Goal: Task Accomplishment & Management: Complete application form

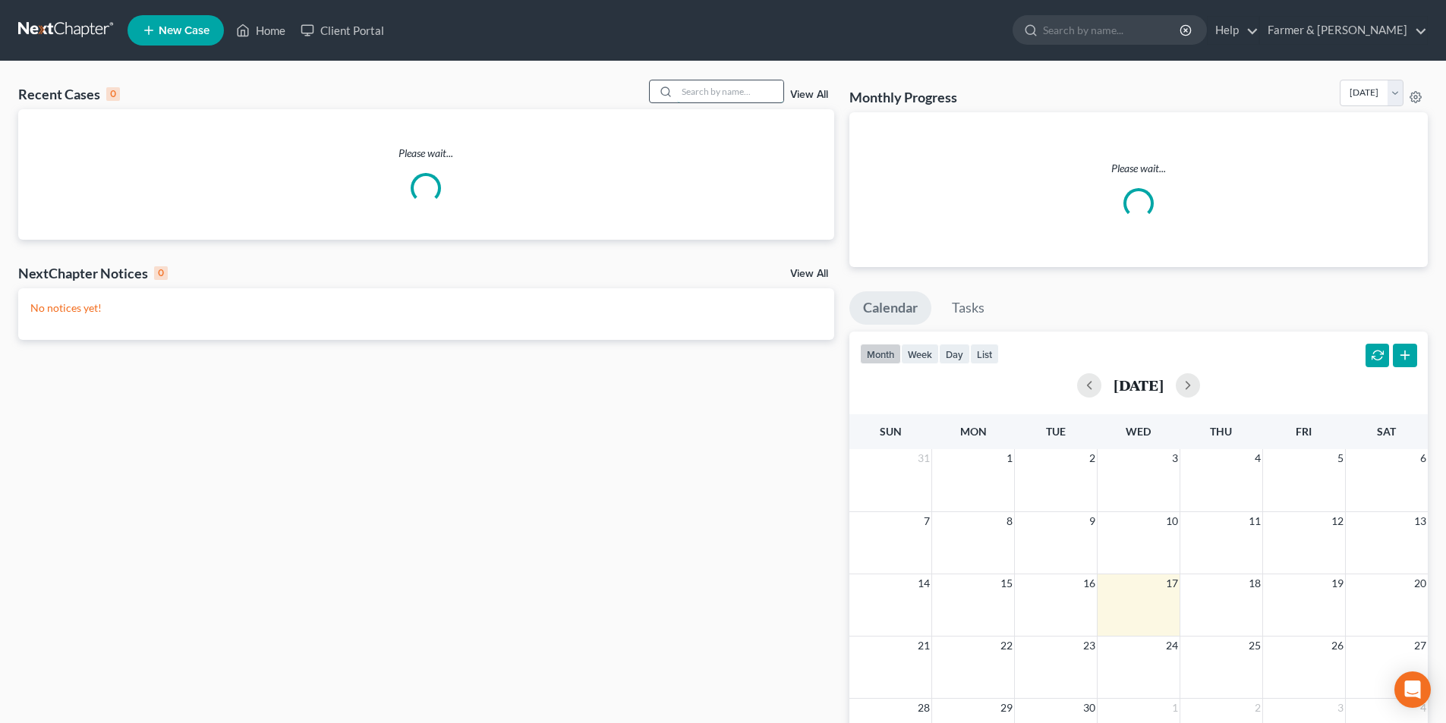
click at [752, 99] on input "search" at bounding box center [730, 91] width 106 height 22
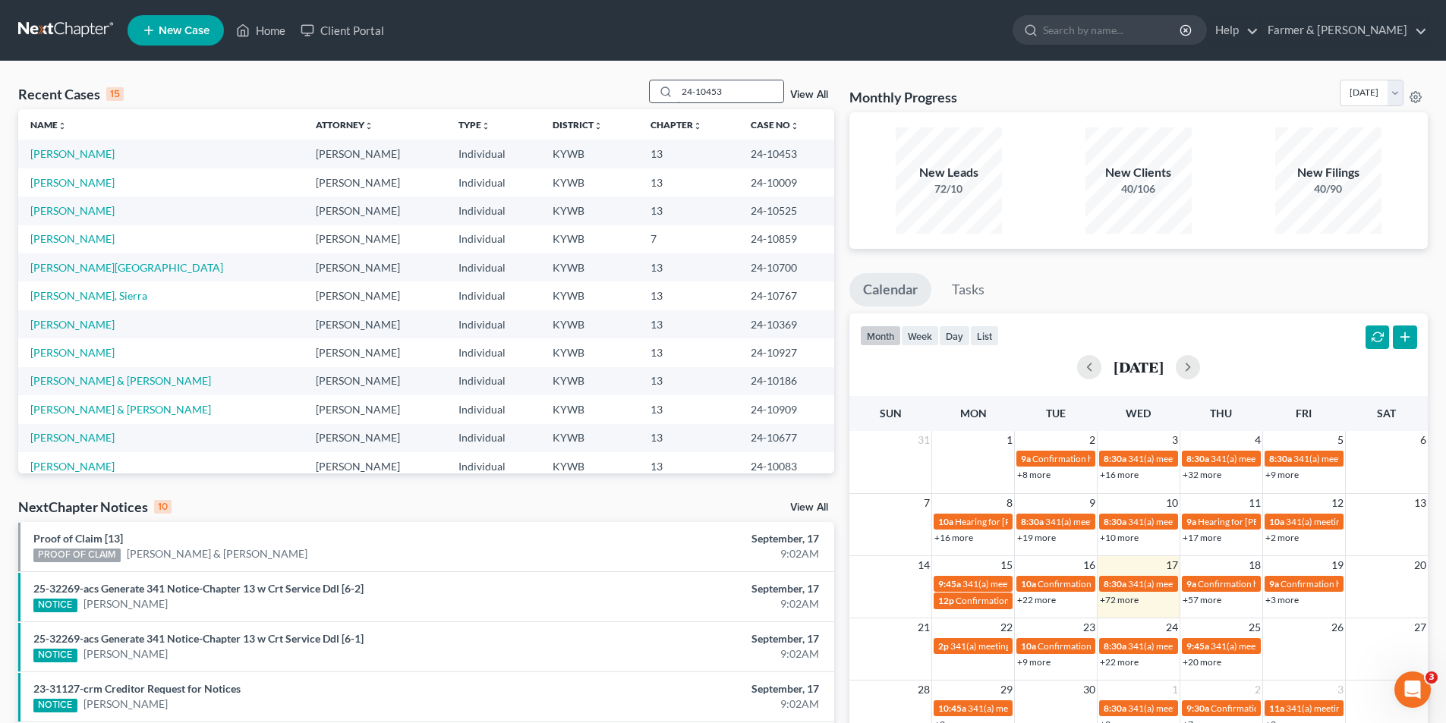
type input "24-10453"
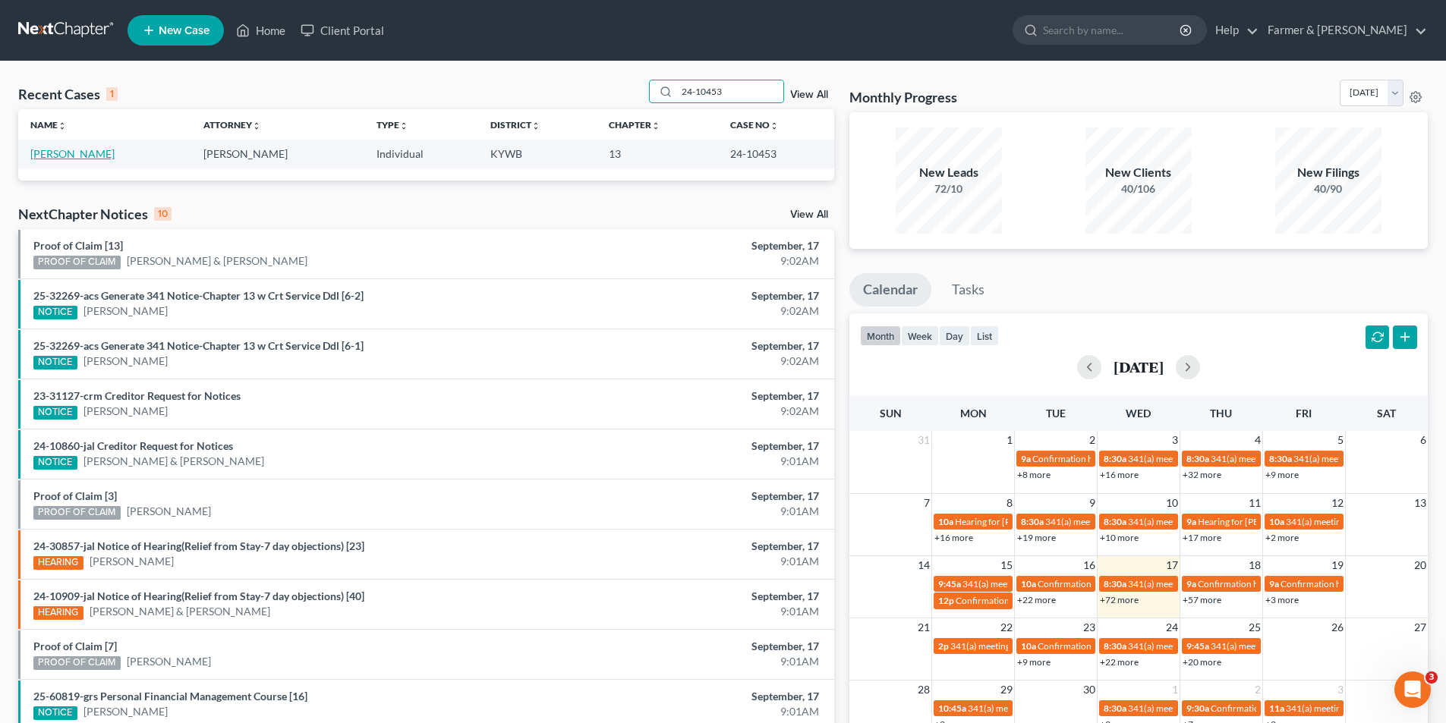
click at [79, 150] on link "[PERSON_NAME]" at bounding box center [72, 153] width 84 height 13
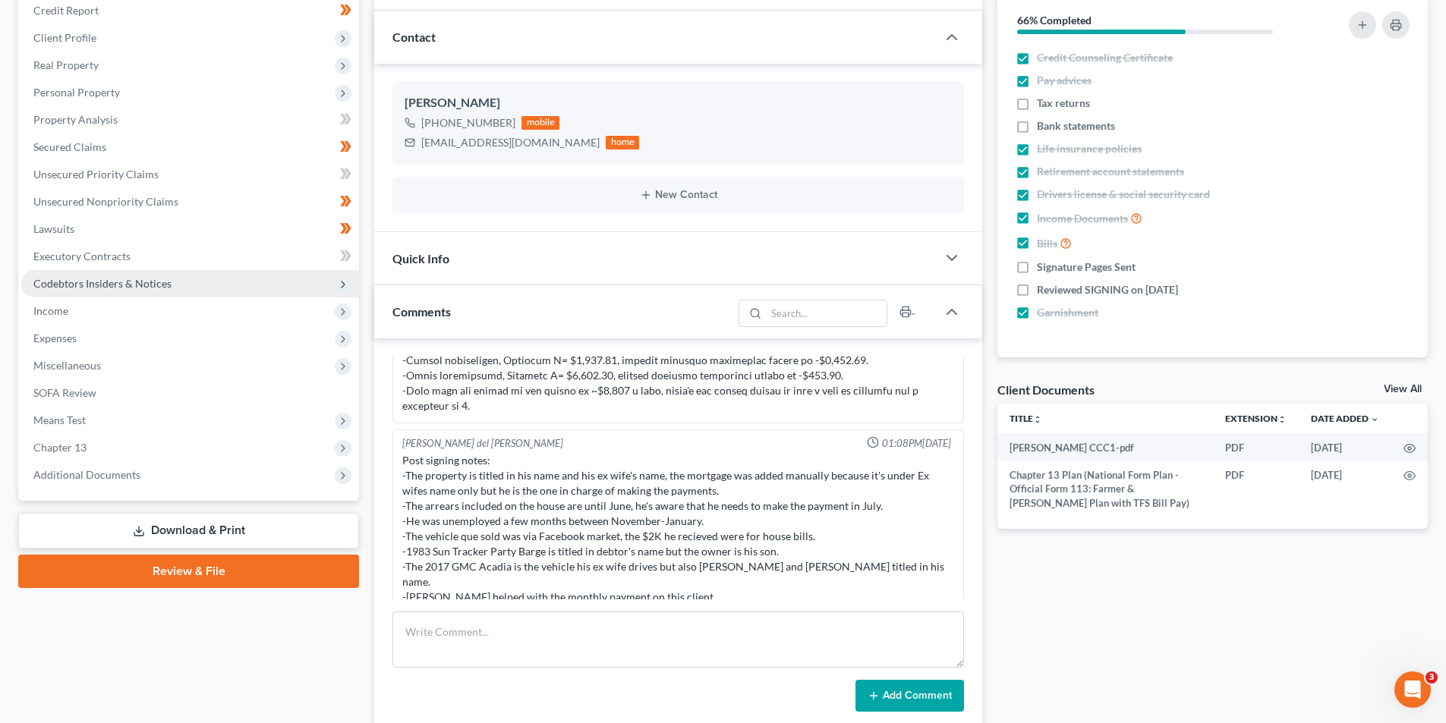
scroll to position [228, 0]
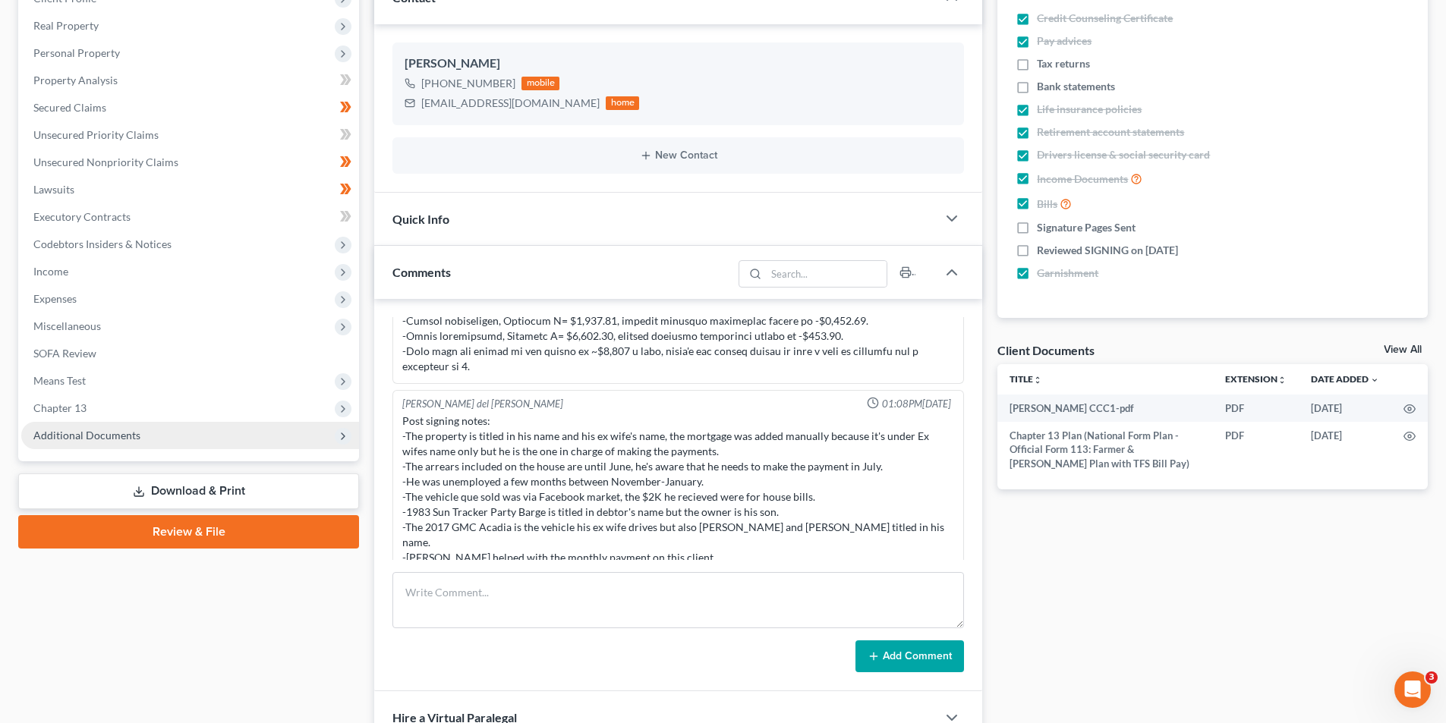
click at [101, 437] on span "Additional Documents" at bounding box center [86, 435] width 107 height 13
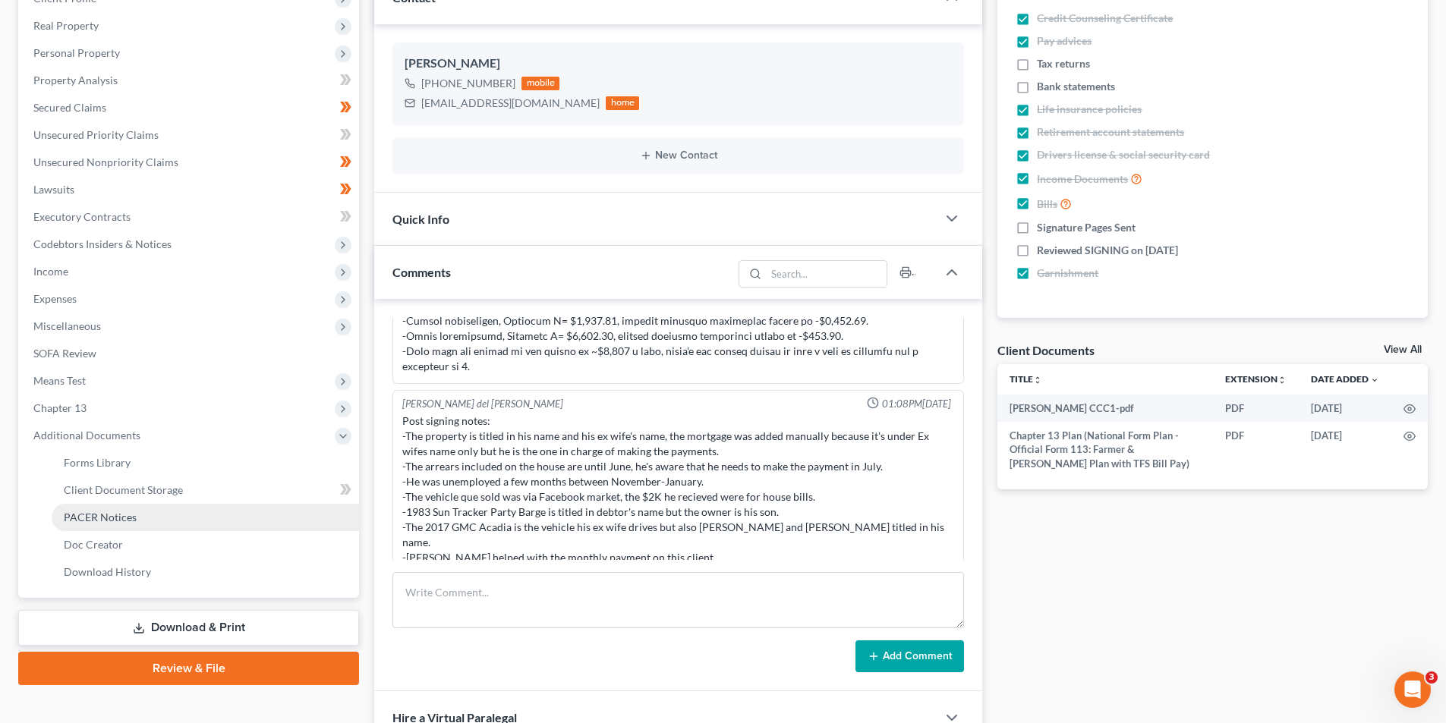
drag, startPoint x: 118, startPoint y: 516, endPoint x: 149, endPoint y: 522, distance: 31.6
click at [118, 515] on span "PACER Notices" at bounding box center [100, 517] width 73 height 13
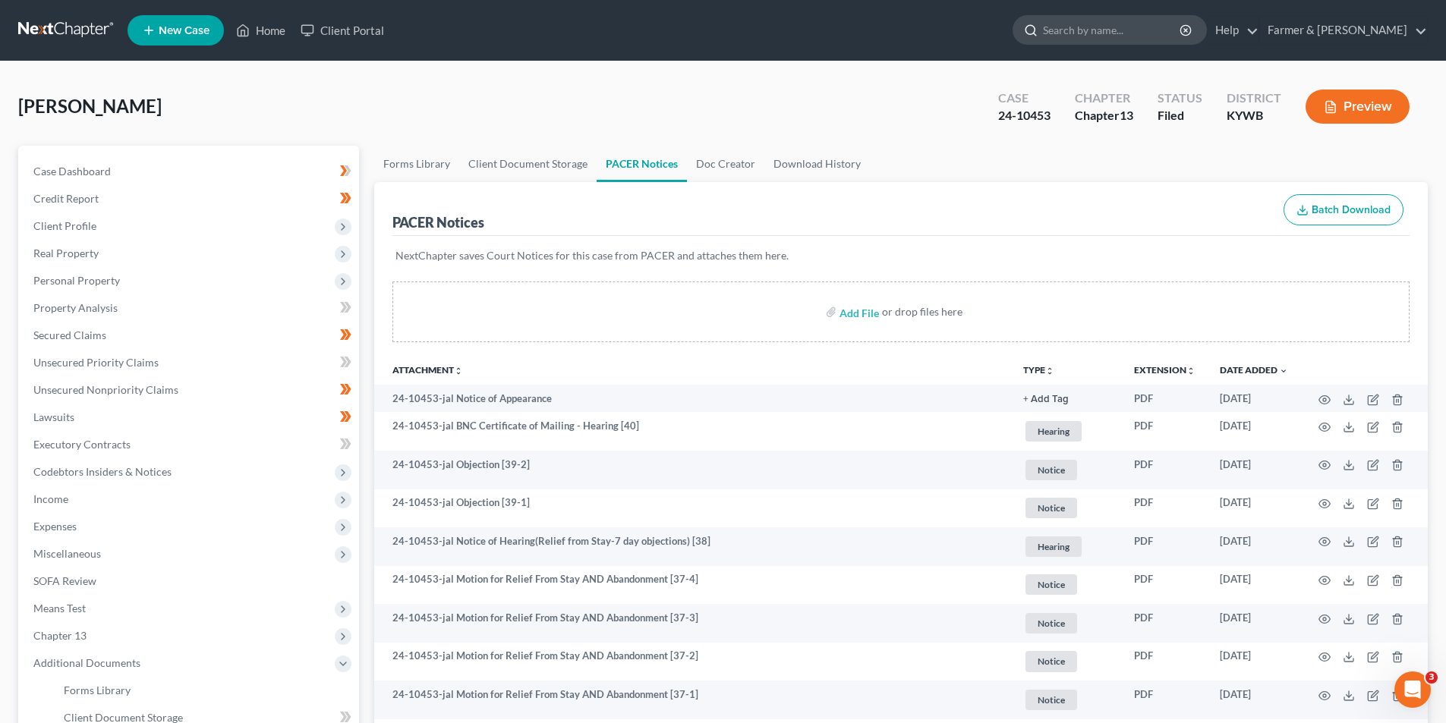
click at [1134, 33] on input "search" at bounding box center [1112, 30] width 139 height 28
click at [59, 24] on link at bounding box center [66, 30] width 97 height 27
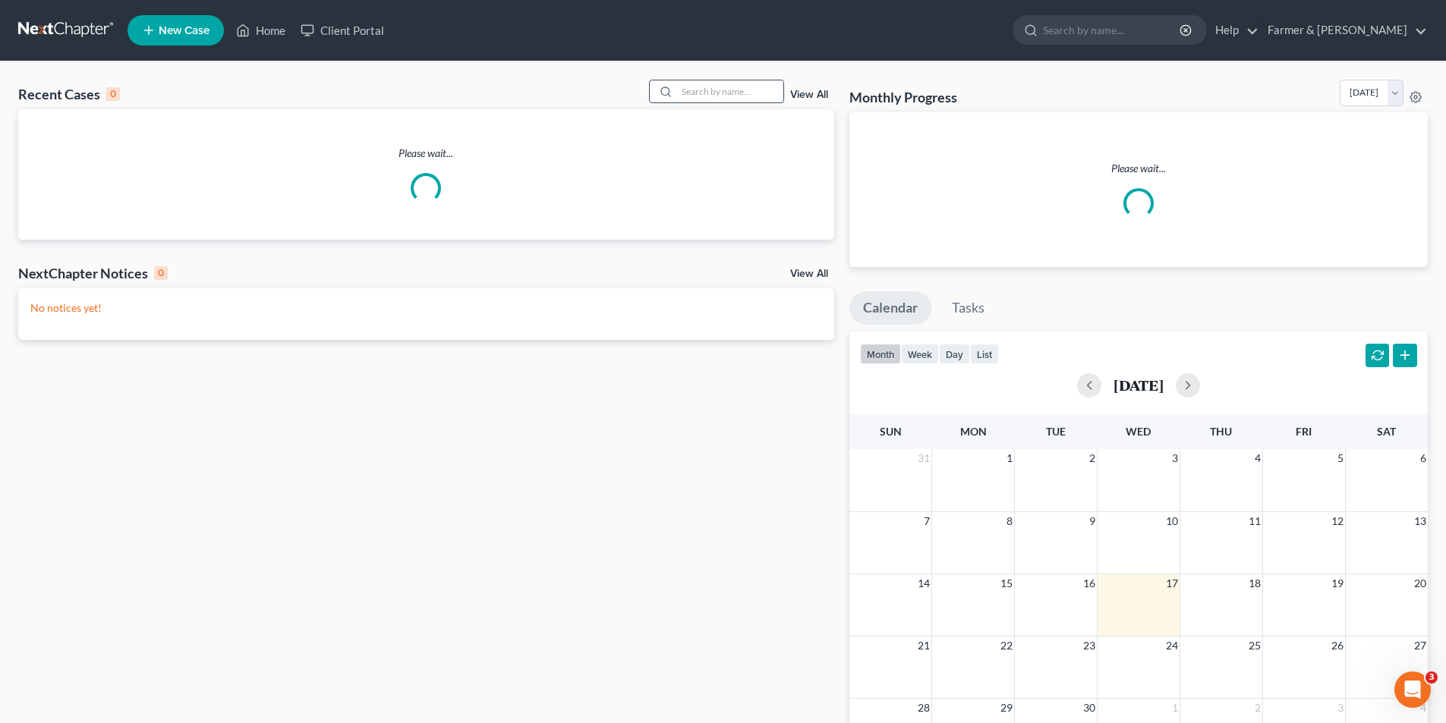
click at [749, 94] on input "search" at bounding box center [730, 91] width 106 height 22
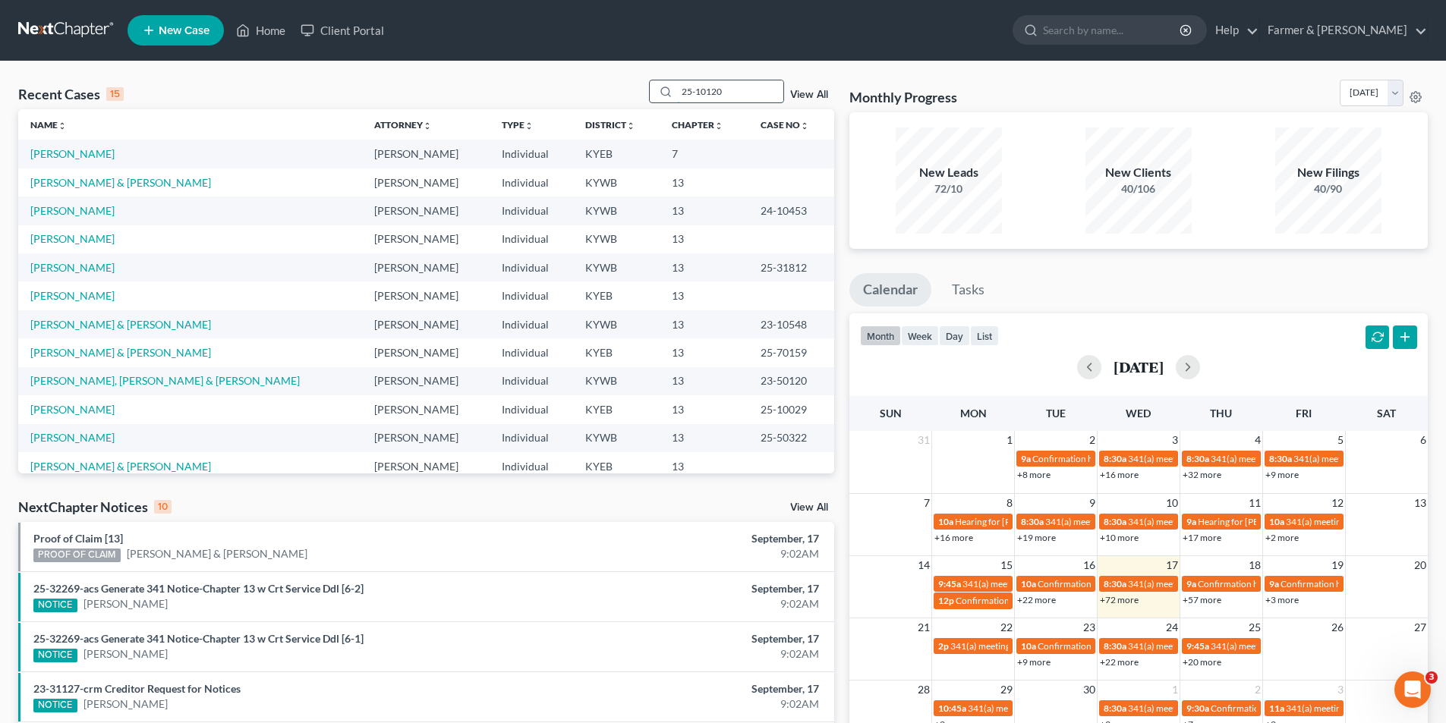
type input "25-10120"
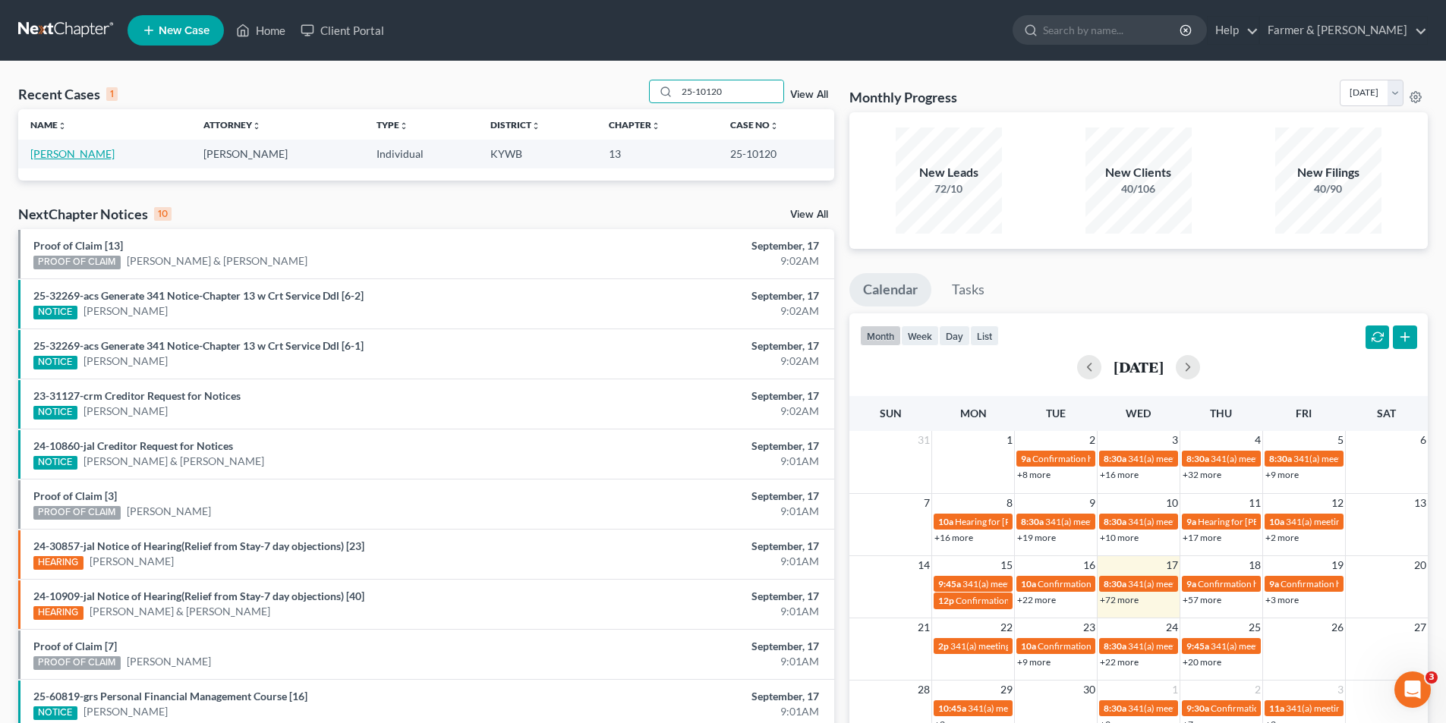
click at [49, 157] on link "[PERSON_NAME]" at bounding box center [72, 153] width 84 height 13
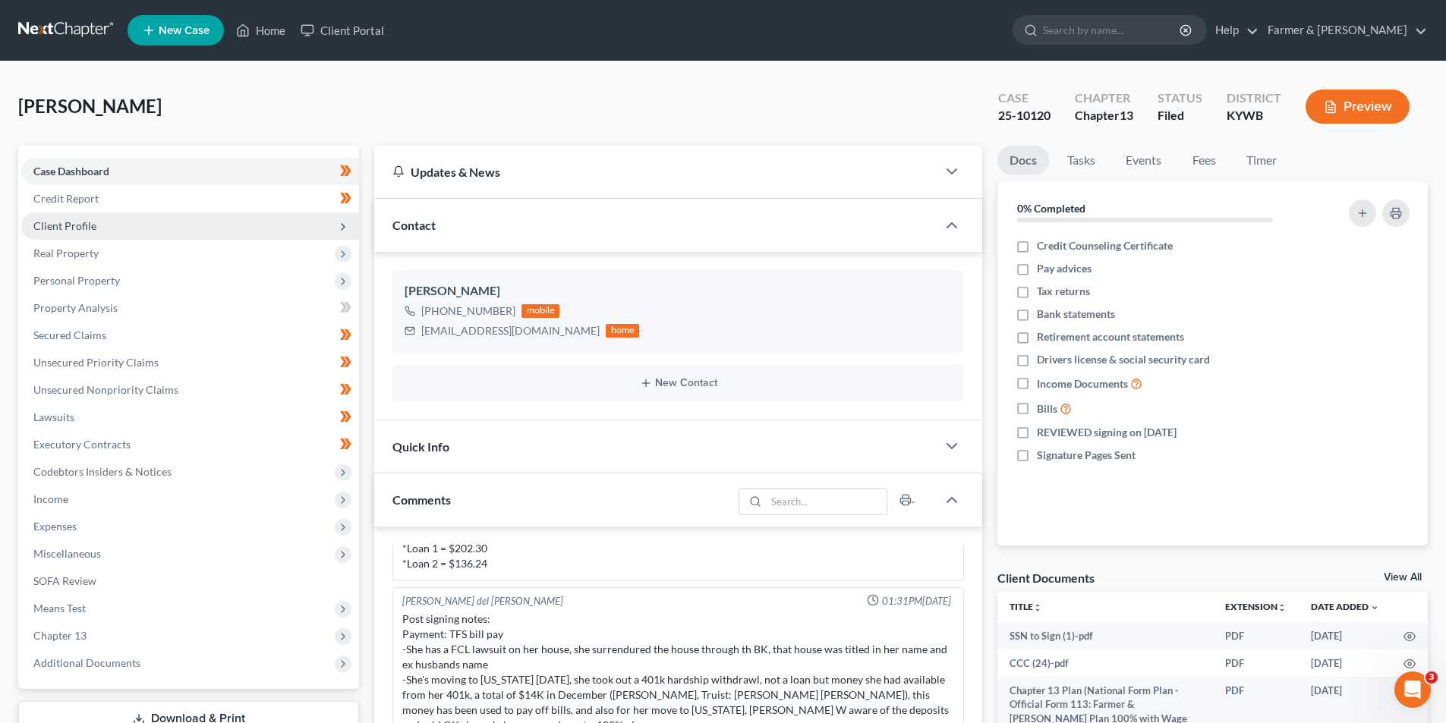
click at [112, 224] on span "Client Profile" at bounding box center [190, 226] width 338 height 27
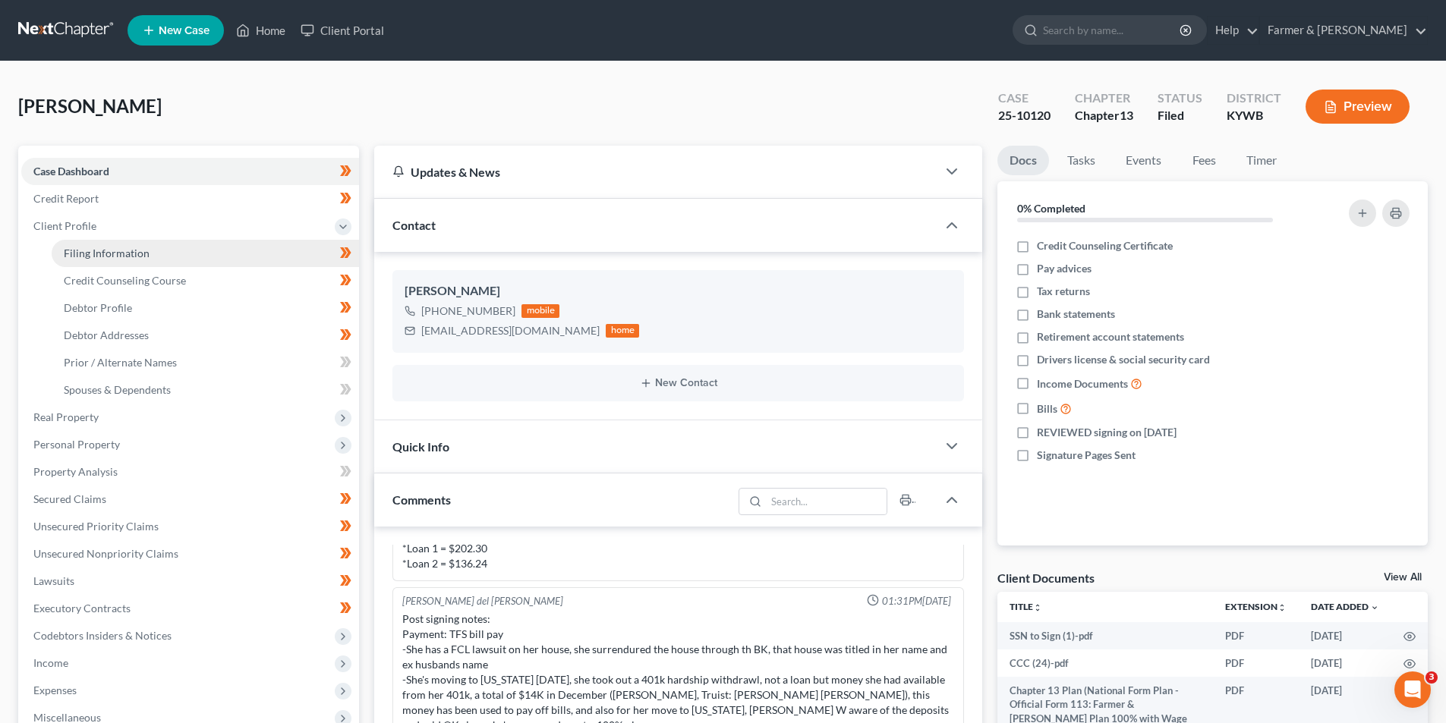
click at [121, 257] on span "Filing Information" at bounding box center [107, 253] width 86 height 13
select select "1"
select select "0"
select select "3"
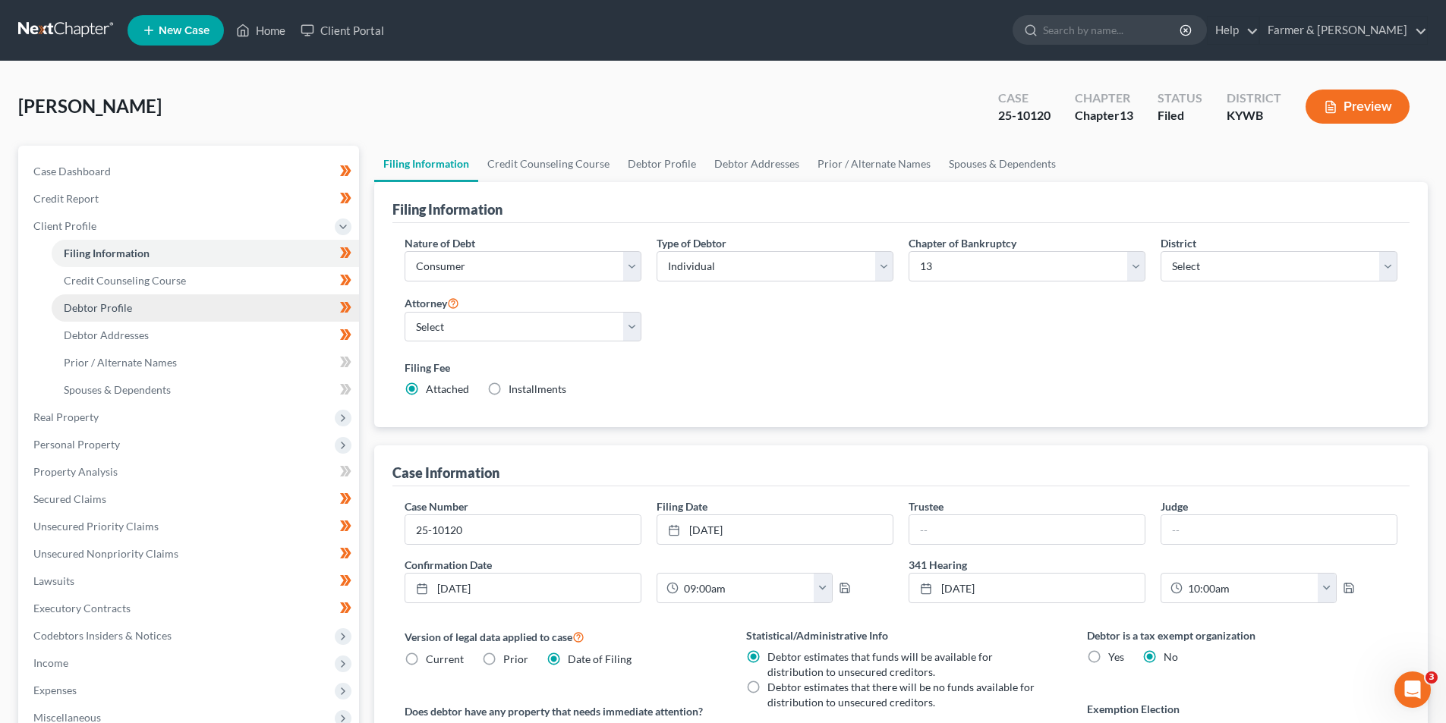
click at [127, 300] on link "Debtor Profile" at bounding box center [205, 308] width 307 height 27
select select "3"
select select "0"
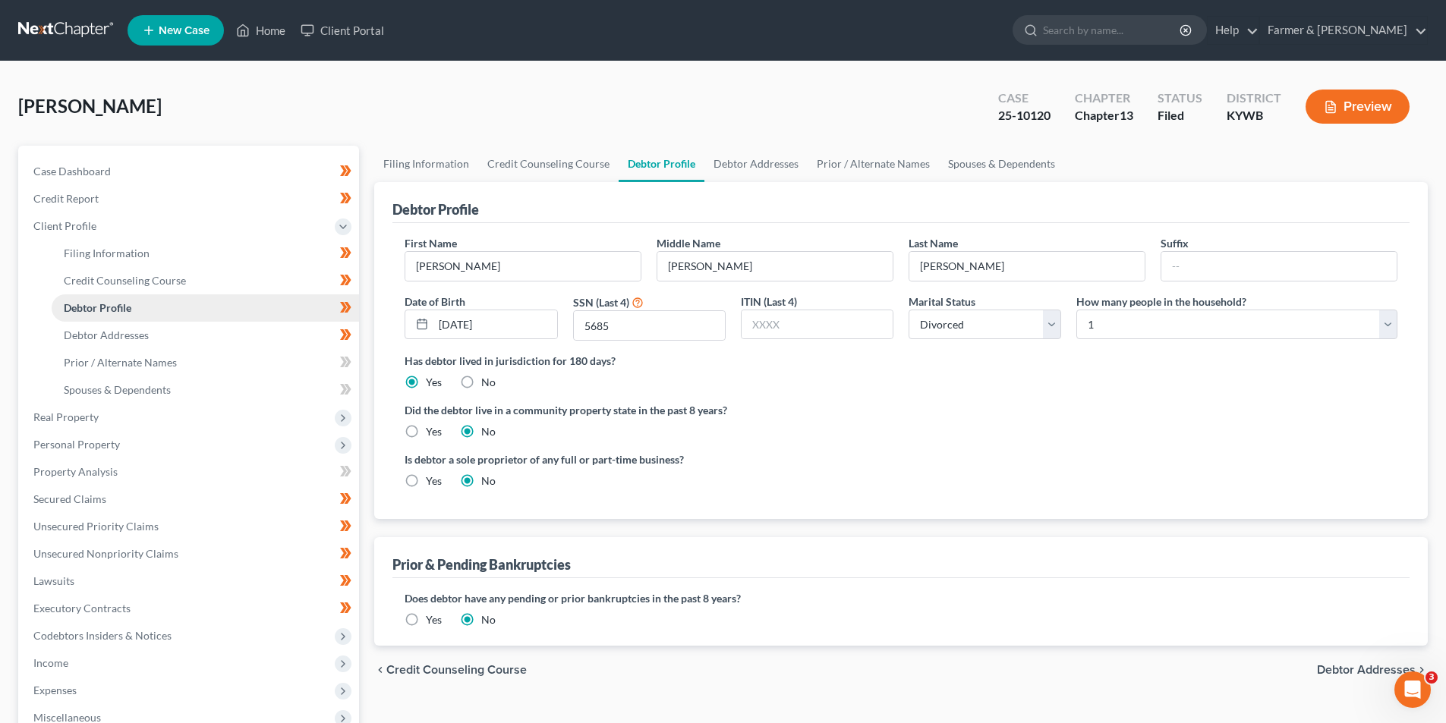
radio input "true"
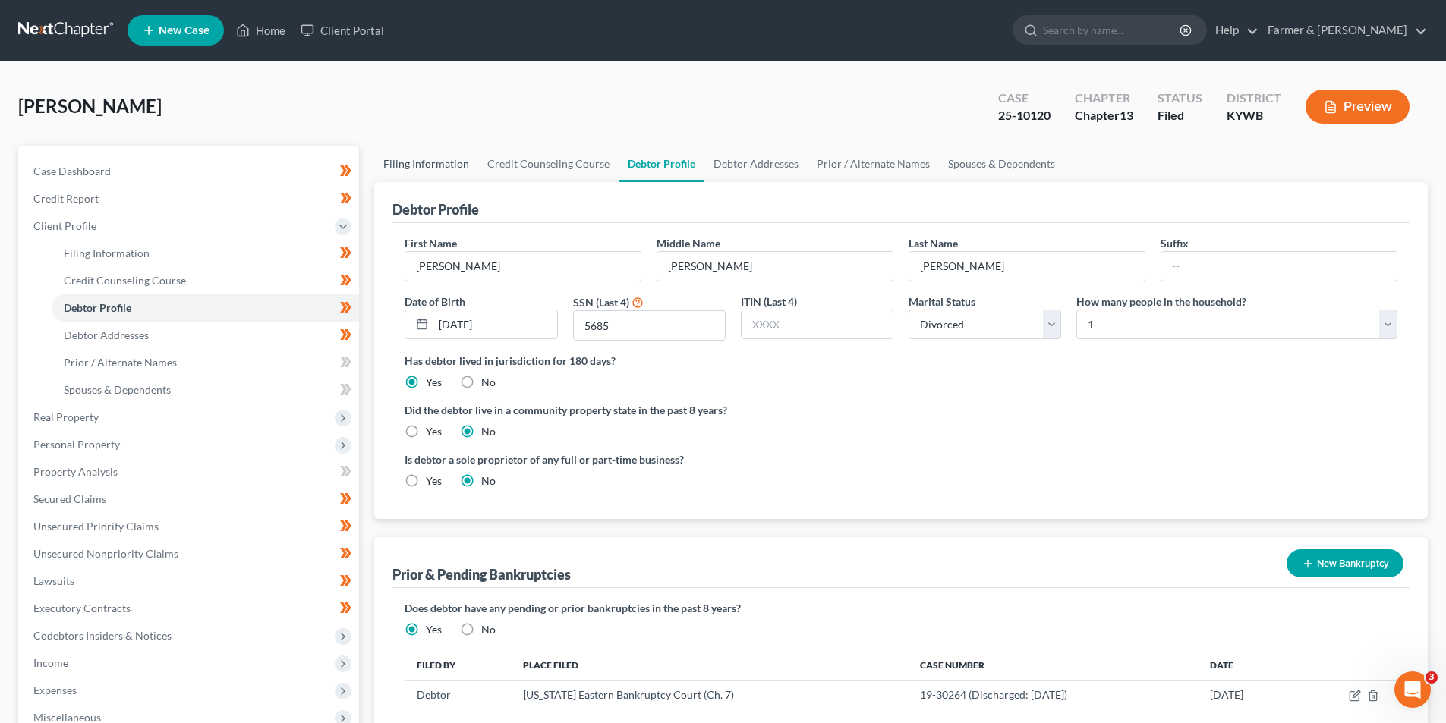
drag, startPoint x: 439, startPoint y: 166, endPoint x: 446, endPoint y: 173, distance: 9.7
click at [439, 166] on link "Filing Information" at bounding box center [426, 164] width 104 height 36
select select "1"
select select "0"
select select "3"
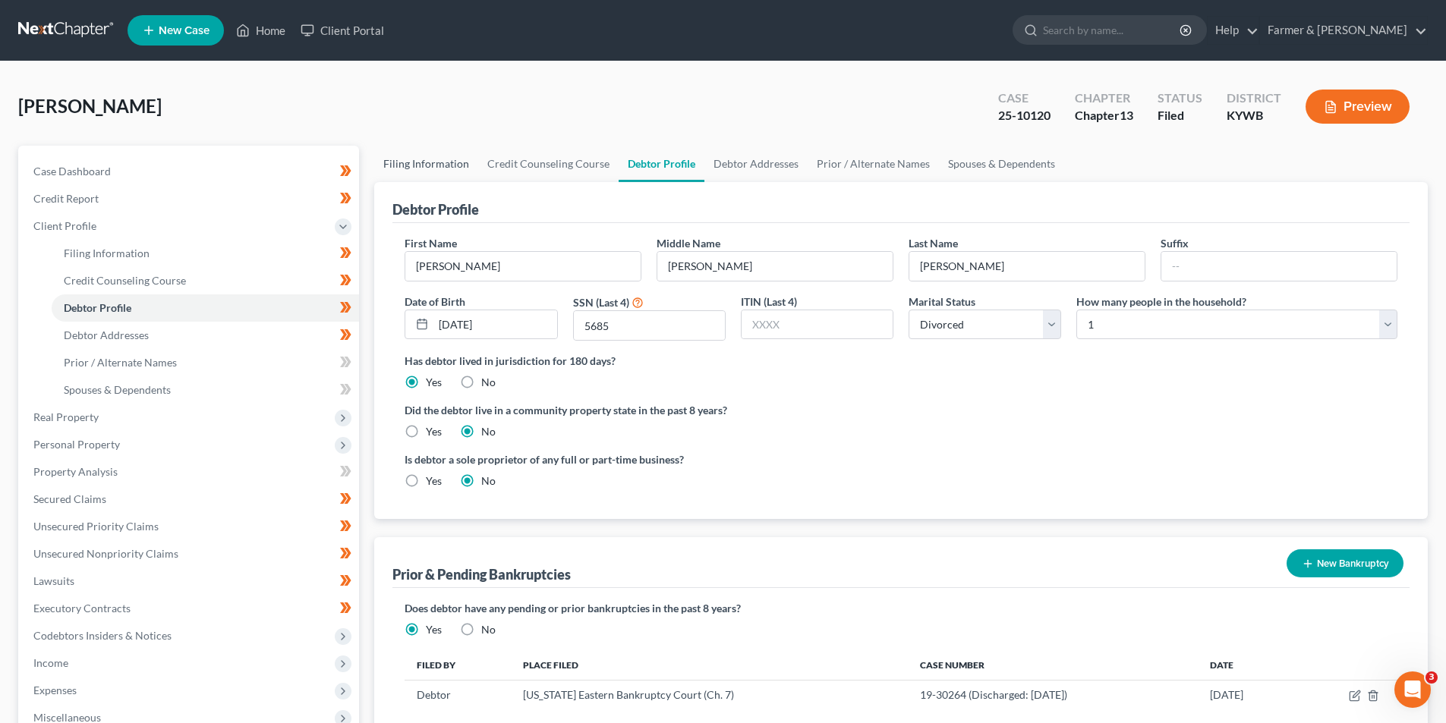
select select "33"
select select "0"
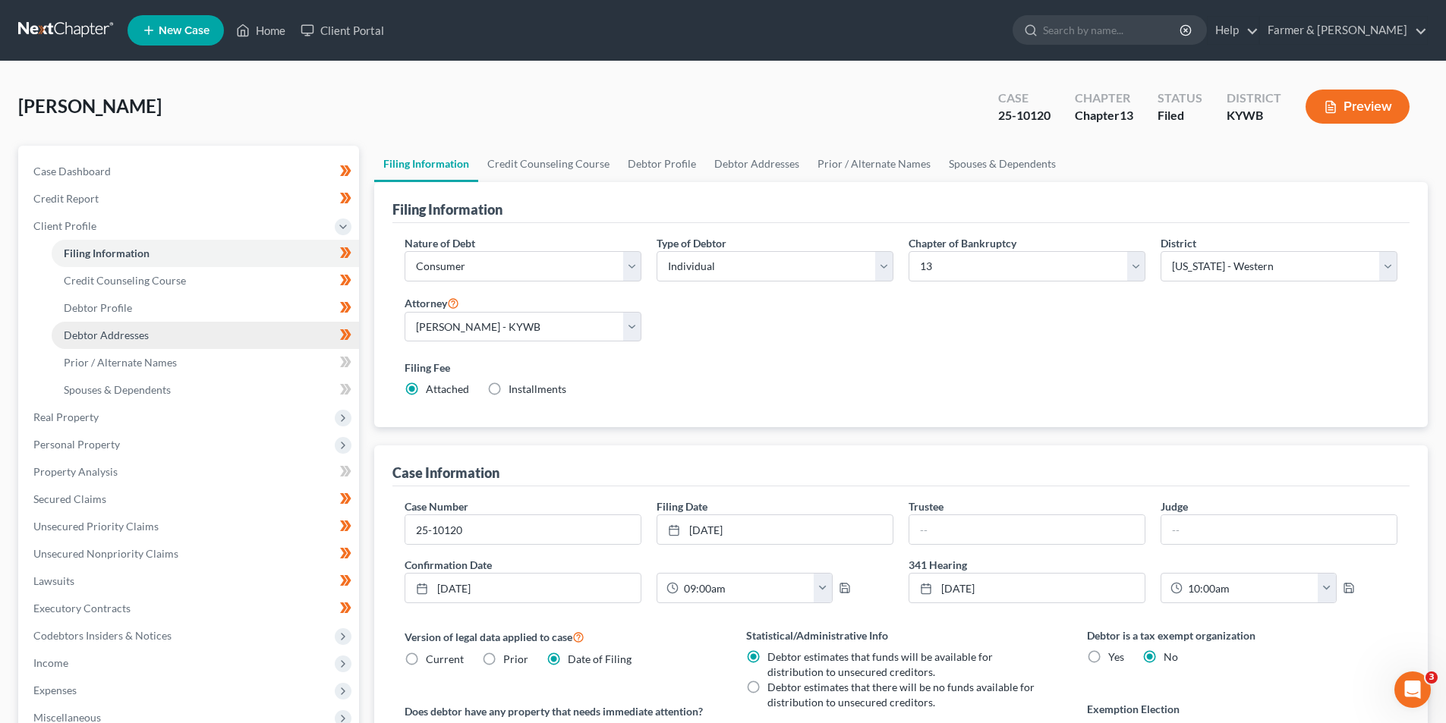
click at [112, 332] on span "Debtor Addresses" at bounding box center [106, 335] width 85 height 13
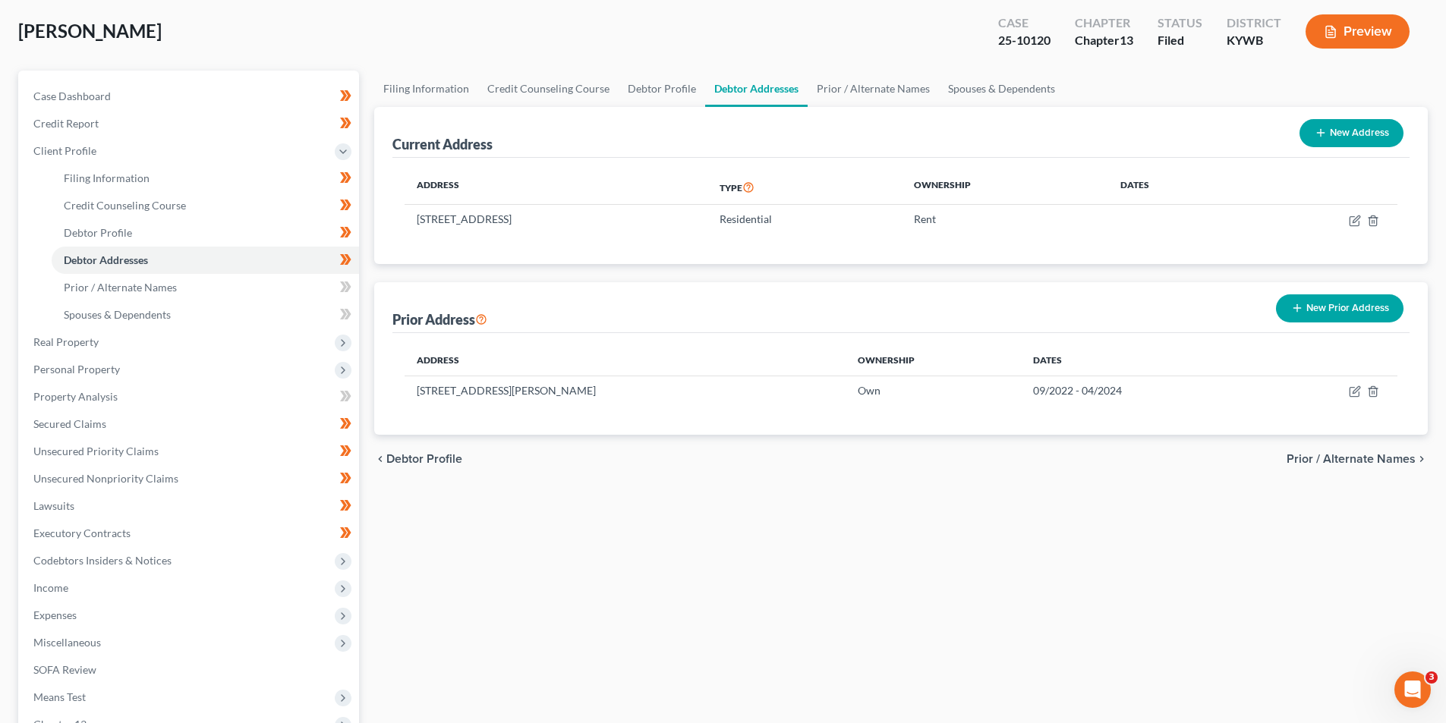
scroll to position [76, 0]
click at [1309, 314] on button "New Prior Address" at bounding box center [1340, 308] width 128 height 28
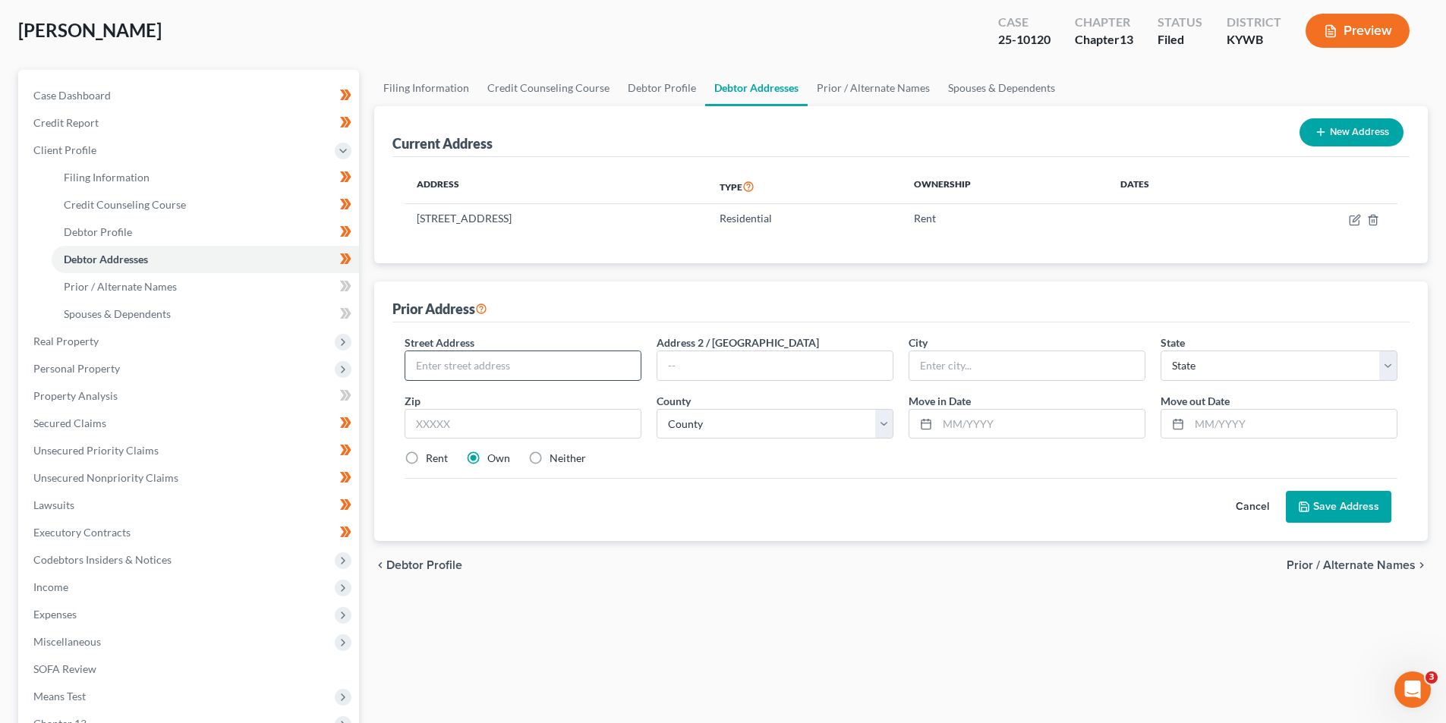
click at [447, 359] on input "text" at bounding box center [522, 366] width 235 height 29
click at [750, 530] on div "Street Address * Address 2 / PO Box City * State * State AL AK AR AZ CA CO CT D…" at bounding box center [900, 432] width 1017 height 219
click at [426, 454] on label "Rent" at bounding box center [437, 458] width 22 height 15
click at [432, 454] on input "Rent" at bounding box center [437, 456] width 10 height 10
radio input "true"
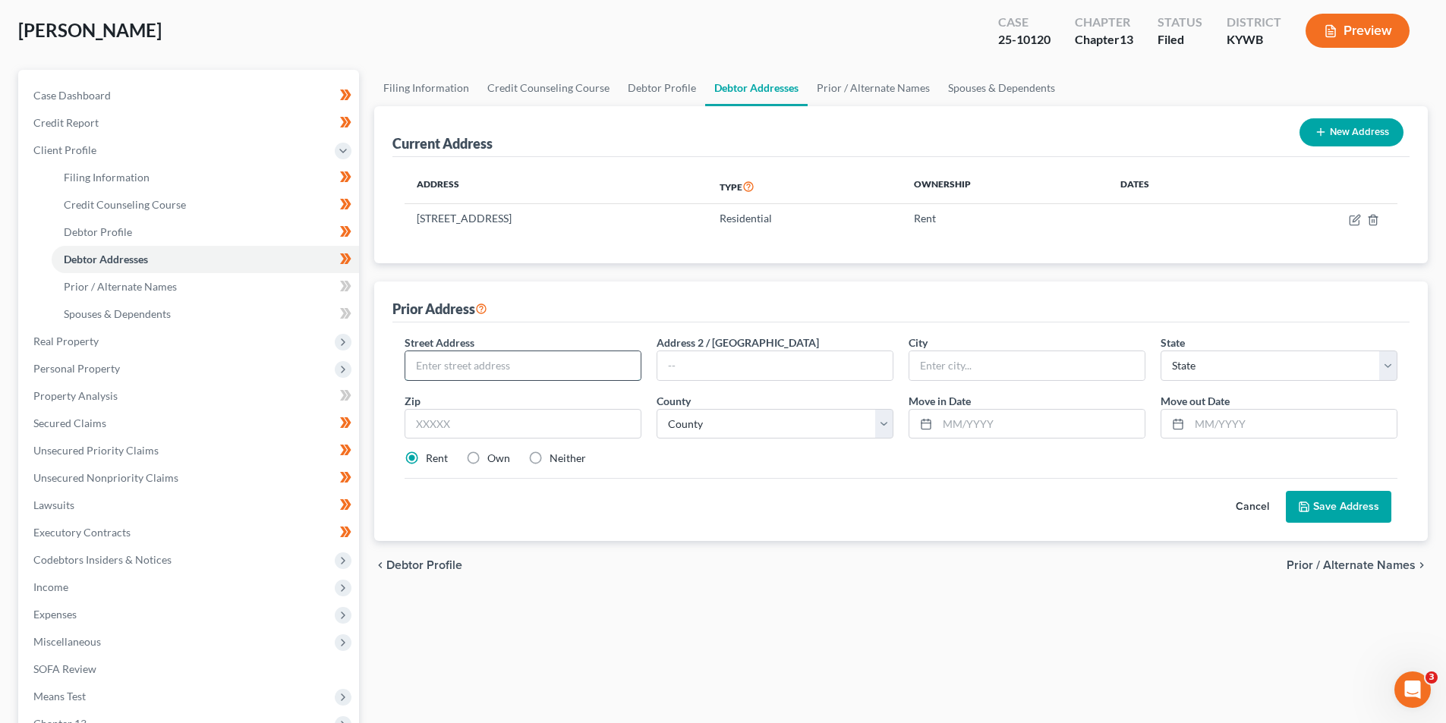
click at [488, 367] on input "text" at bounding box center [522, 366] width 235 height 29
click at [775, 655] on div "Filing Information Credit Counseling Course Debtor Profile Debtor Addresses Pri…" at bounding box center [901, 467] width 1069 height 795
click at [557, 432] on input "text" at bounding box center [523, 424] width 237 height 30
type input "42104"
click at [584, 367] on input "text" at bounding box center [522, 366] width 235 height 29
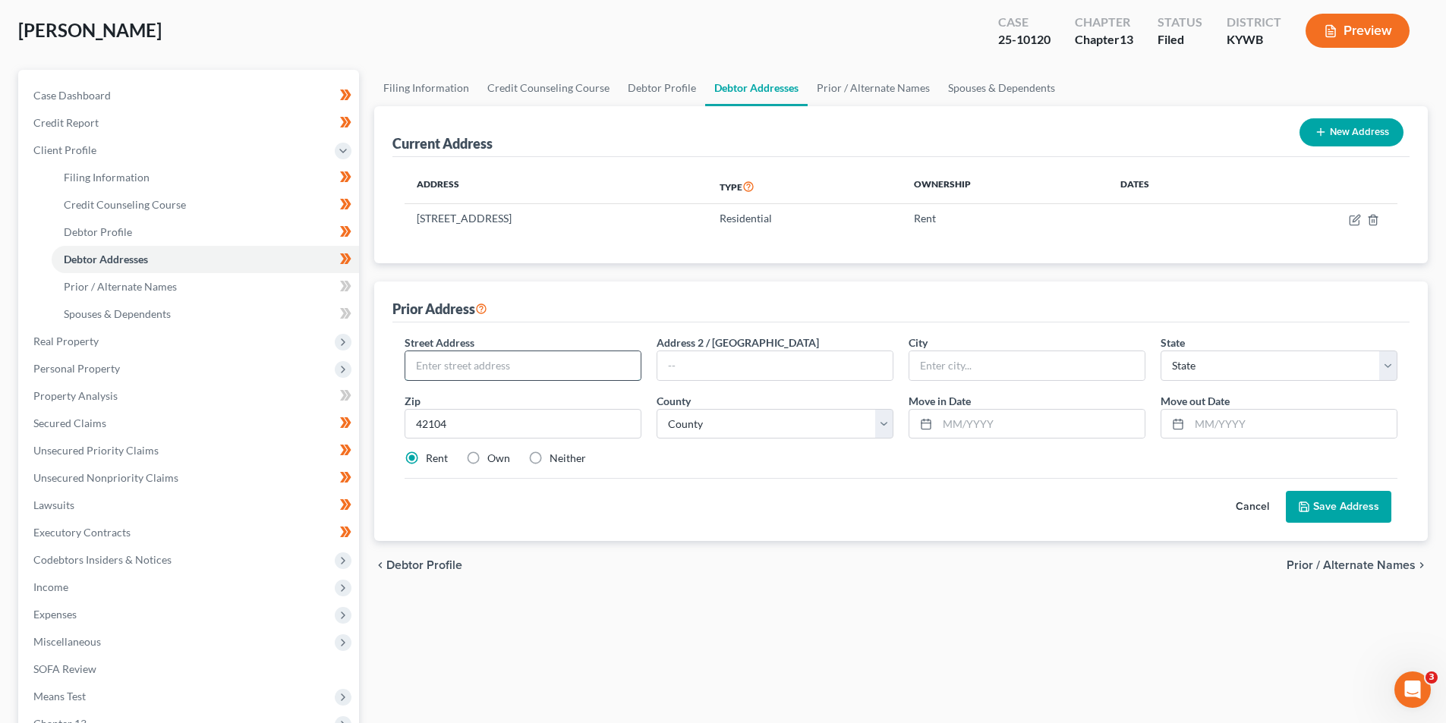
type input "Bowling Green"
select select "18"
drag, startPoint x: 515, startPoint y: 368, endPoint x: 630, endPoint y: 377, distance: 114.9
click at [630, 377] on input "769 Anise Ln Apt 326, Bowling Green, KY" at bounding box center [522, 366] width 235 height 29
type input "769 Anise Ln Apt 326"
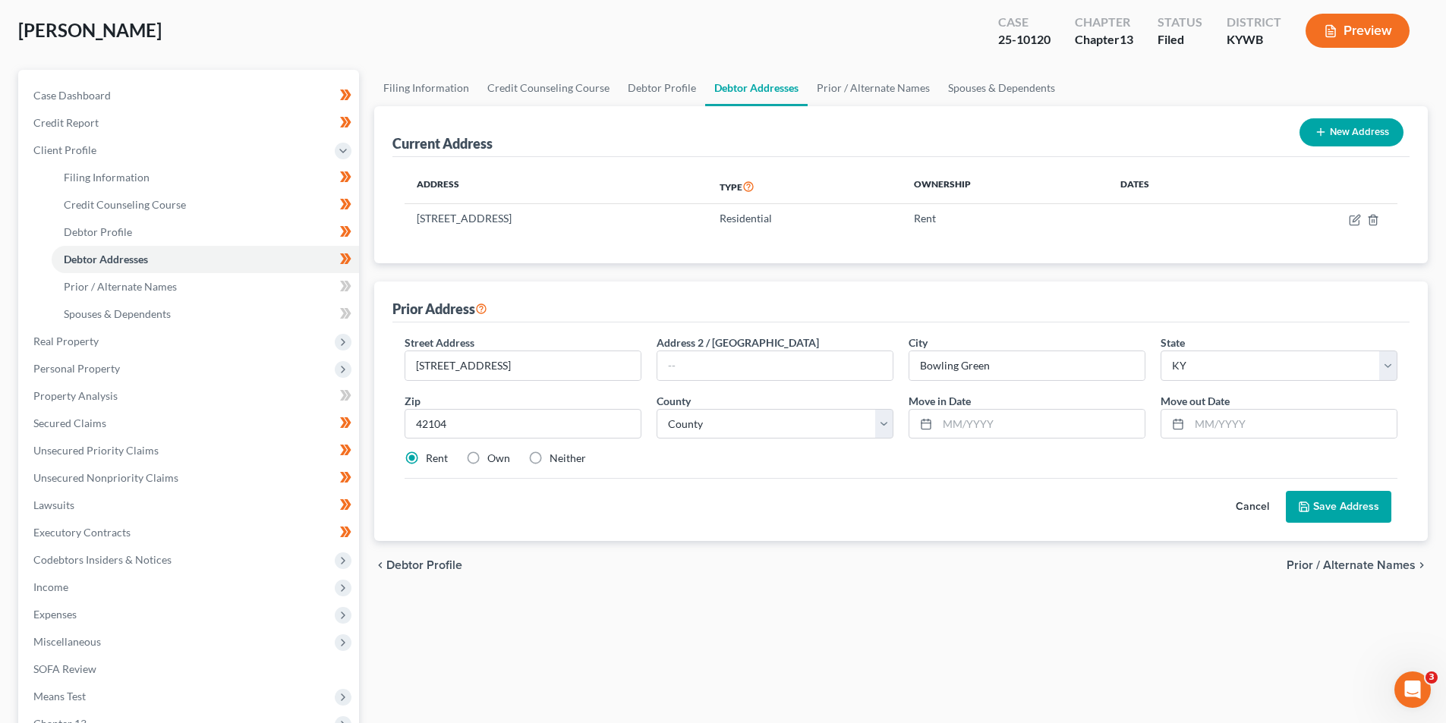
click at [1310, 514] on button "Save Address" at bounding box center [1339, 507] width 106 height 32
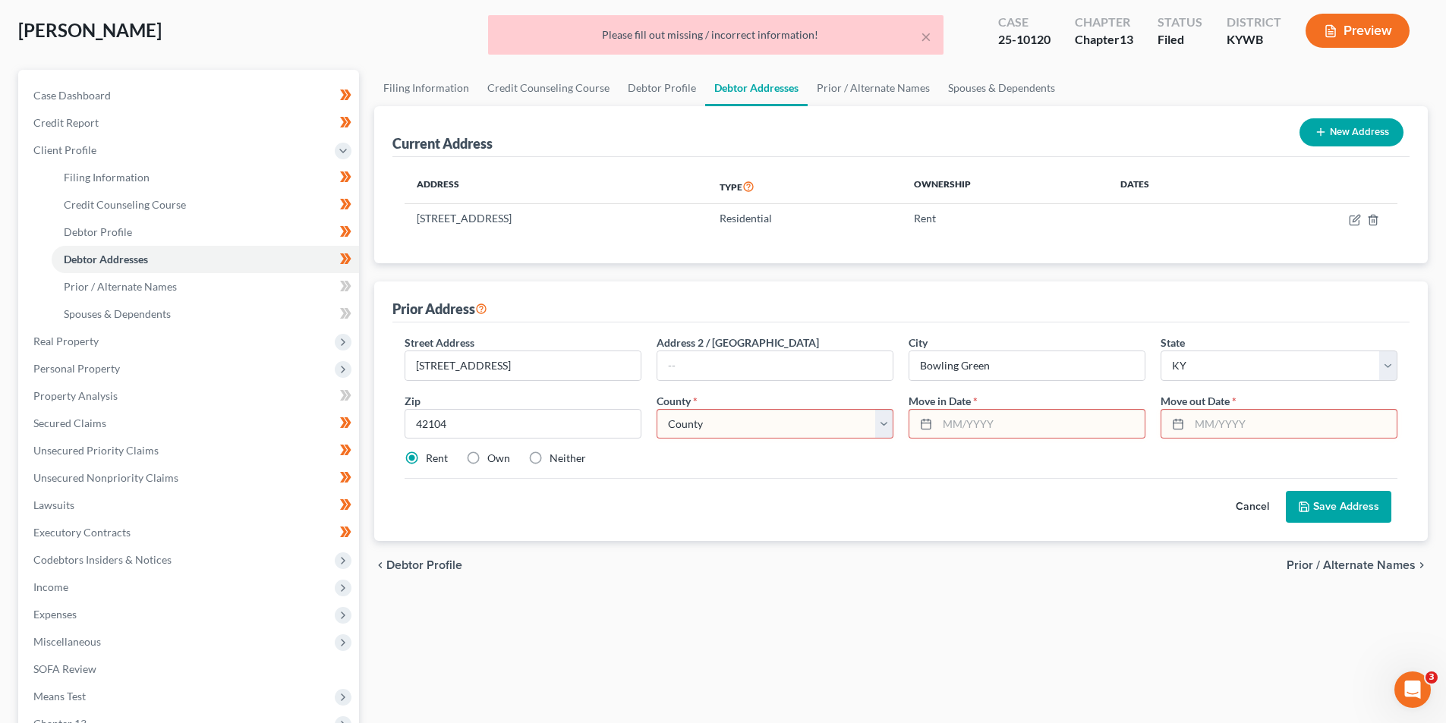
click at [753, 427] on select "County Adair County Allen County Anderson County Ballard County Barren County B…" at bounding box center [775, 424] width 237 height 30
click at [764, 459] on div "Rent Own Neither" at bounding box center [901, 458] width 1008 height 15
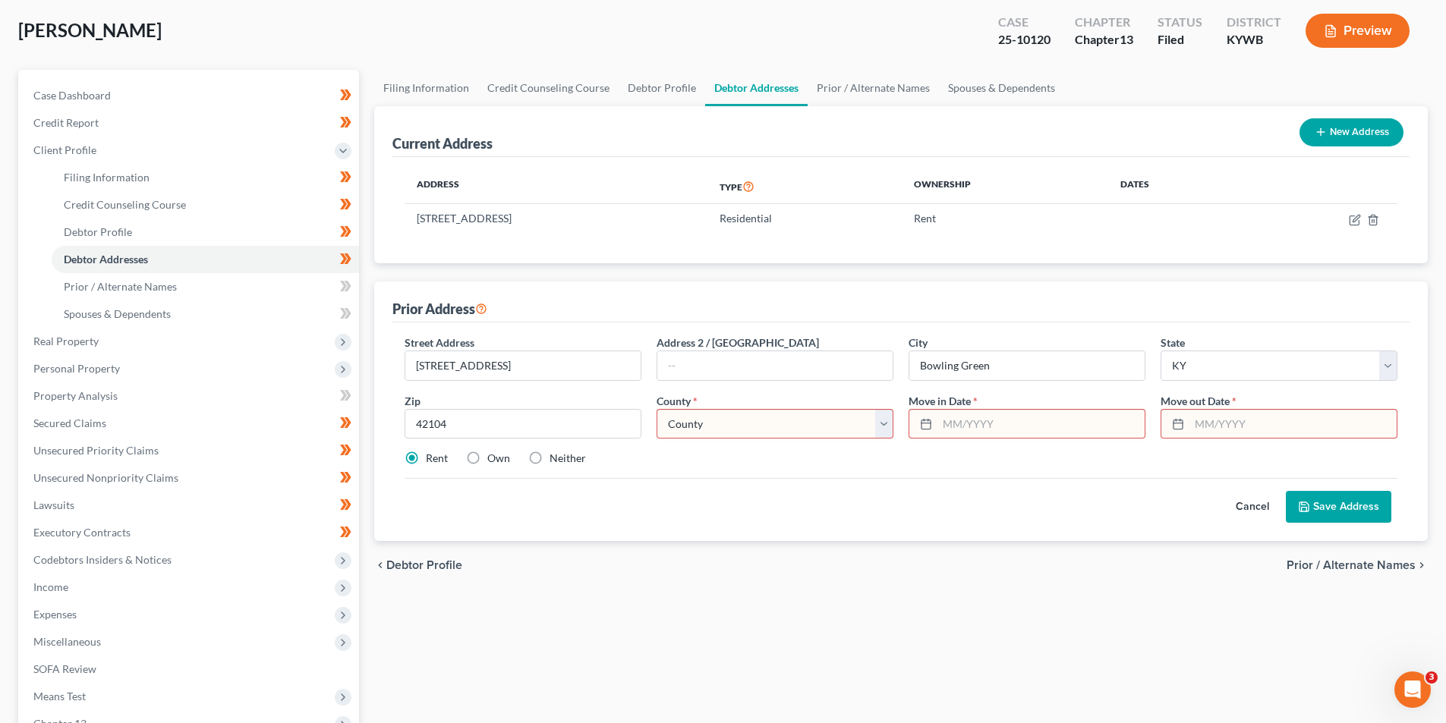
click at [760, 432] on select "County Adair County Allen County Anderson County Ballard County Barren County B…" at bounding box center [775, 424] width 237 height 30
select select "113"
click at [657, 409] on select "County Adair County Allen County Anderson County Ballard County Barren County B…" at bounding box center [775, 424] width 237 height 30
click at [1118, 424] on input "text" at bounding box center [1041, 424] width 207 height 29
type input "09/17/2025"
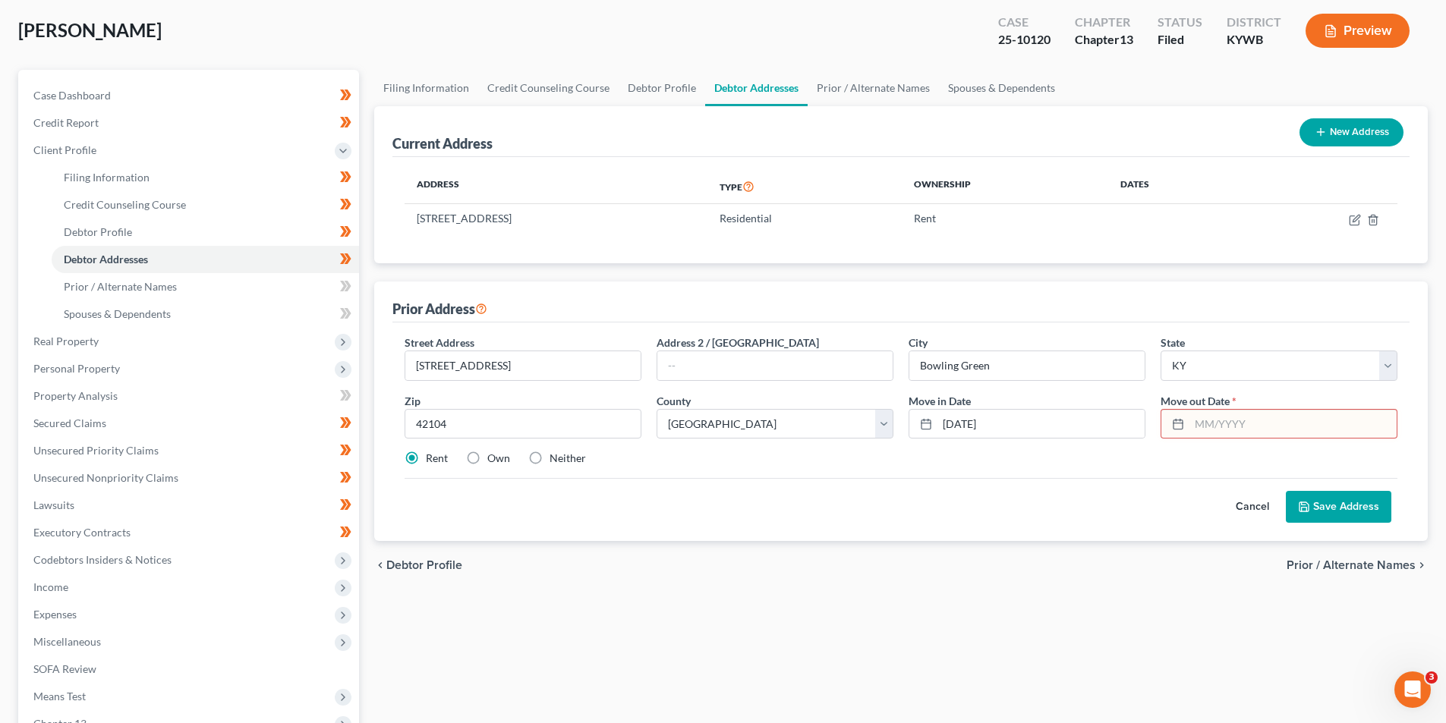
click at [1212, 424] on input "text" at bounding box center [1293, 424] width 207 height 29
type input "09/17/2025"
click at [1329, 509] on button "Save Address" at bounding box center [1339, 507] width 106 height 32
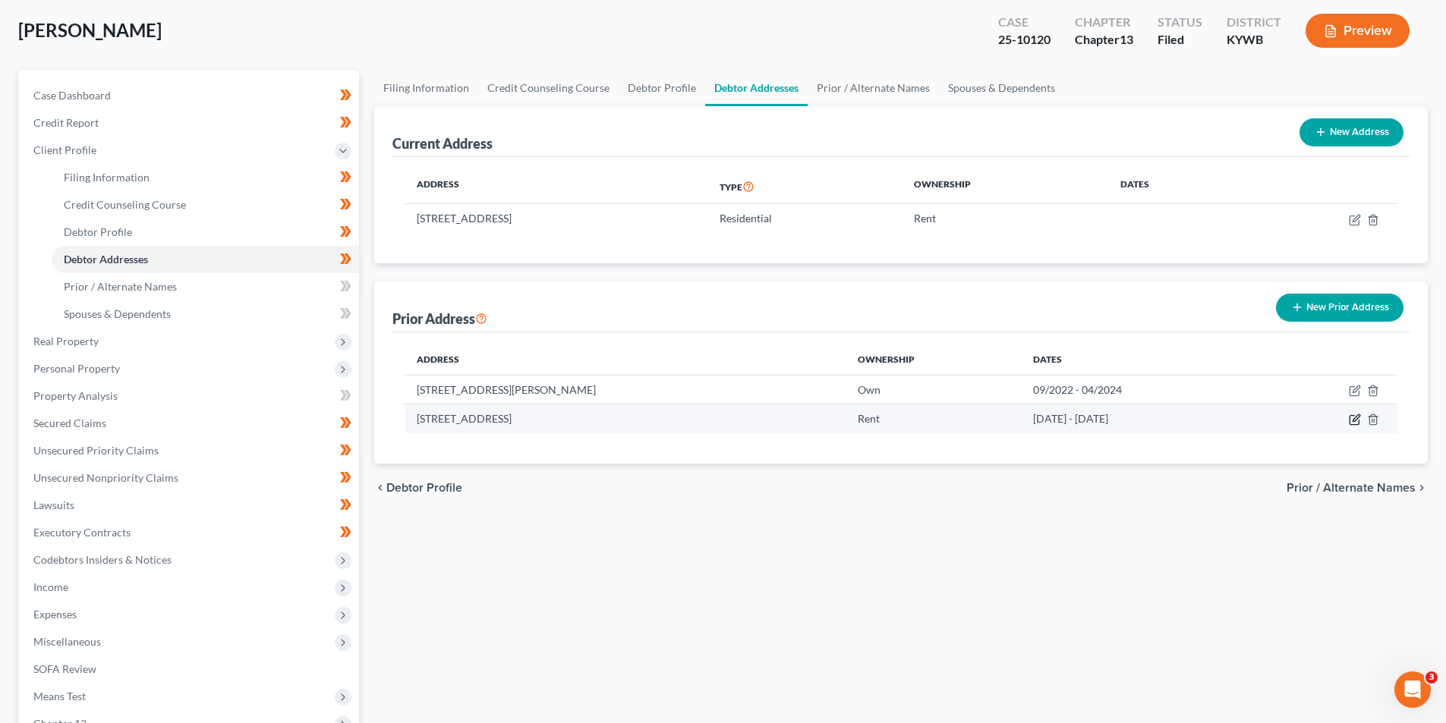
click at [1357, 418] on icon "button" at bounding box center [1355, 420] width 12 height 12
select select "18"
select select "113"
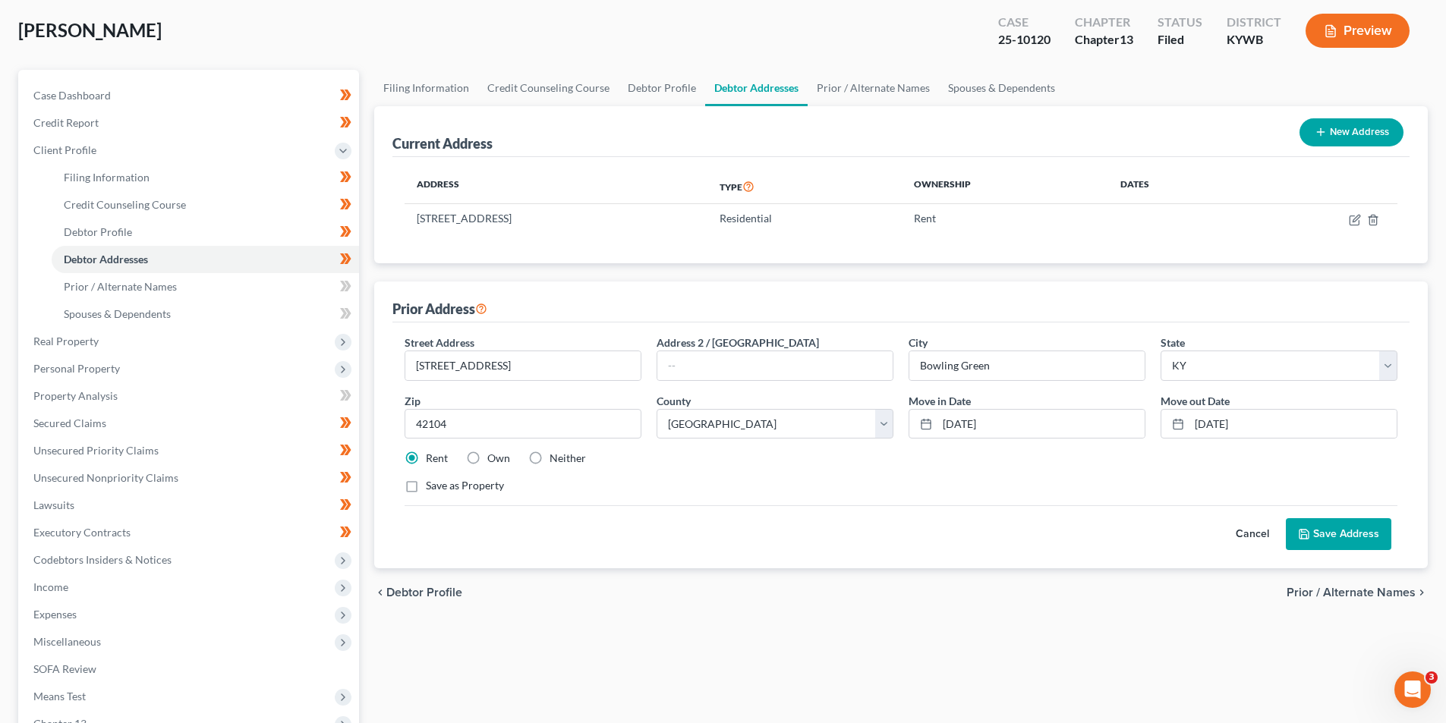
click at [1349, 532] on button "Save Address" at bounding box center [1339, 535] width 106 height 32
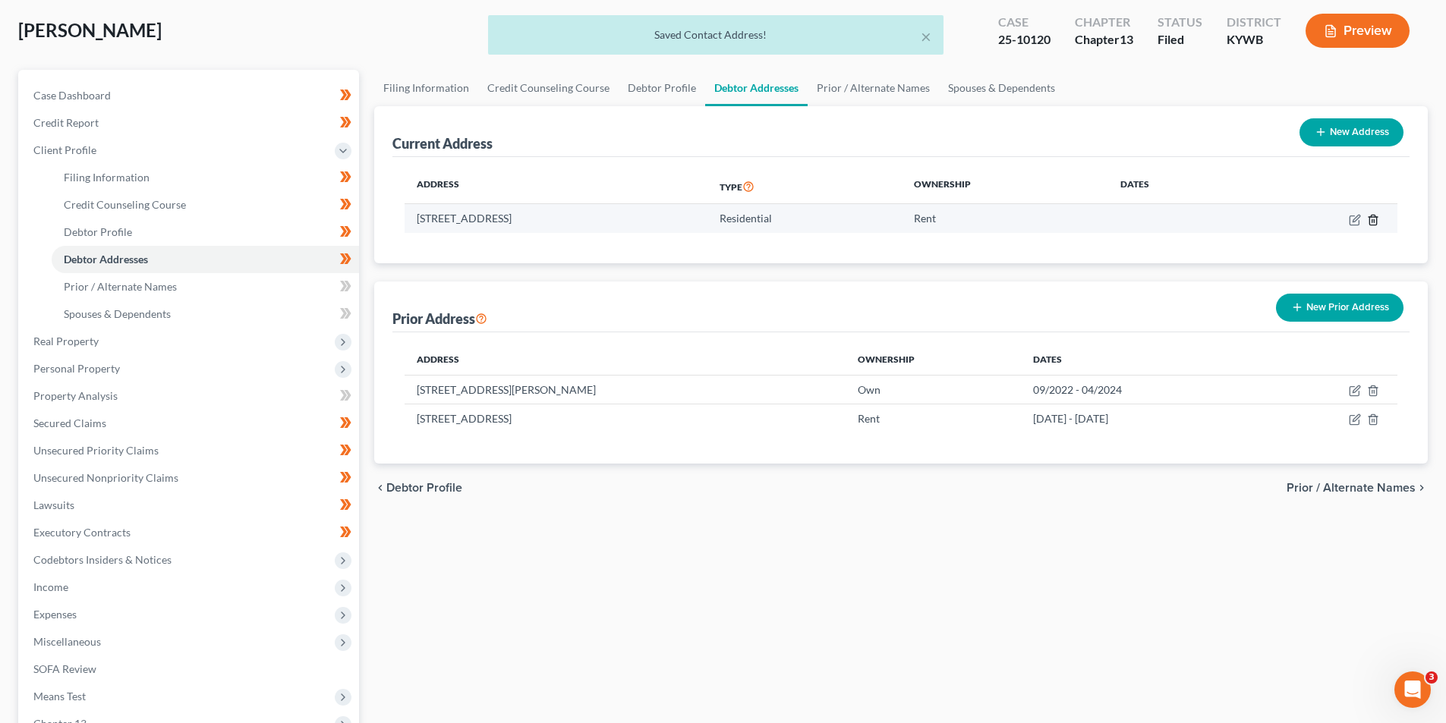
click at [1374, 219] on icon "button" at bounding box center [1373, 220] width 12 height 12
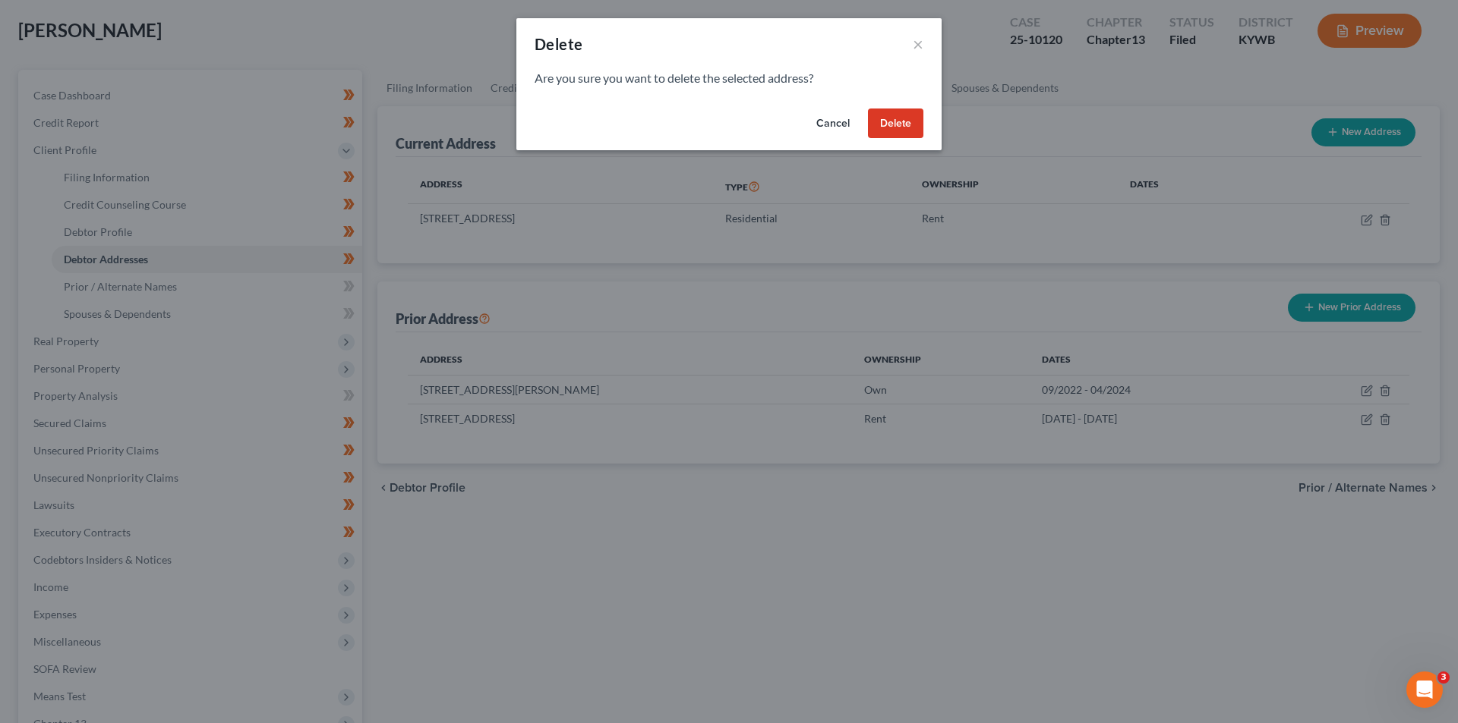
click at [872, 122] on button "Delete" at bounding box center [895, 124] width 55 height 30
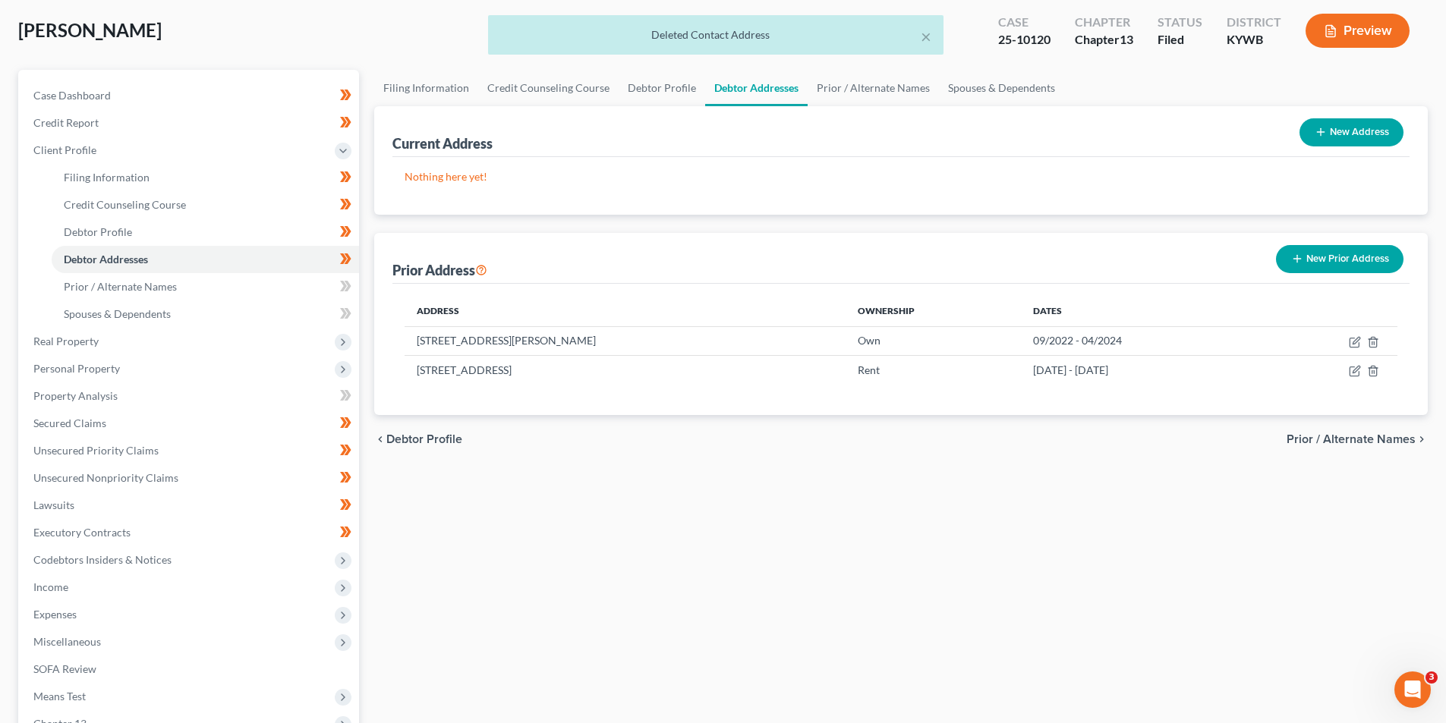
click at [1331, 127] on button "New Address" at bounding box center [1352, 132] width 104 height 28
select select "0"
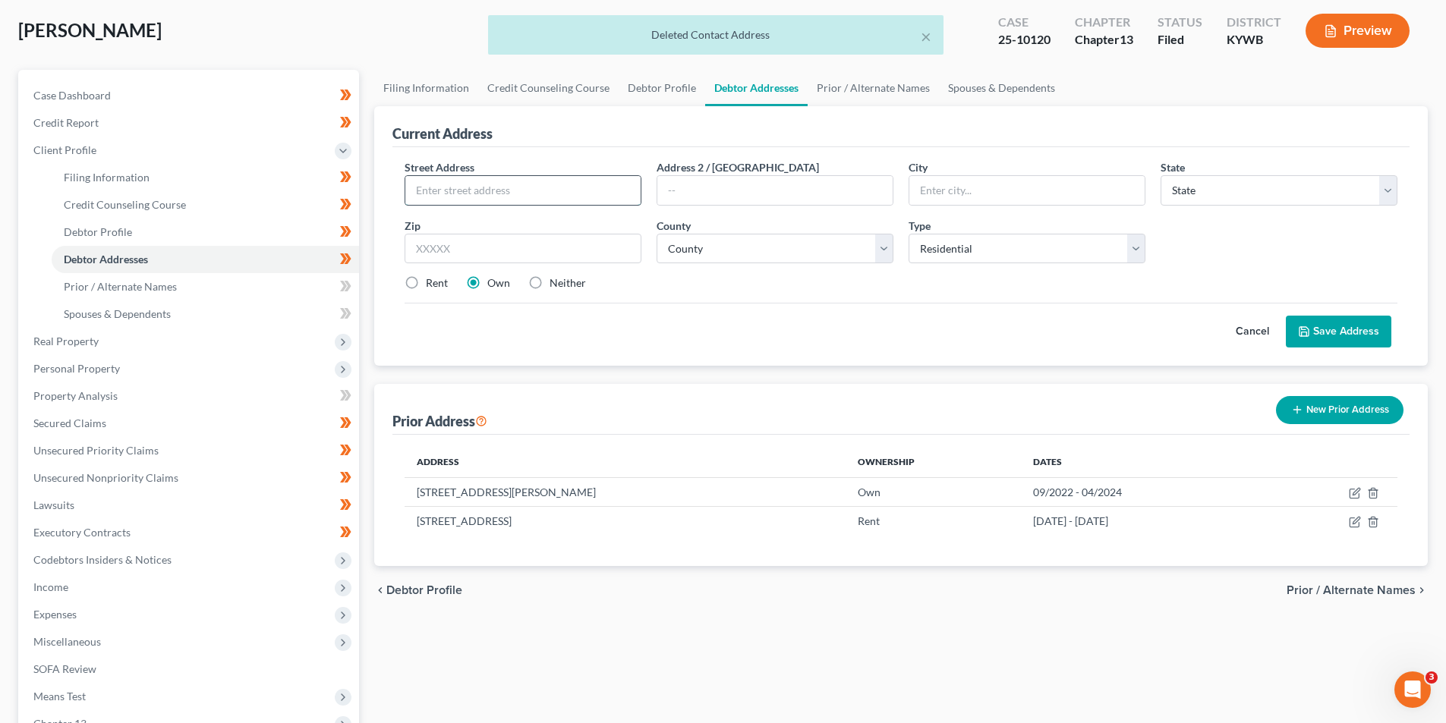
click at [566, 203] on input "text" at bounding box center [522, 190] width 235 height 29
drag, startPoint x: 791, startPoint y: 320, endPoint x: 692, endPoint y: 285, distance: 105.4
click at [787, 320] on div "Cancel Save Address" at bounding box center [901, 325] width 993 height 45
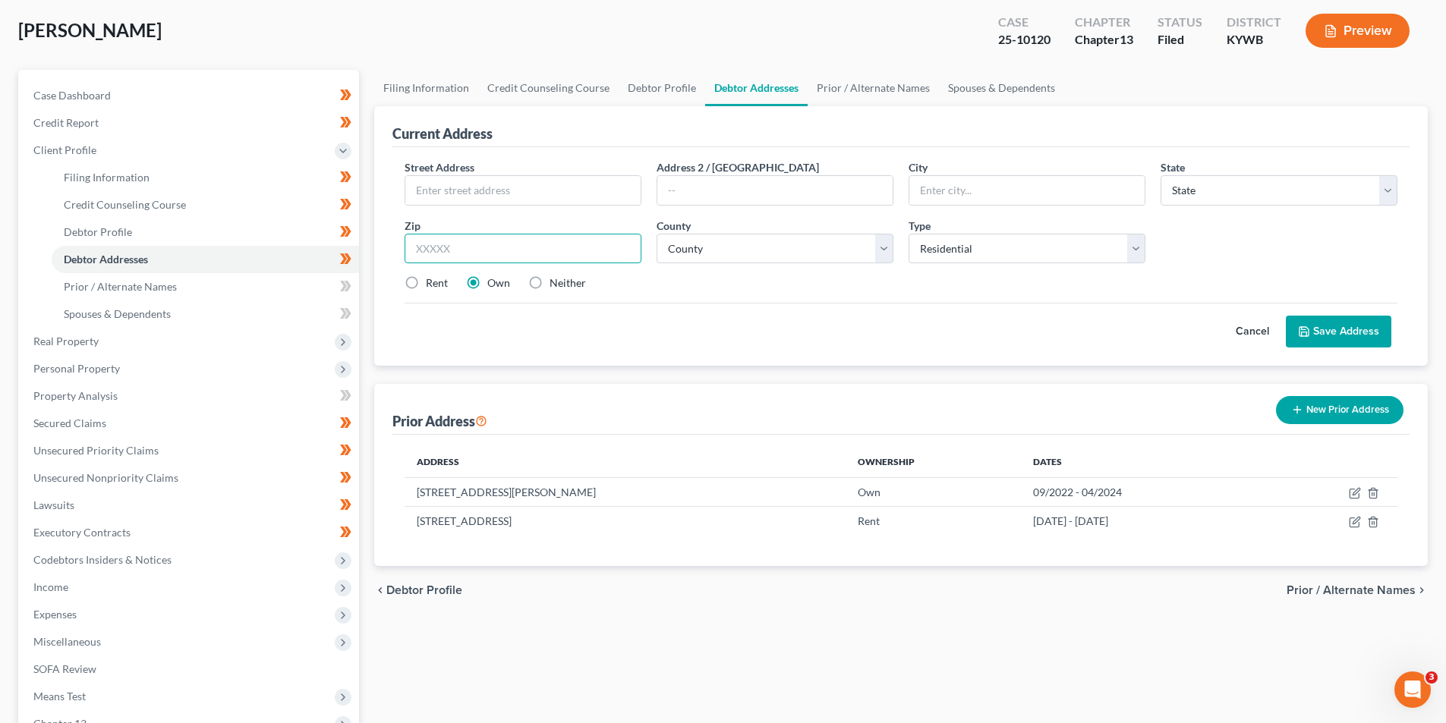
click at [468, 251] on input "text" at bounding box center [523, 249] width 237 height 30
click at [440, 259] on input "text" at bounding box center [523, 249] width 237 height 30
type input "84107"
type input "Salt Lake City"
select select "46"
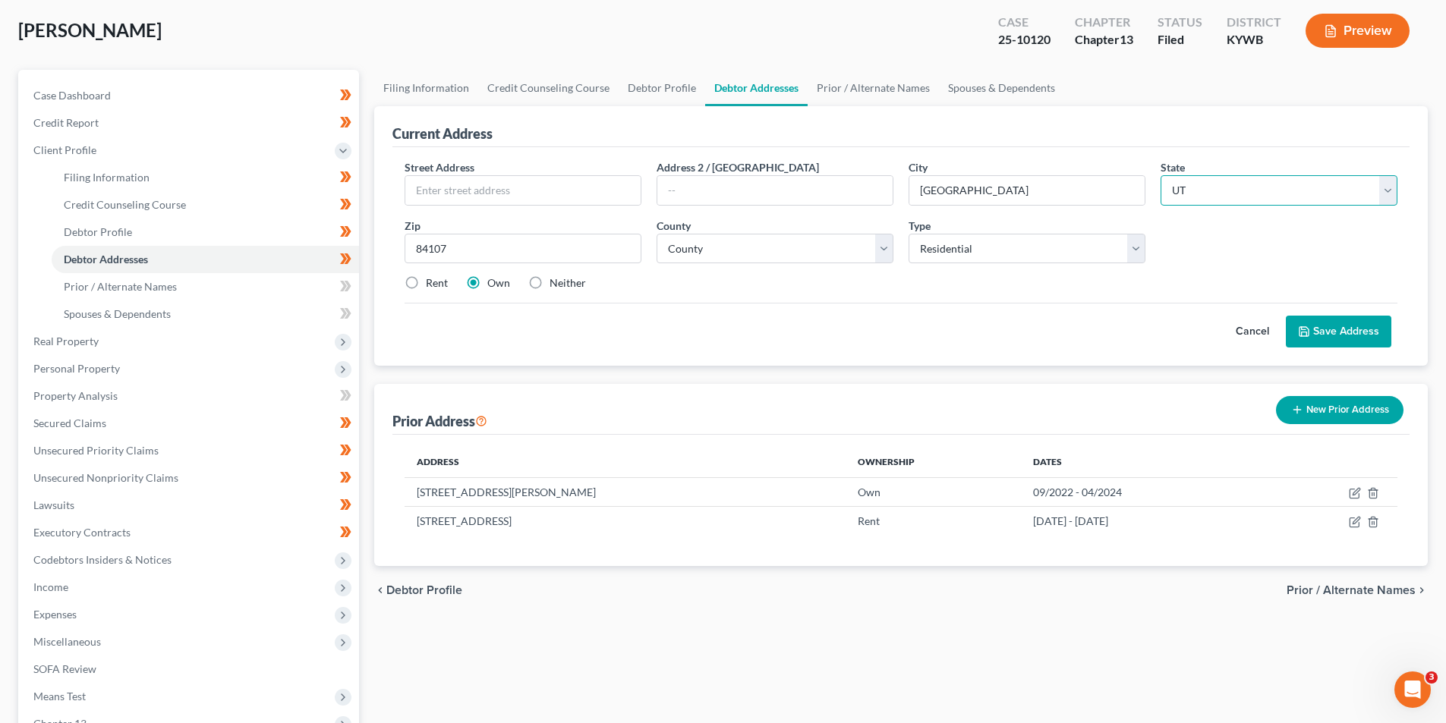
click at [1227, 202] on select "State AL AK AR AZ CA CO CT DE DC FL GA GU HI ID IL IN IA KS KY LA ME MD MA MI M…" at bounding box center [1279, 190] width 237 height 30
click at [1161, 175] on select "State AL AK AR AZ CA CO CT DE DC FL GA GU HI ID IL IN IA KS KY LA ME MD MA MI M…" at bounding box center [1279, 190] width 237 height 30
click at [973, 197] on input "Salt Lake City" at bounding box center [1026, 190] width 235 height 29
click at [1016, 200] on input "Salt Lake City" at bounding box center [1026, 190] width 235 height 29
click at [553, 188] on input "text" at bounding box center [522, 190] width 235 height 29
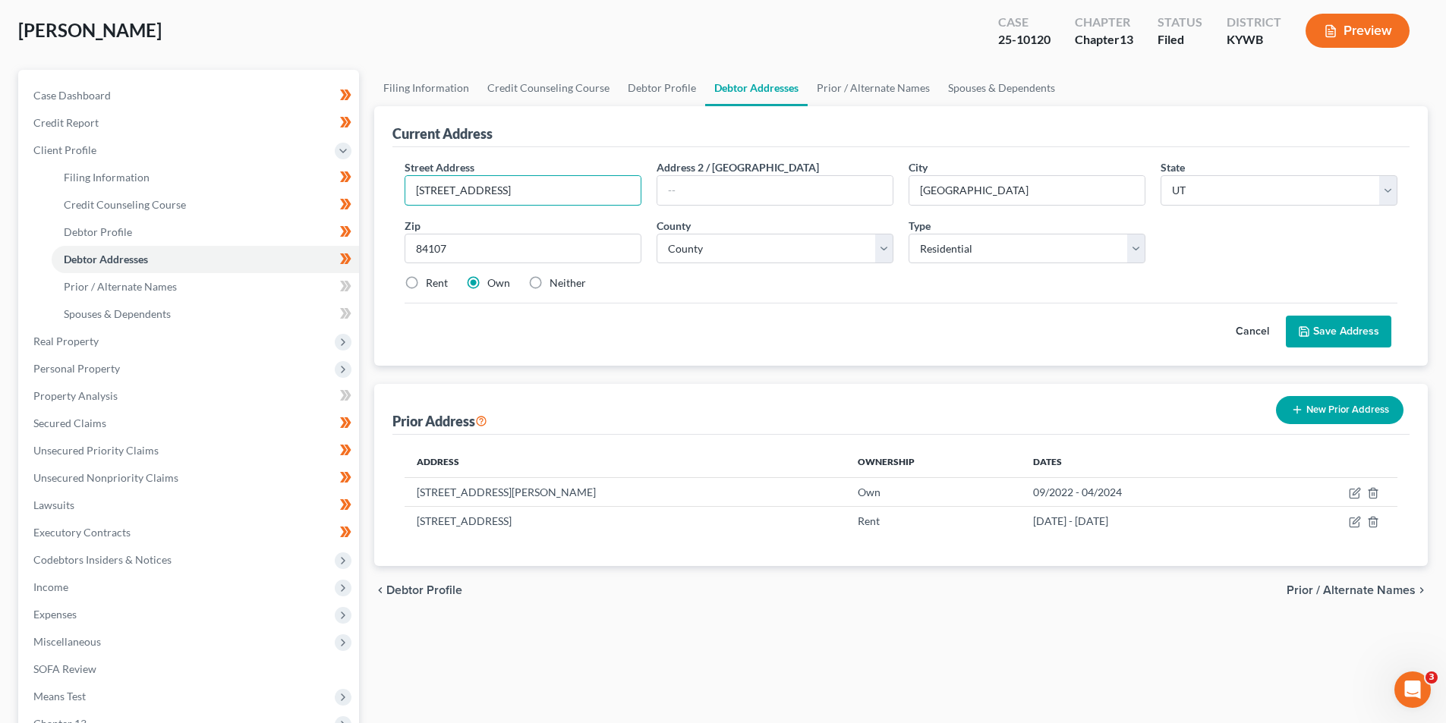
type input "600 E Marshwood"
click at [426, 281] on label "Rent" at bounding box center [437, 283] width 22 height 15
click at [432, 281] on input "Rent" at bounding box center [437, 281] width 10 height 10
radio input "true"
click at [777, 252] on select "County Beaver County Box Elder County Cache County Carbon County Daggett County…" at bounding box center [775, 249] width 237 height 30
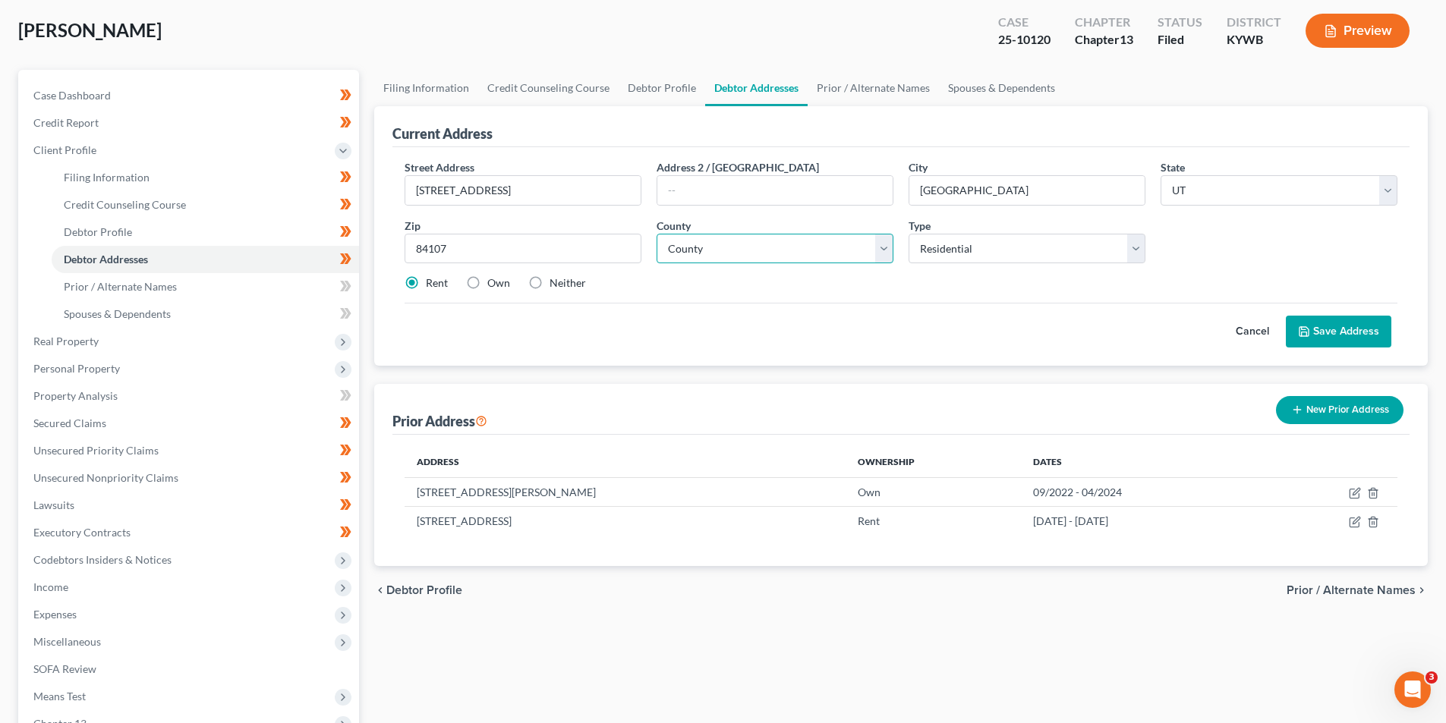
click at [797, 251] on select "County Beaver County Box Elder County Cache County Carbon County Daggett County…" at bounding box center [775, 249] width 237 height 30
select select "17"
click at [657, 234] on select "County Beaver County Box Elder County Cache County Carbon County Daggett County…" at bounding box center [775, 249] width 237 height 30
click at [1338, 333] on button "Save Address" at bounding box center [1339, 332] width 106 height 32
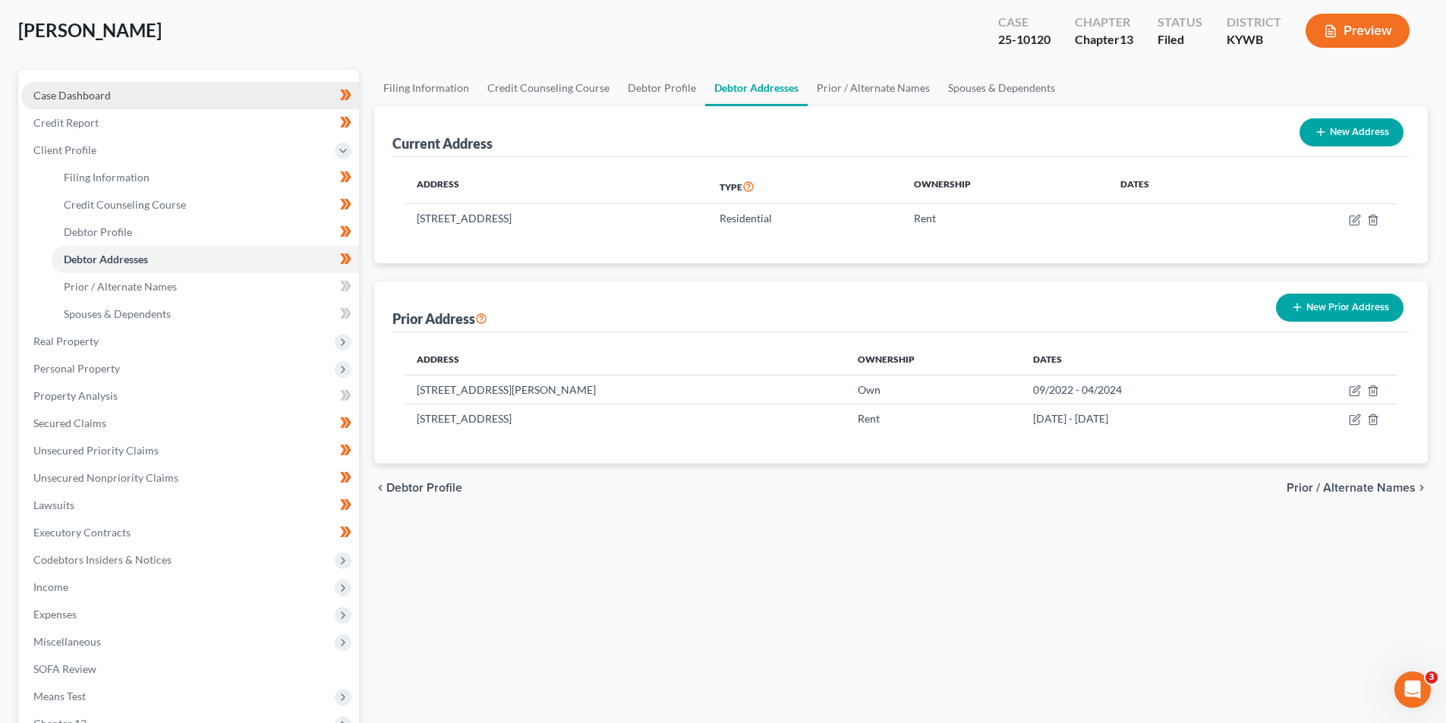
click at [136, 97] on link "Case Dashboard" at bounding box center [190, 95] width 338 height 27
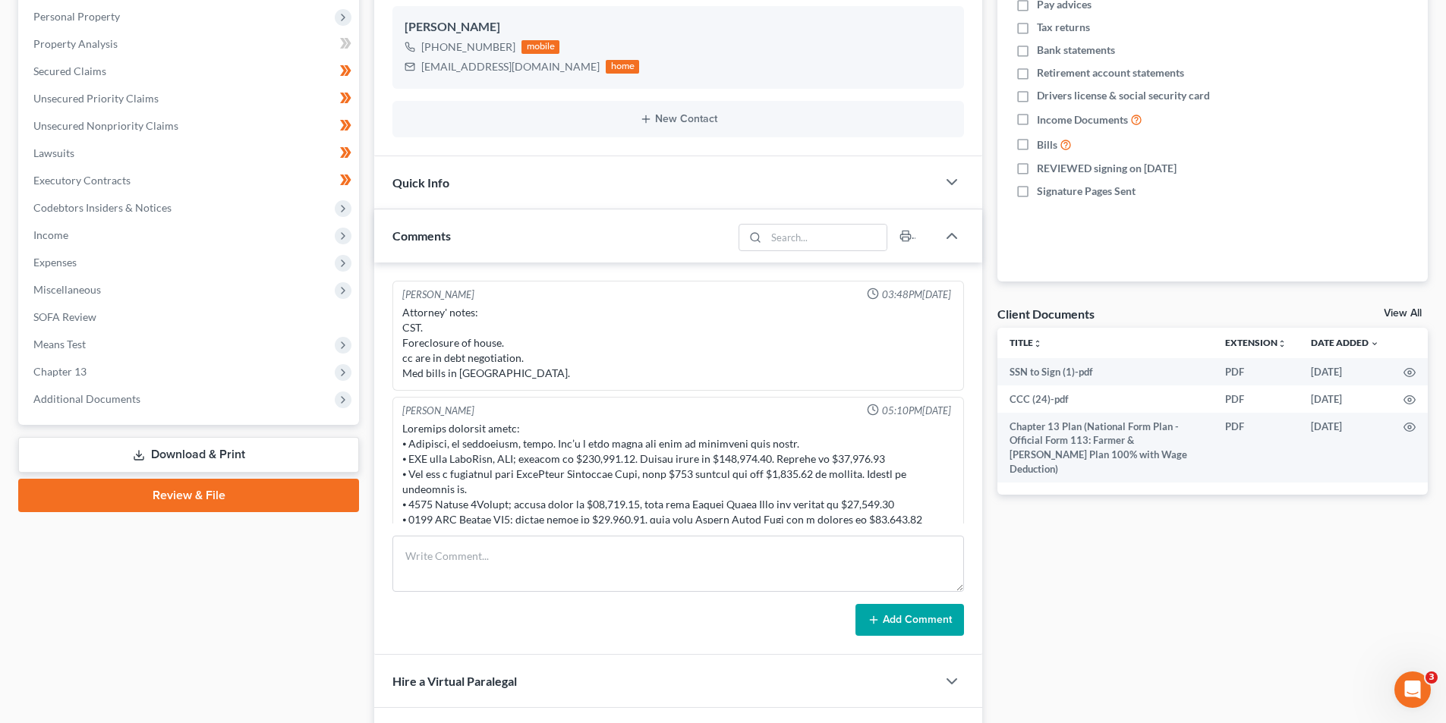
scroll to position [304, 0]
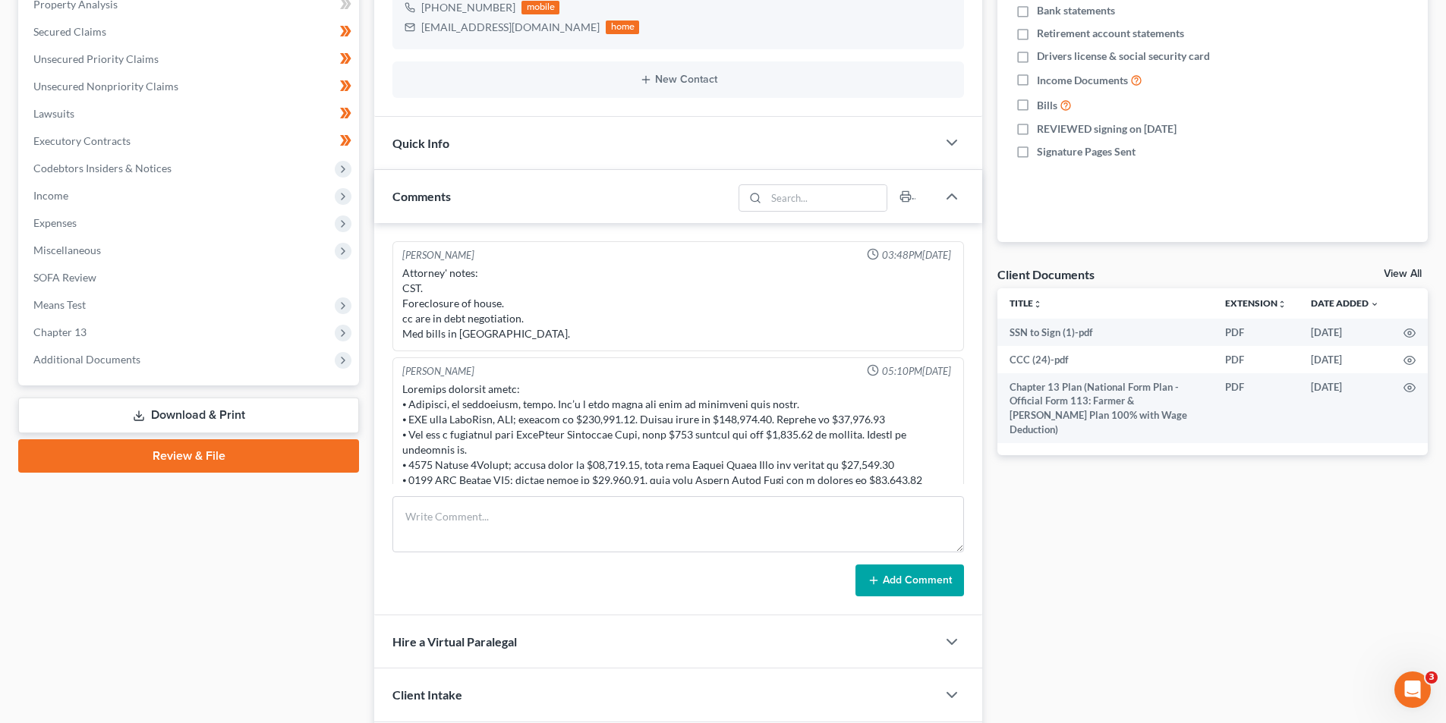
drag, startPoint x: 124, startPoint y: 357, endPoint x: 121, endPoint y: 380, distance: 23.7
click at [124, 356] on span "Additional Documents" at bounding box center [86, 359] width 107 height 13
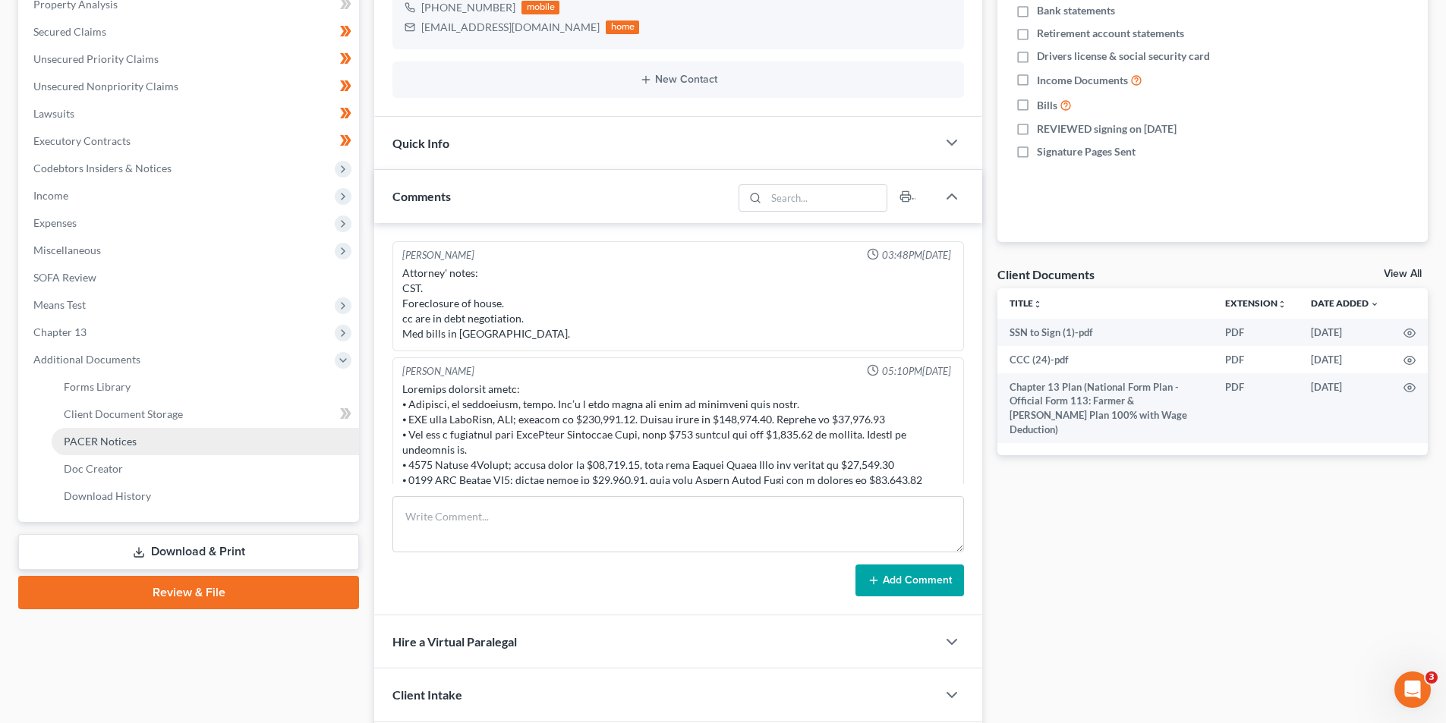
click at [120, 448] on link "PACER Notices" at bounding box center [205, 441] width 307 height 27
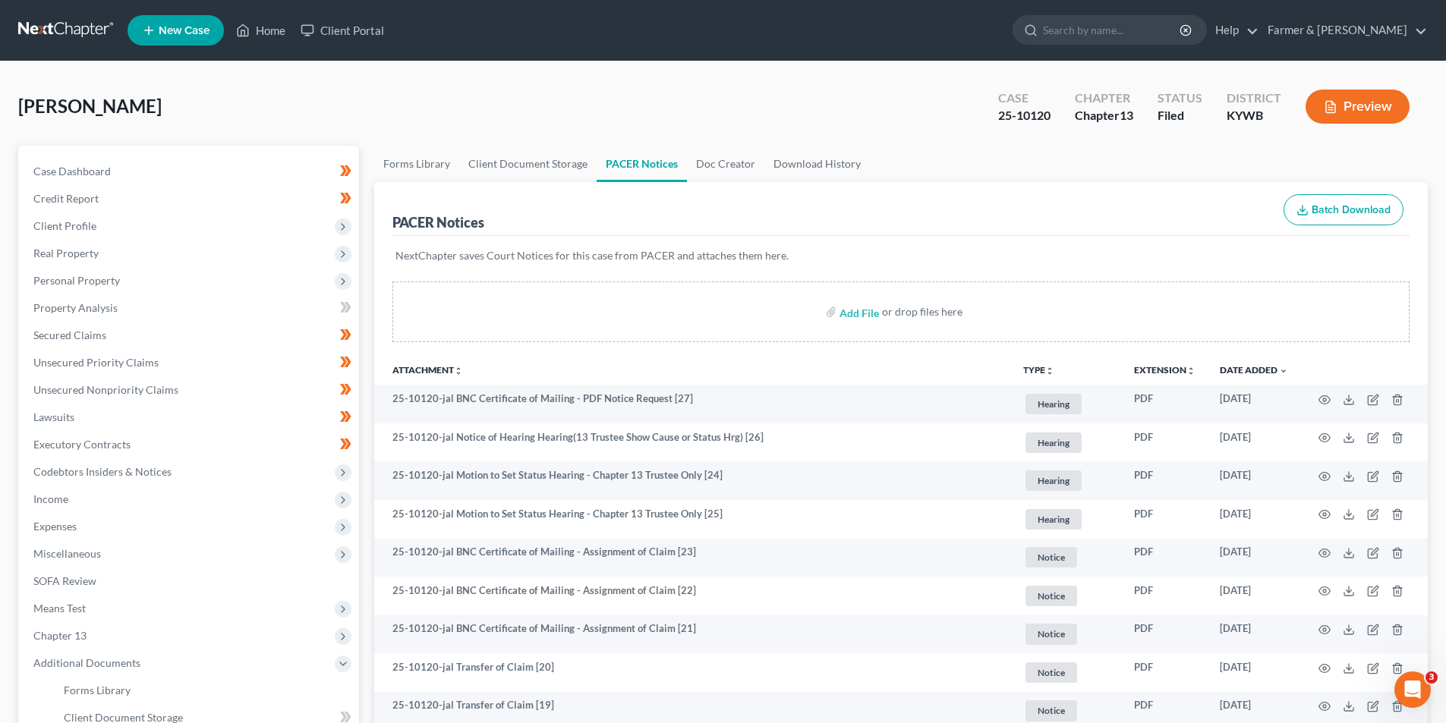
click at [80, 32] on link at bounding box center [66, 30] width 97 height 27
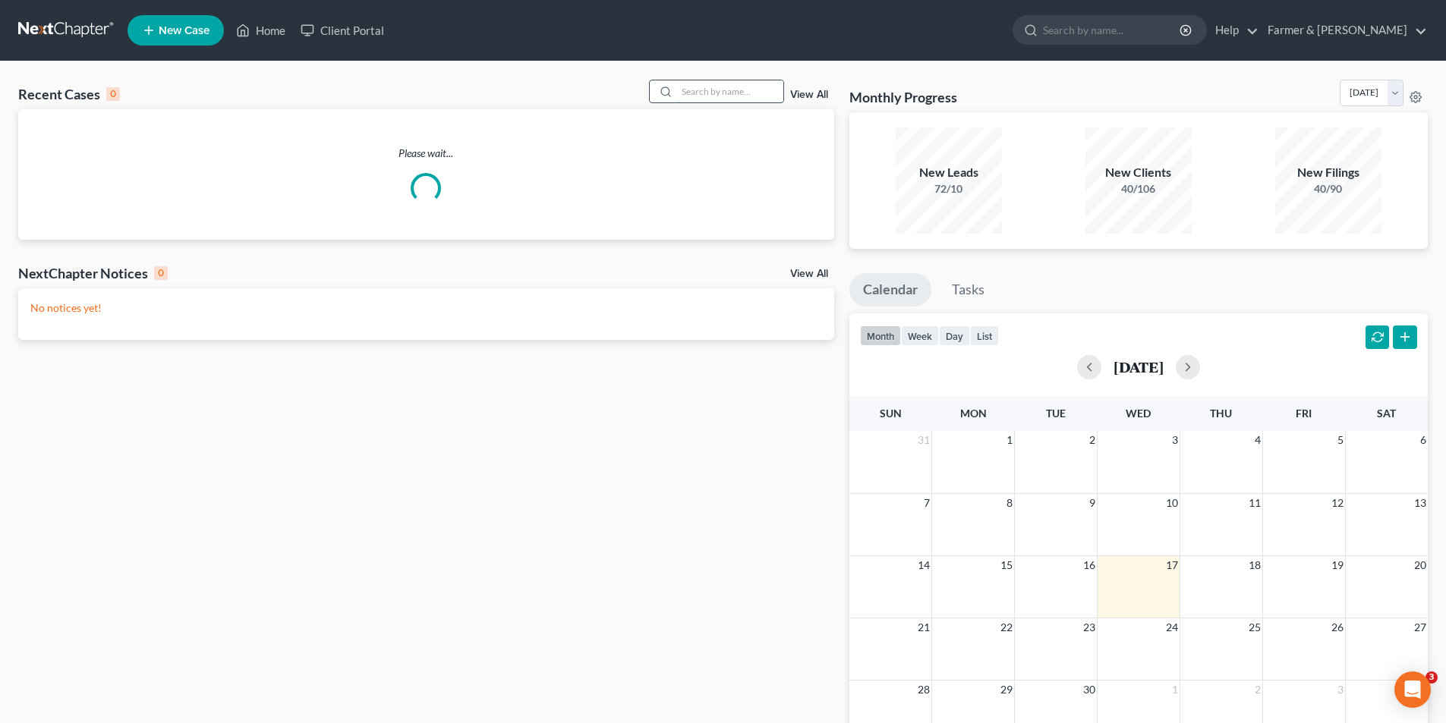
click at [724, 92] on input "search" at bounding box center [730, 91] width 106 height 22
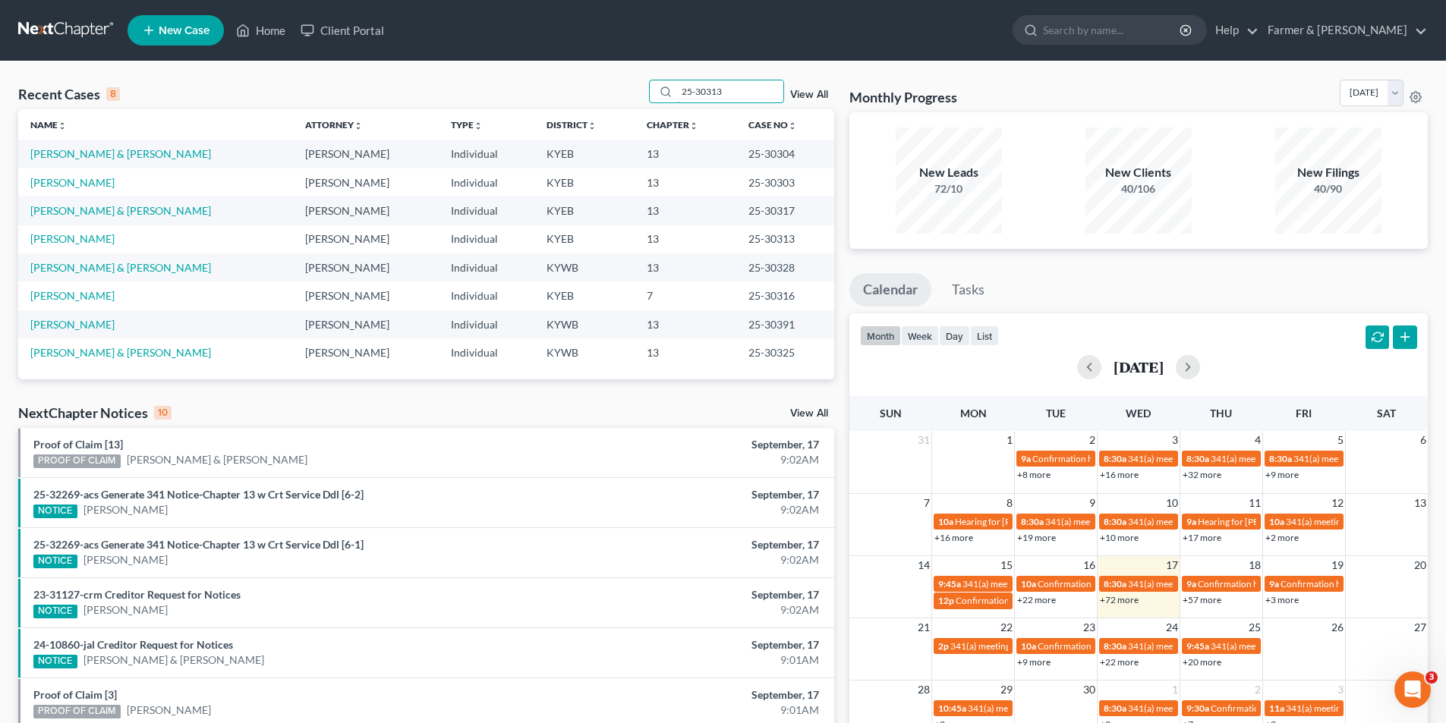
type input "25-30313"
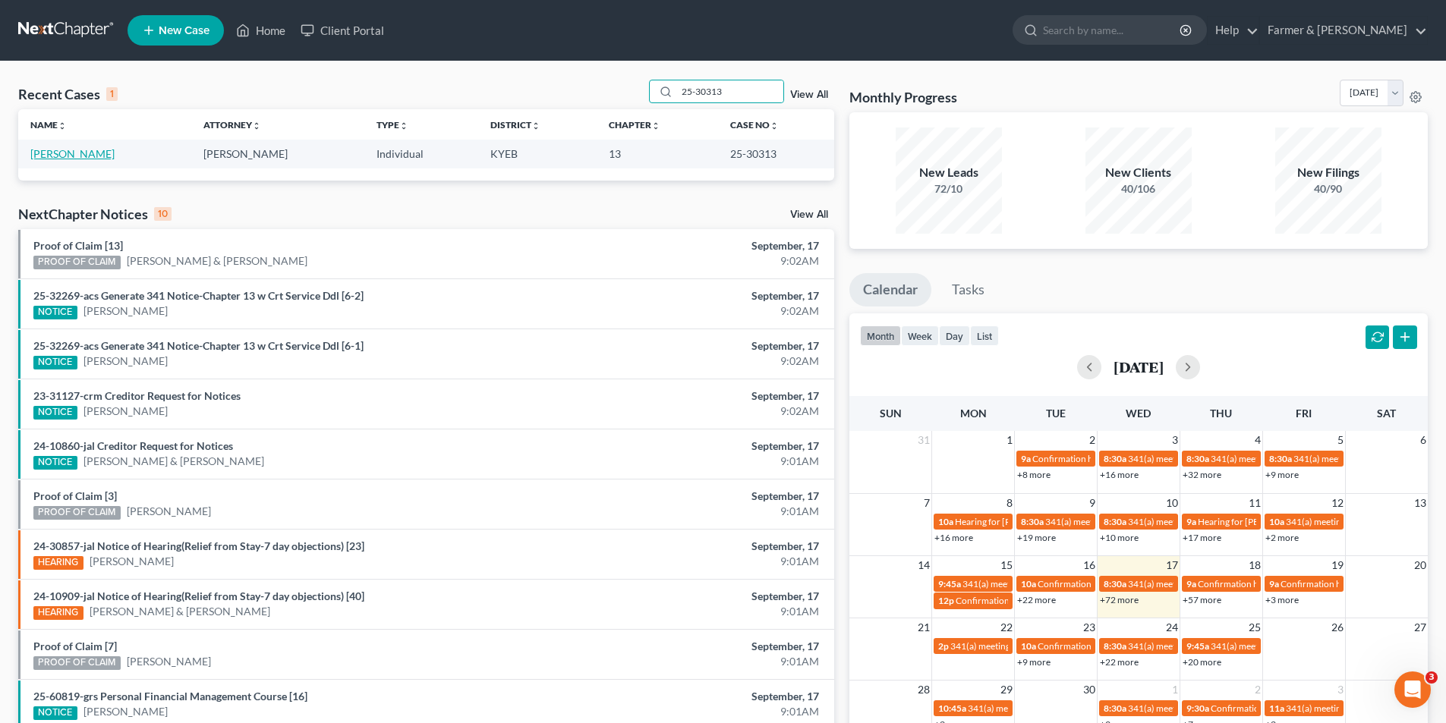
click at [98, 153] on link "Puckett, Shirley" at bounding box center [72, 153] width 84 height 13
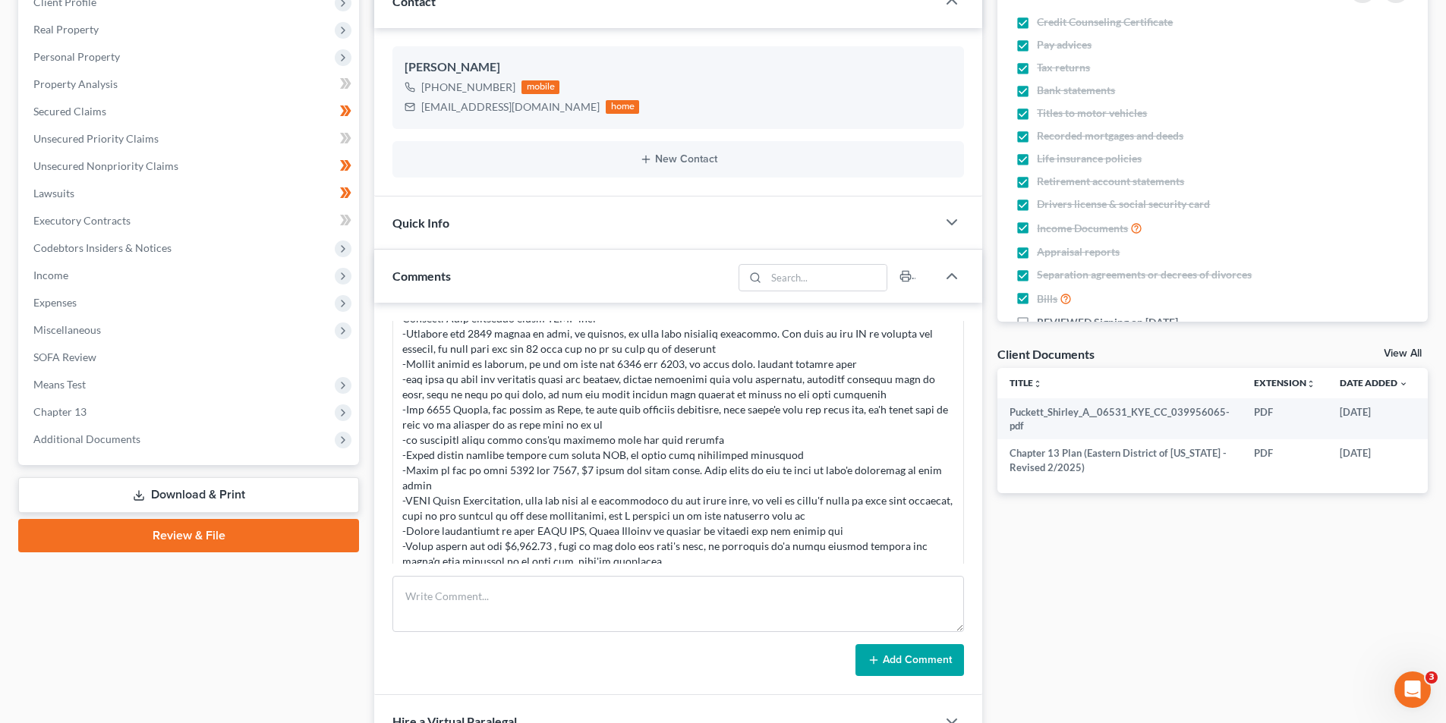
scroll to position [228, 0]
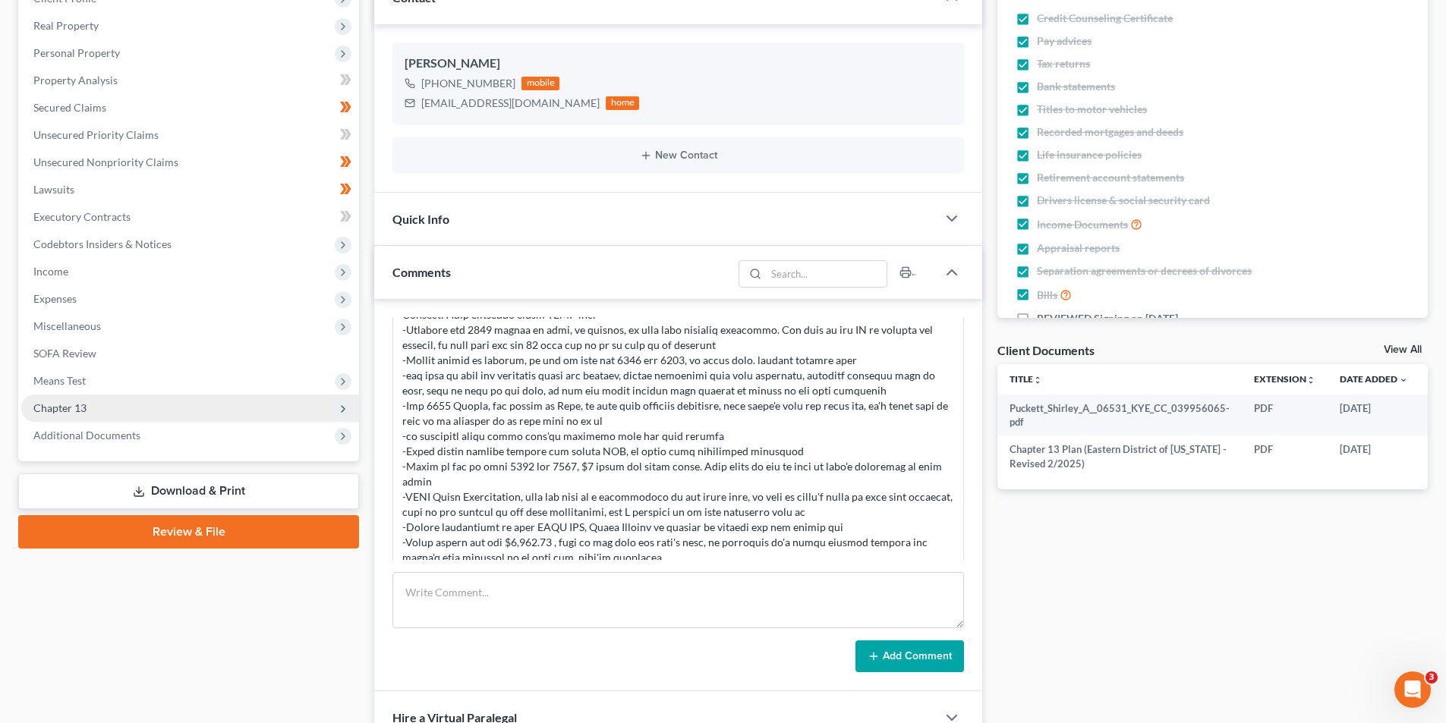
click at [156, 406] on span "Chapter 13" at bounding box center [190, 408] width 338 height 27
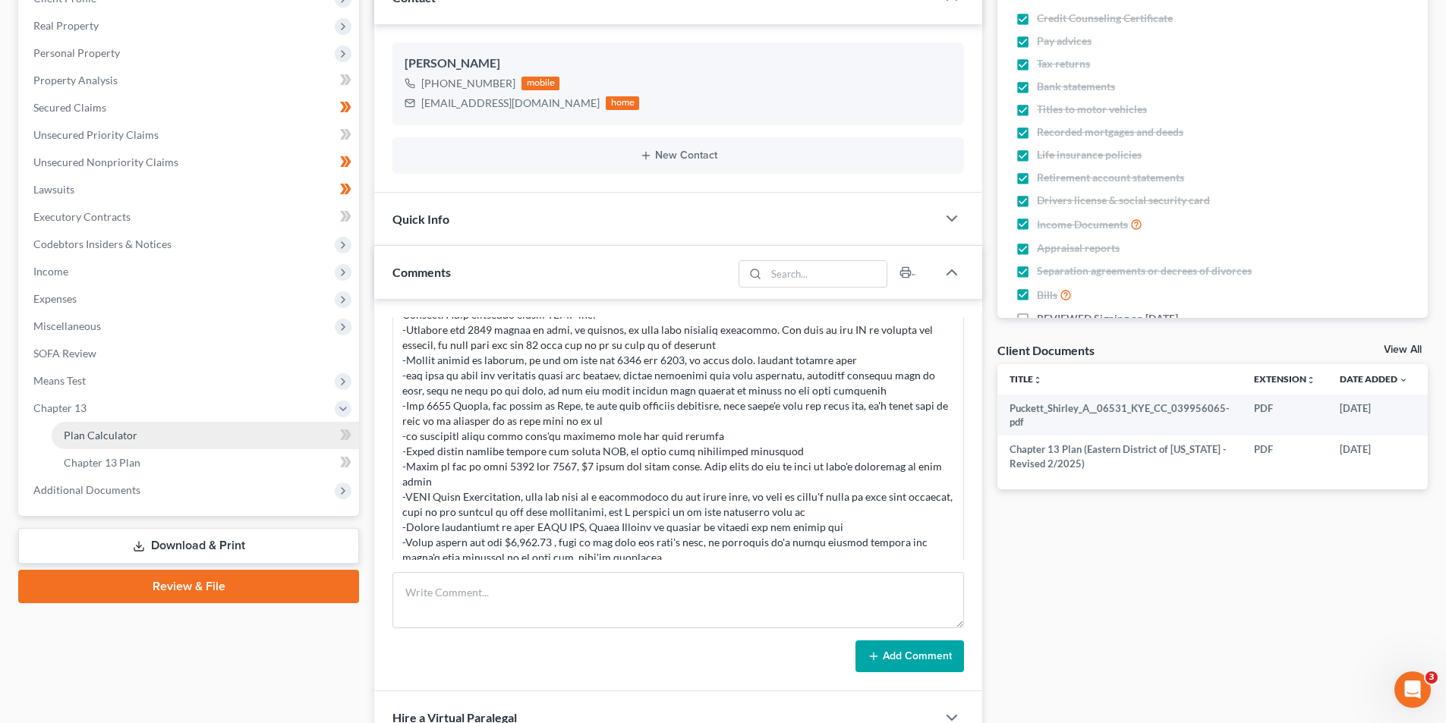
click at [170, 438] on link "Plan Calculator" at bounding box center [205, 435] width 307 height 27
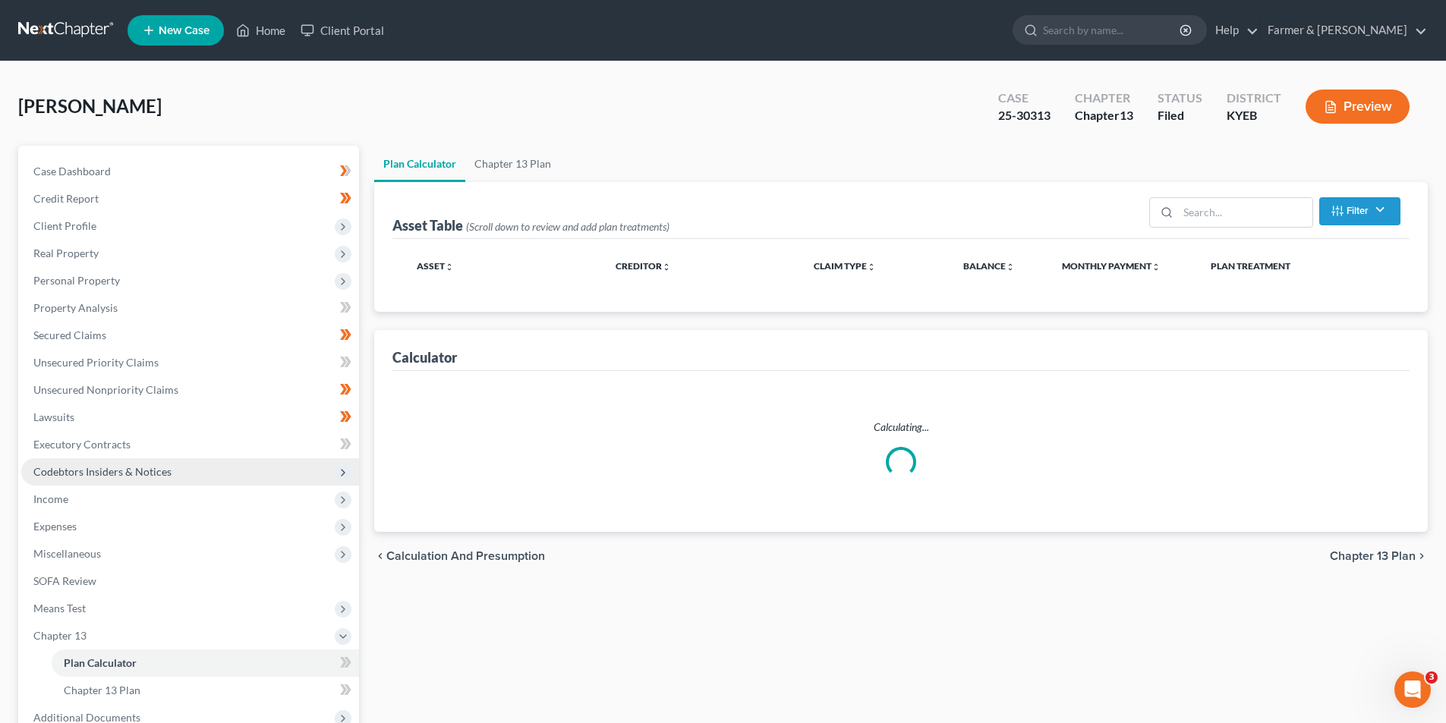
select select "59"
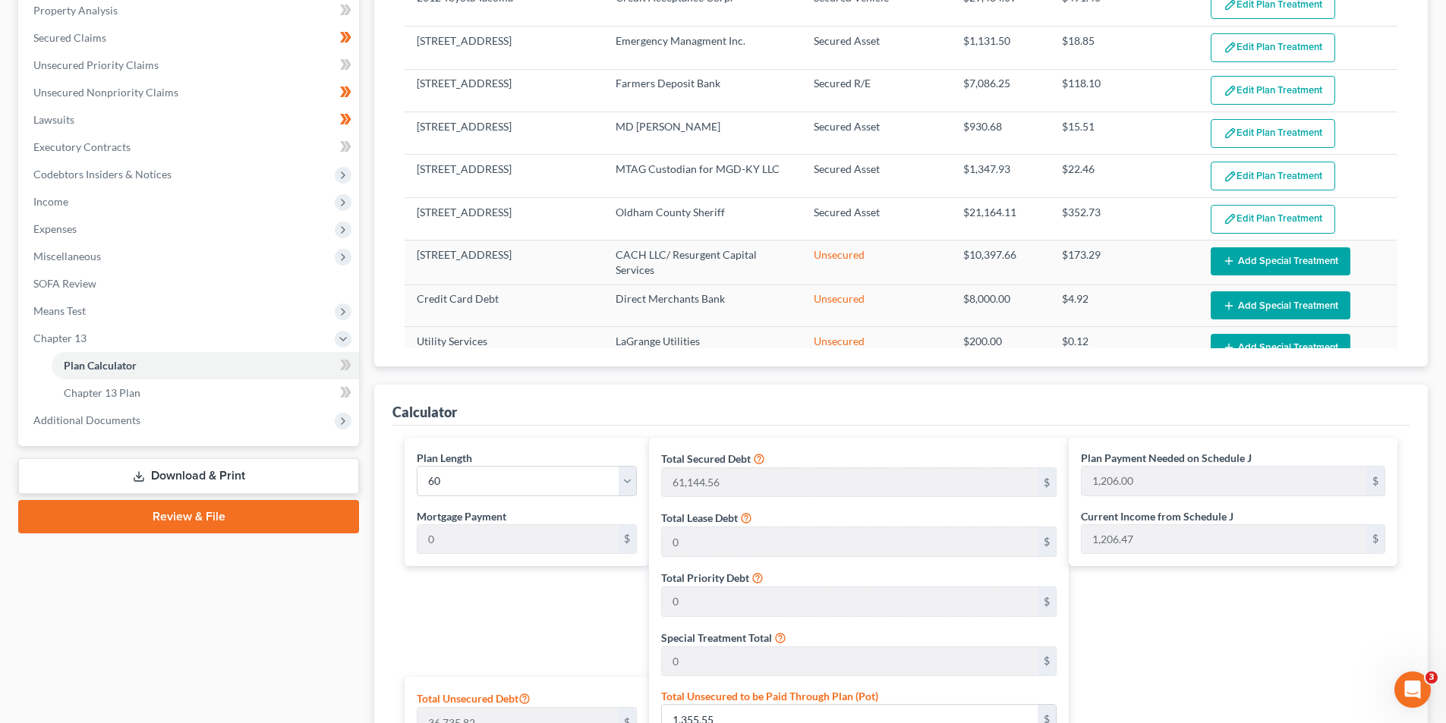
scroll to position [222, 0]
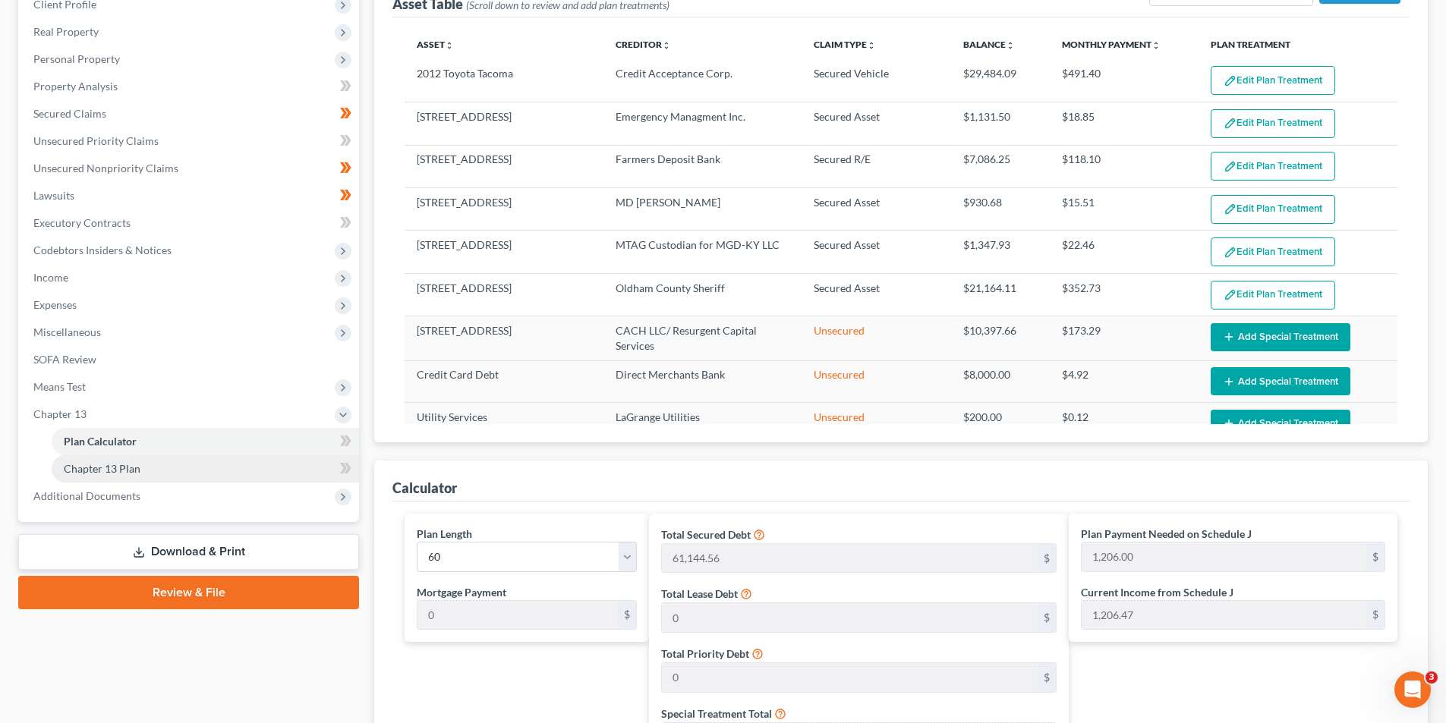
click at [132, 471] on span "Chapter 13 Plan" at bounding box center [102, 468] width 77 height 13
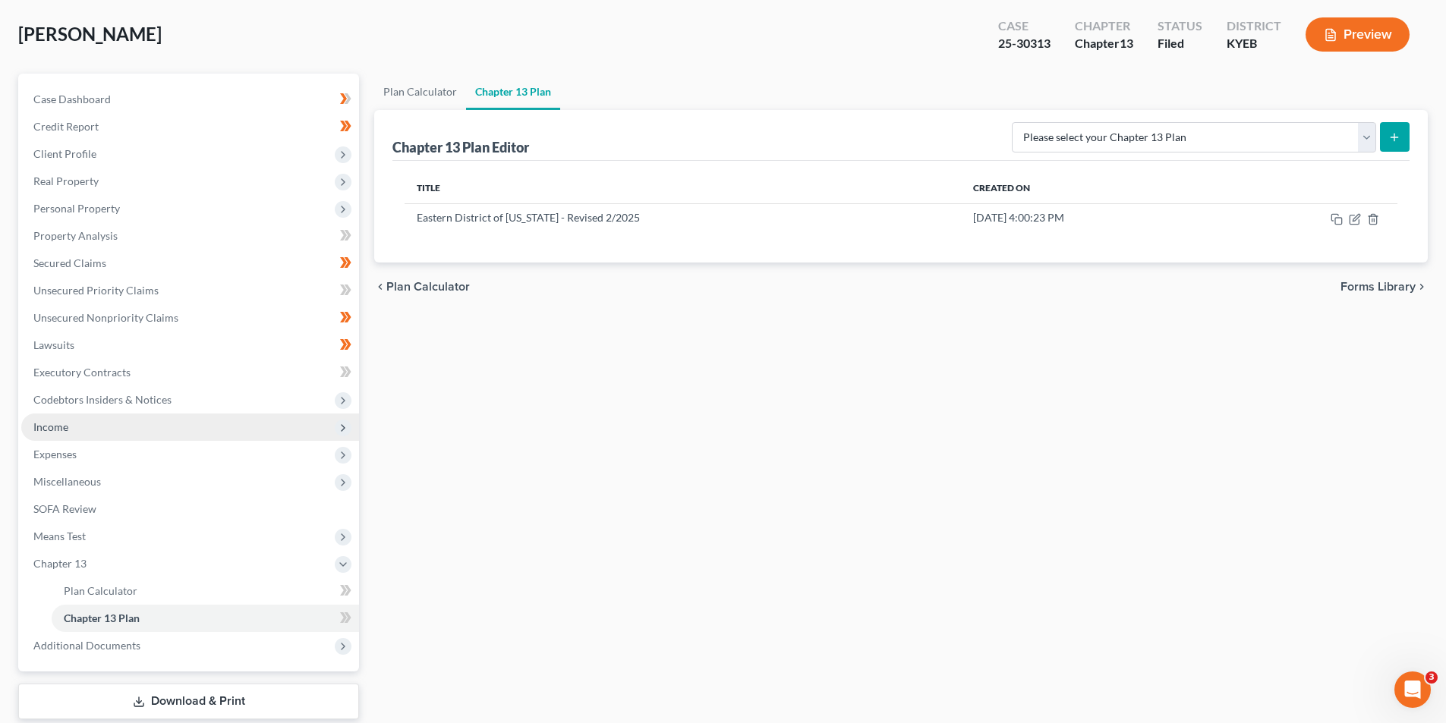
scroll to position [166, 0]
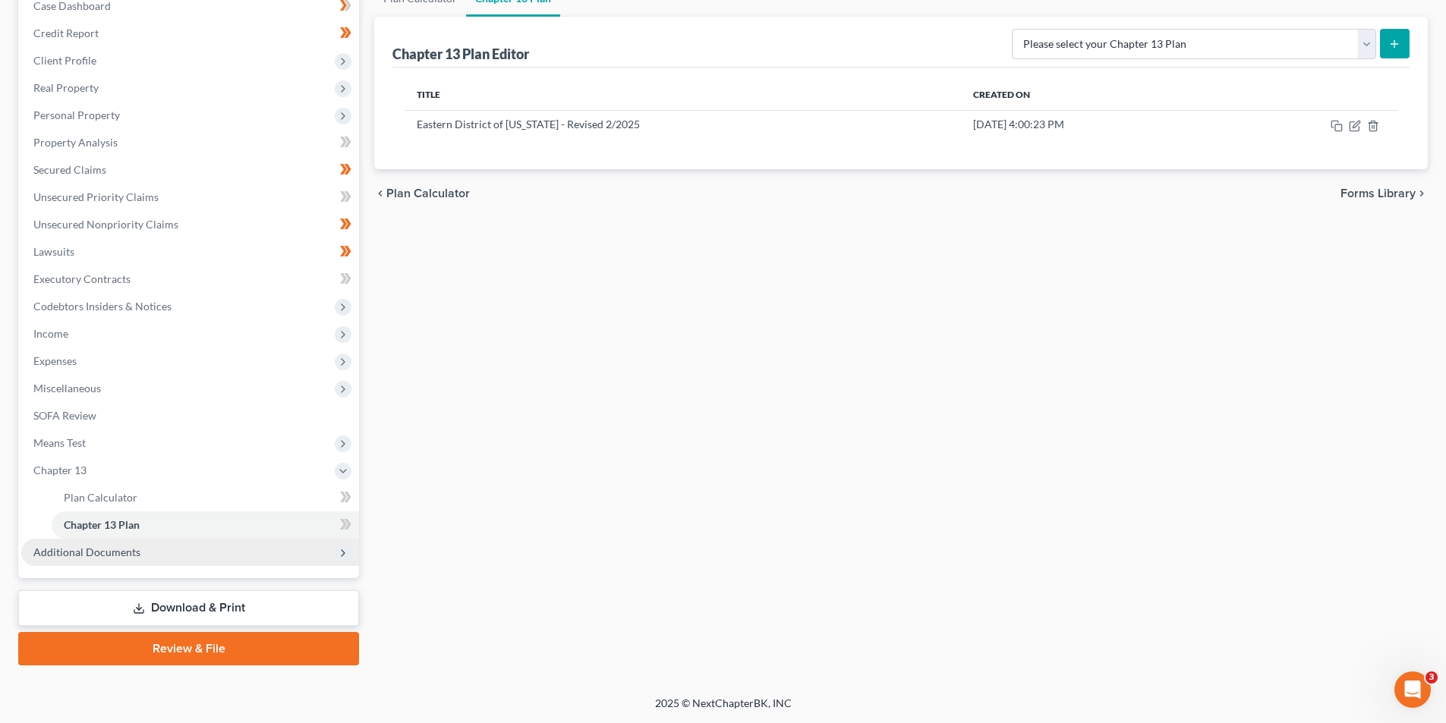
click at [125, 551] on span "Additional Documents" at bounding box center [86, 552] width 107 height 13
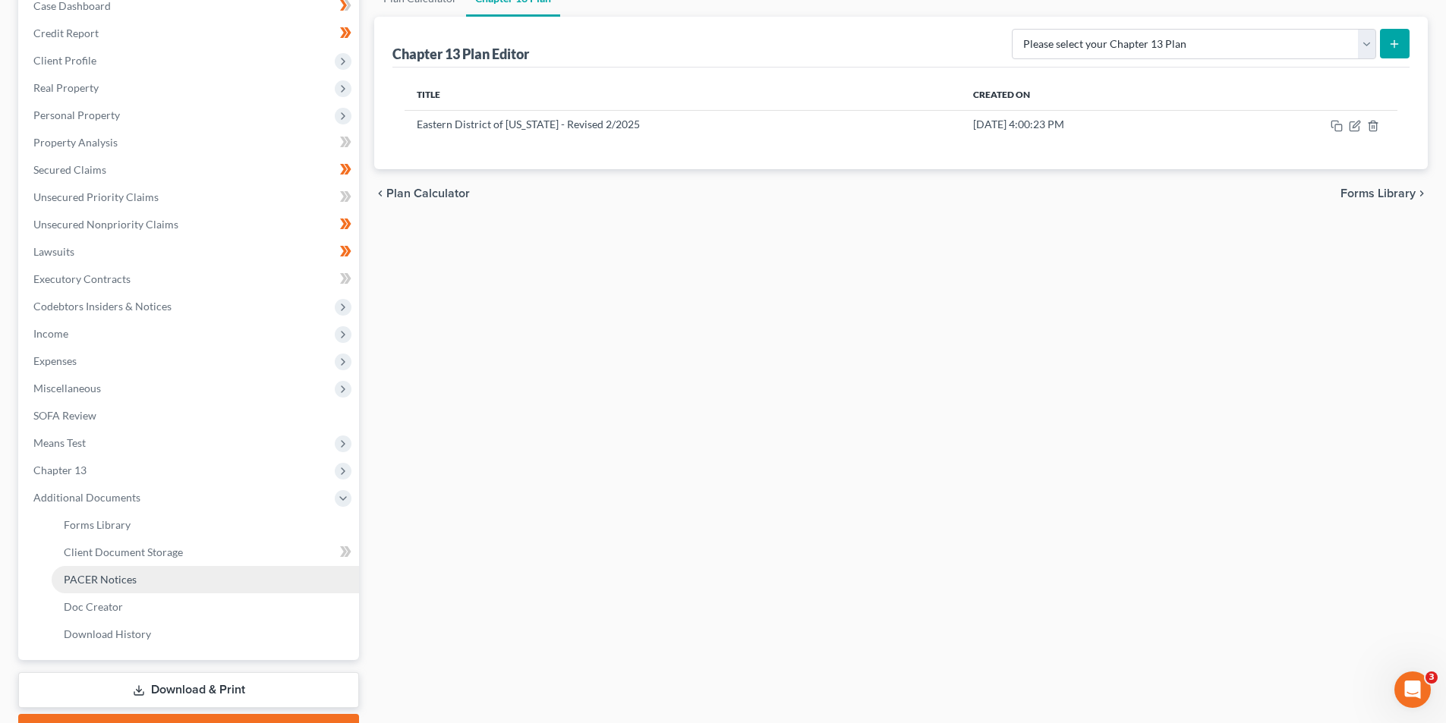
click at [125, 580] on span "PACER Notices" at bounding box center [100, 579] width 73 height 13
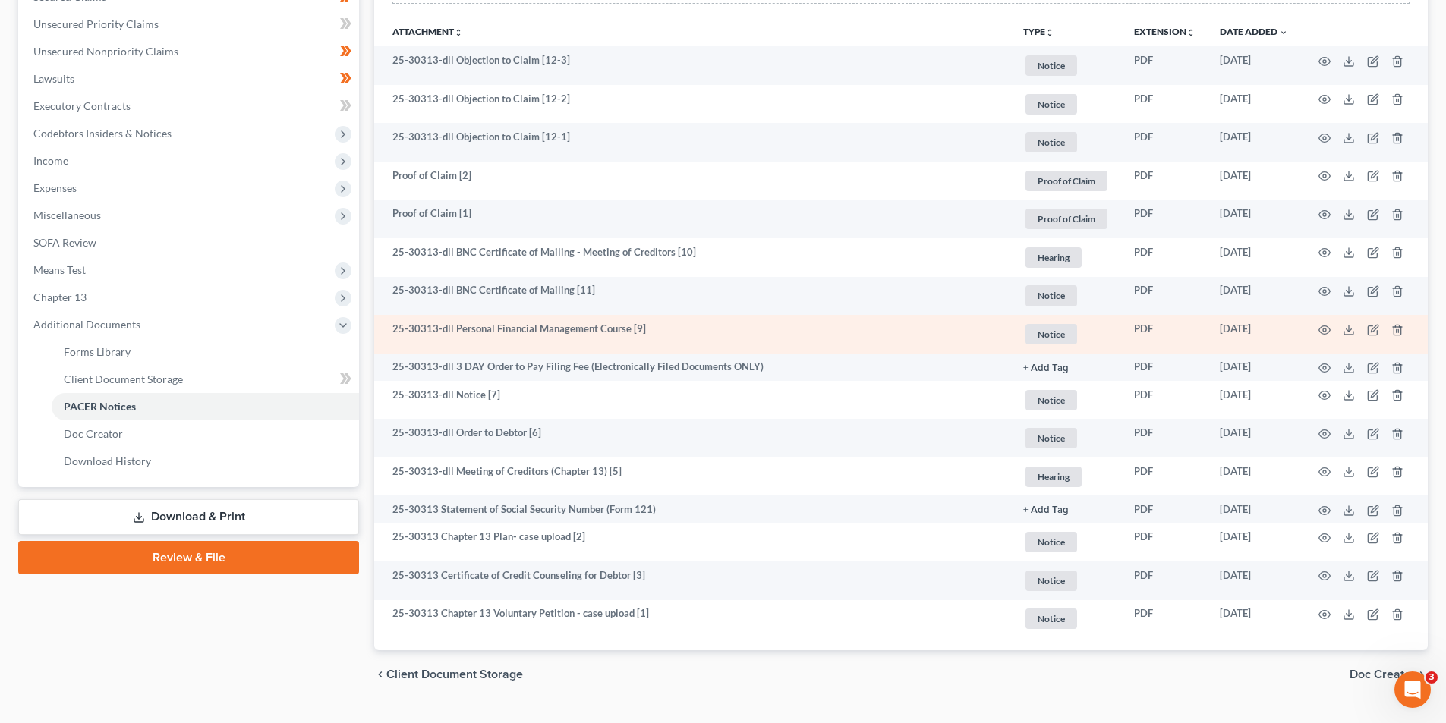
scroll to position [372, 0]
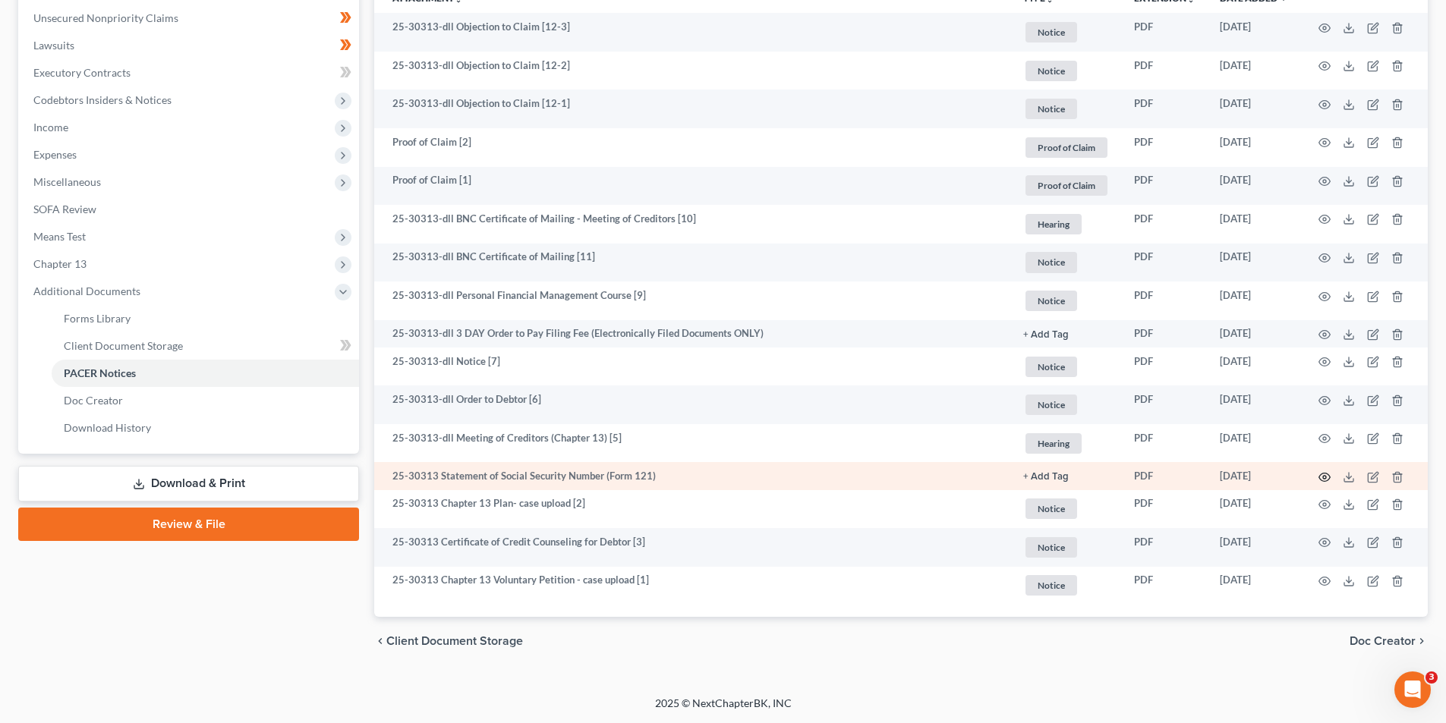
click at [1329, 475] on icon "button" at bounding box center [1324, 478] width 11 height 8
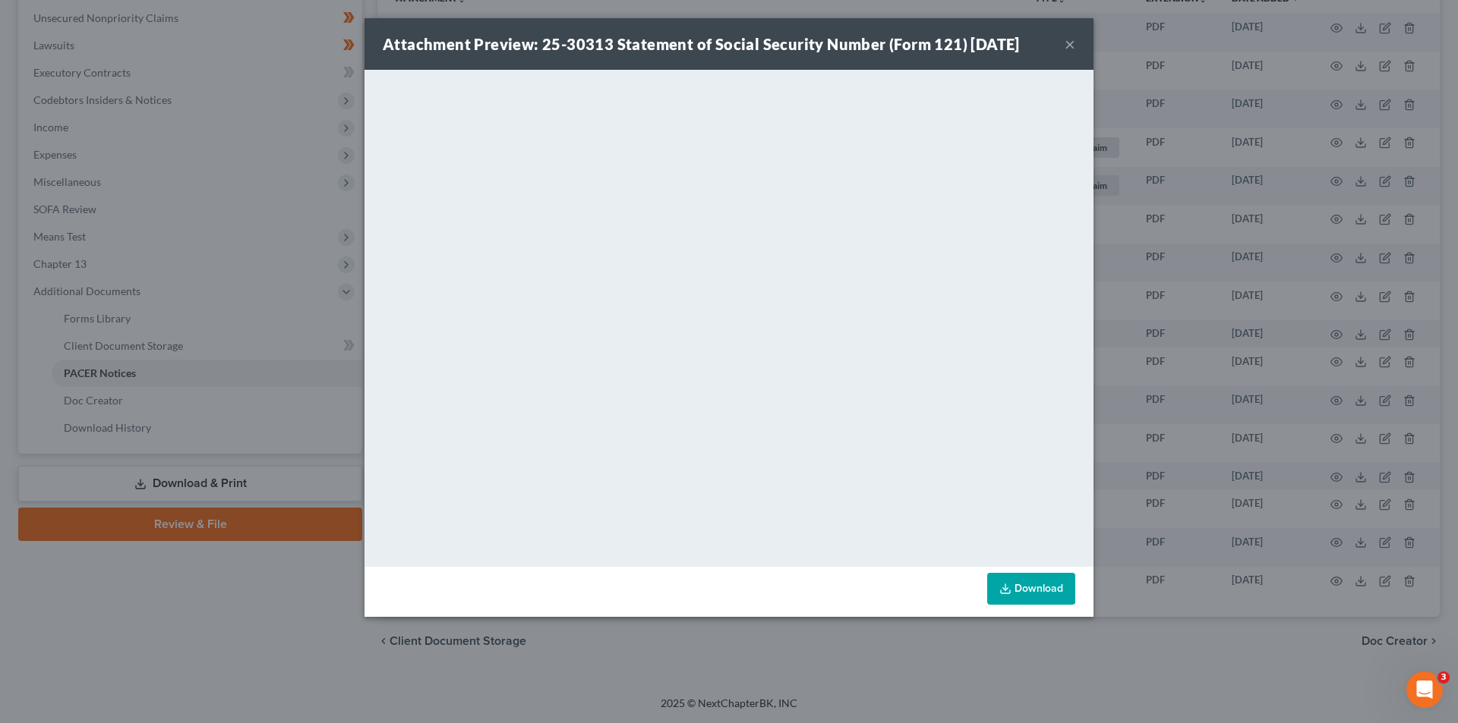
click at [1066, 44] on button "×" at bounding box center [1069, 44] width 11 height 18
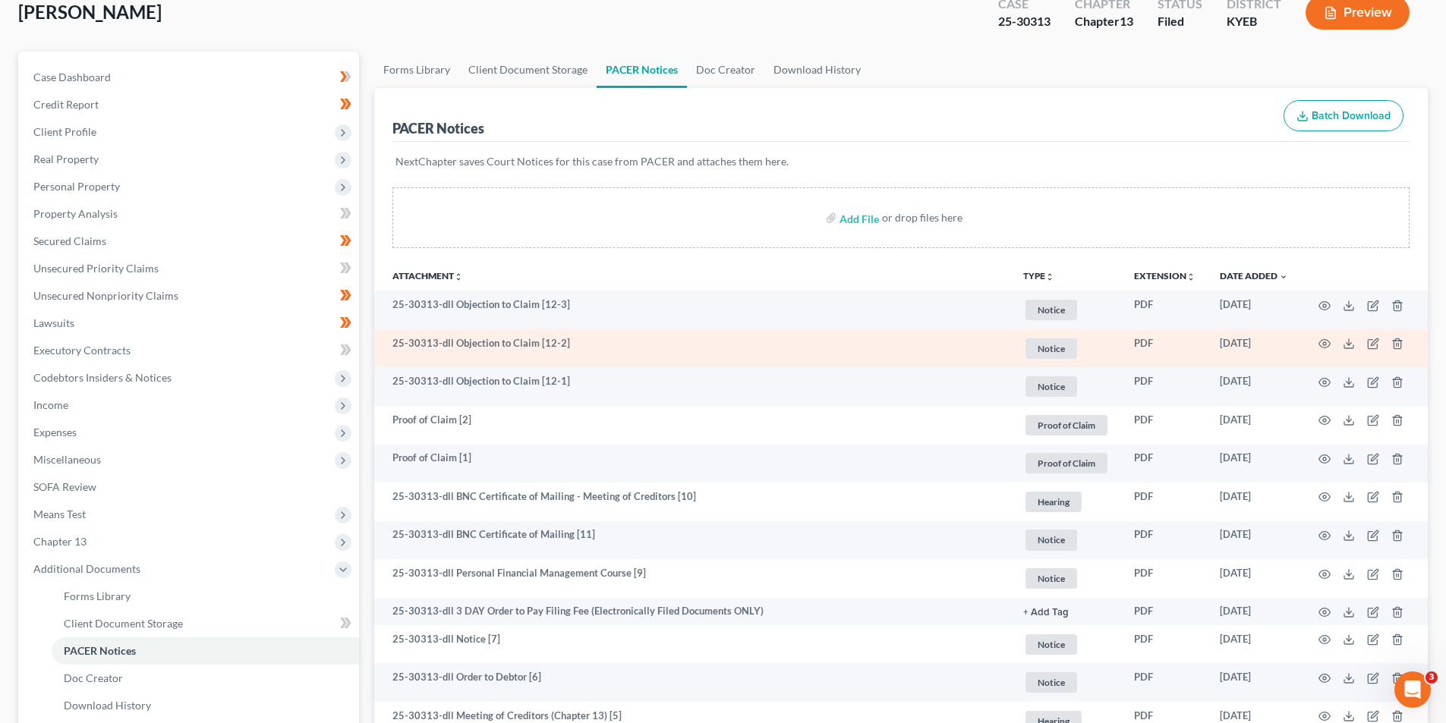
scroll to position [0, 0]
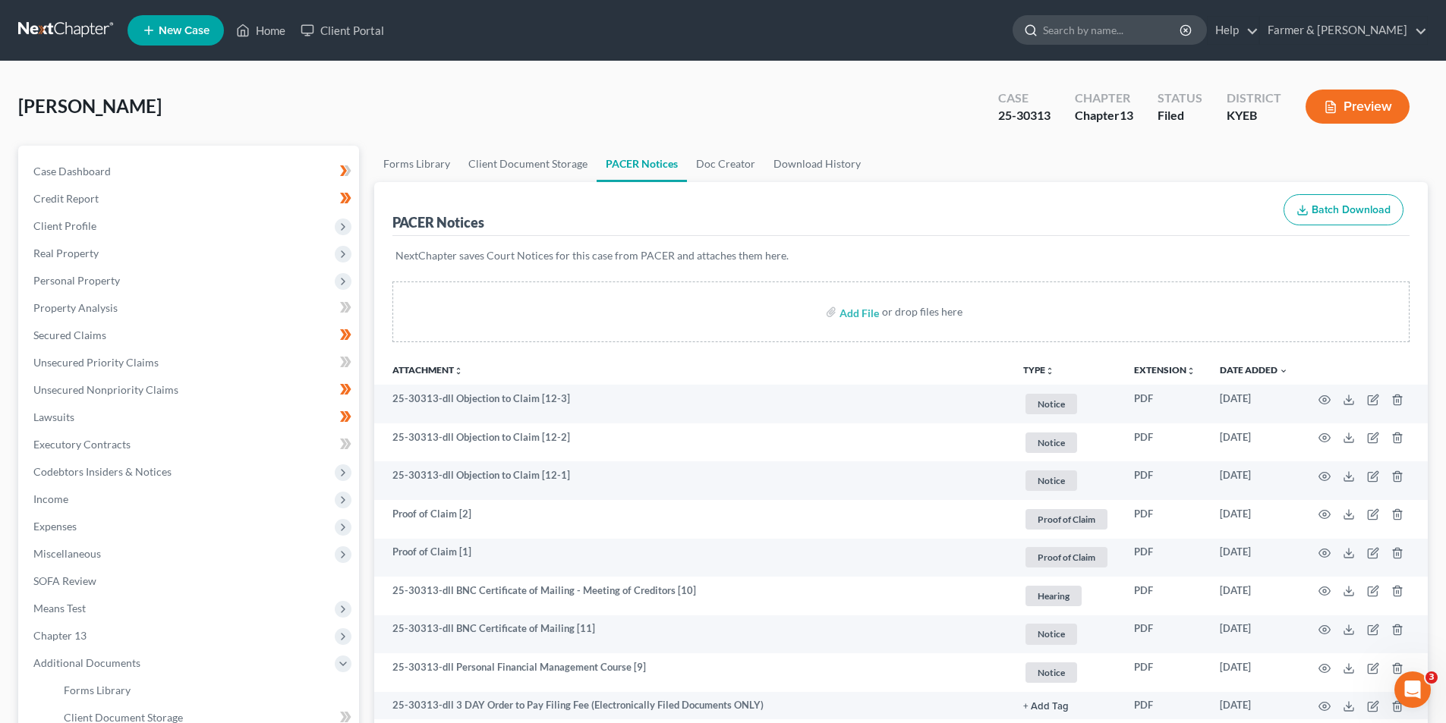
click at [1149, 30] on input "search" at bounding box center [1112, 30] width 139 height 28
click at [65, 25] on link at bounding box center [66, 30] width 97 height 27
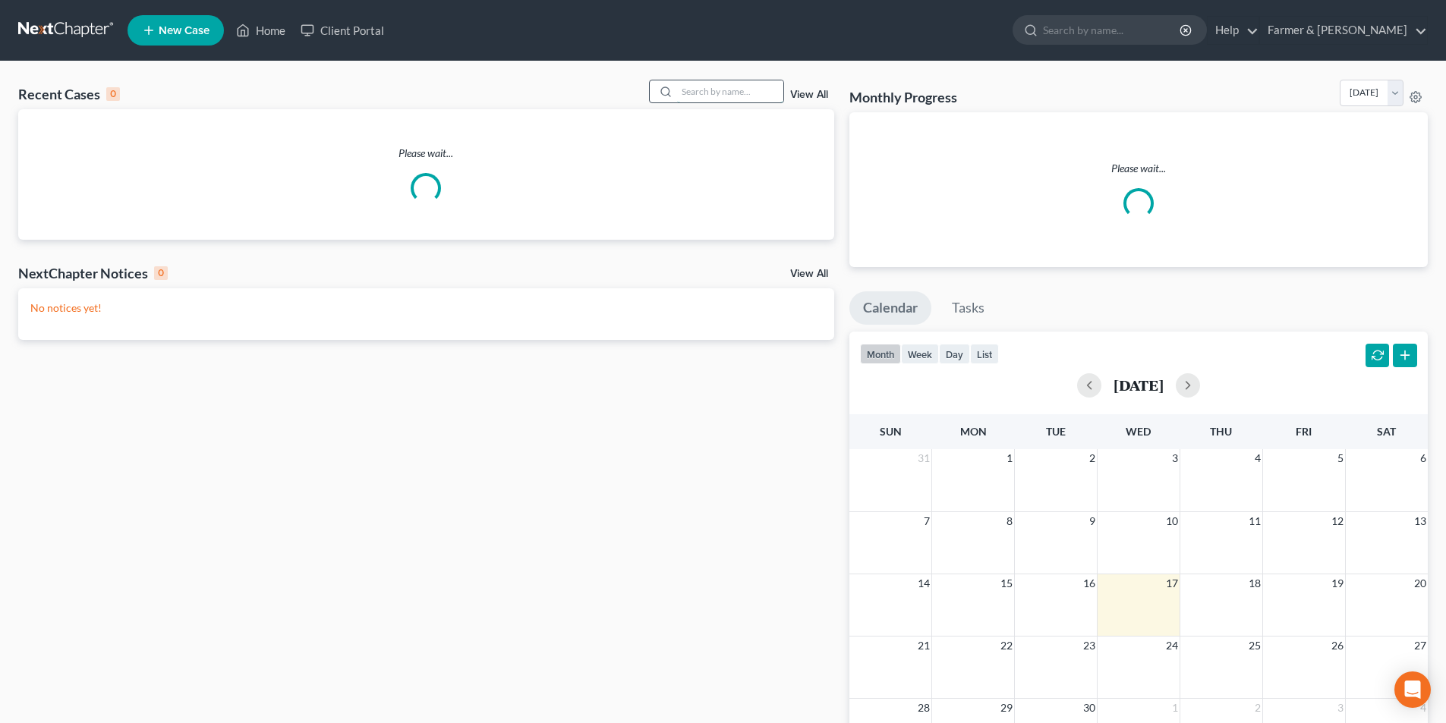
click at [726, 91] on input "search" at bounding box center [730, 91] width 106 height 22
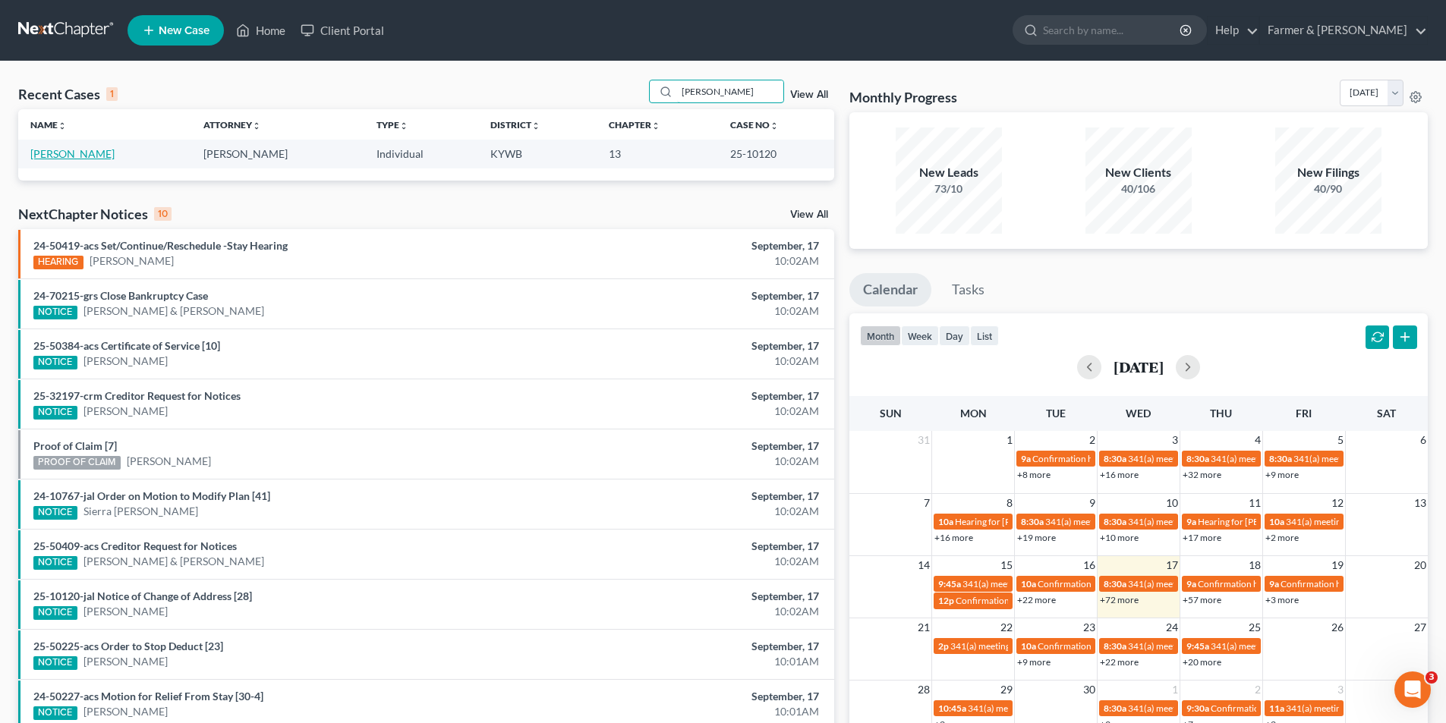
type input "heather bullman"
click at [61, 157] on link "Bullman, Heather" at bounding box center [72, 153] width 84 height 13
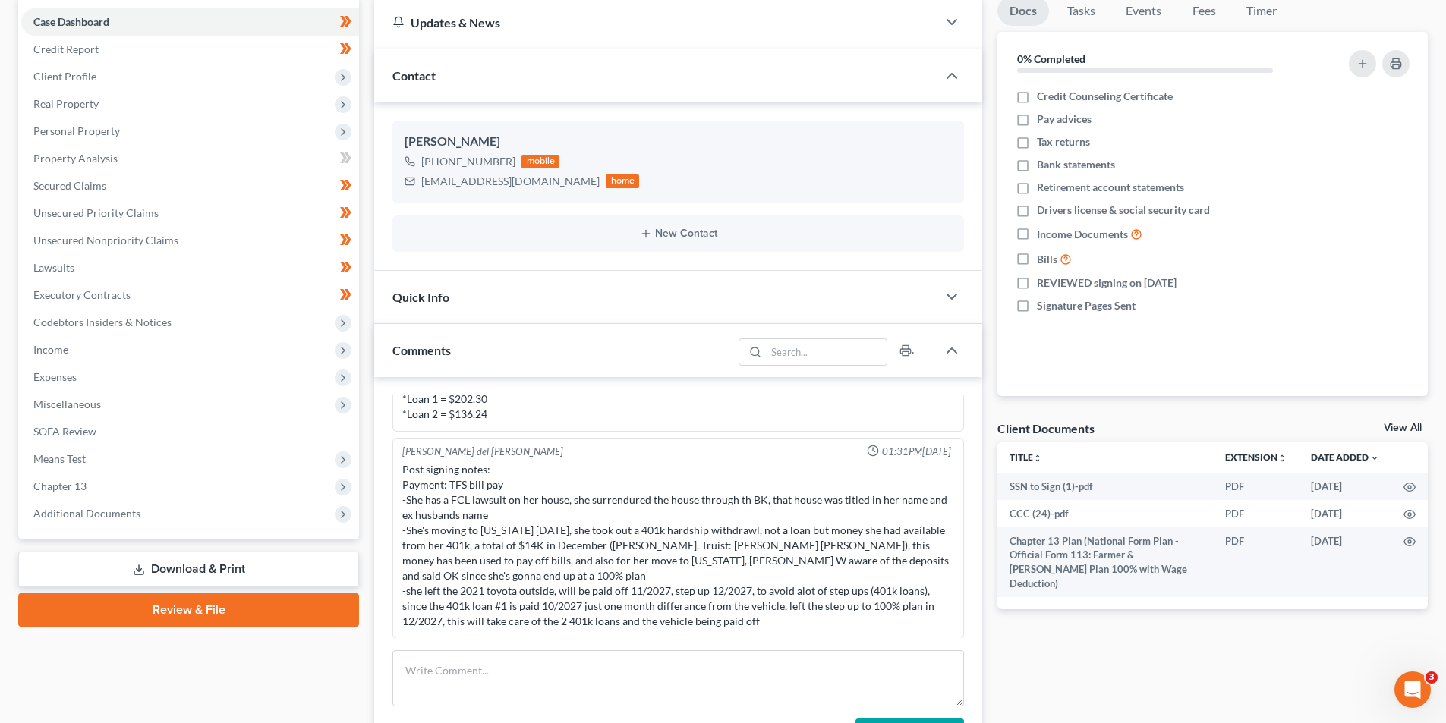
scroll to position [228, 0]
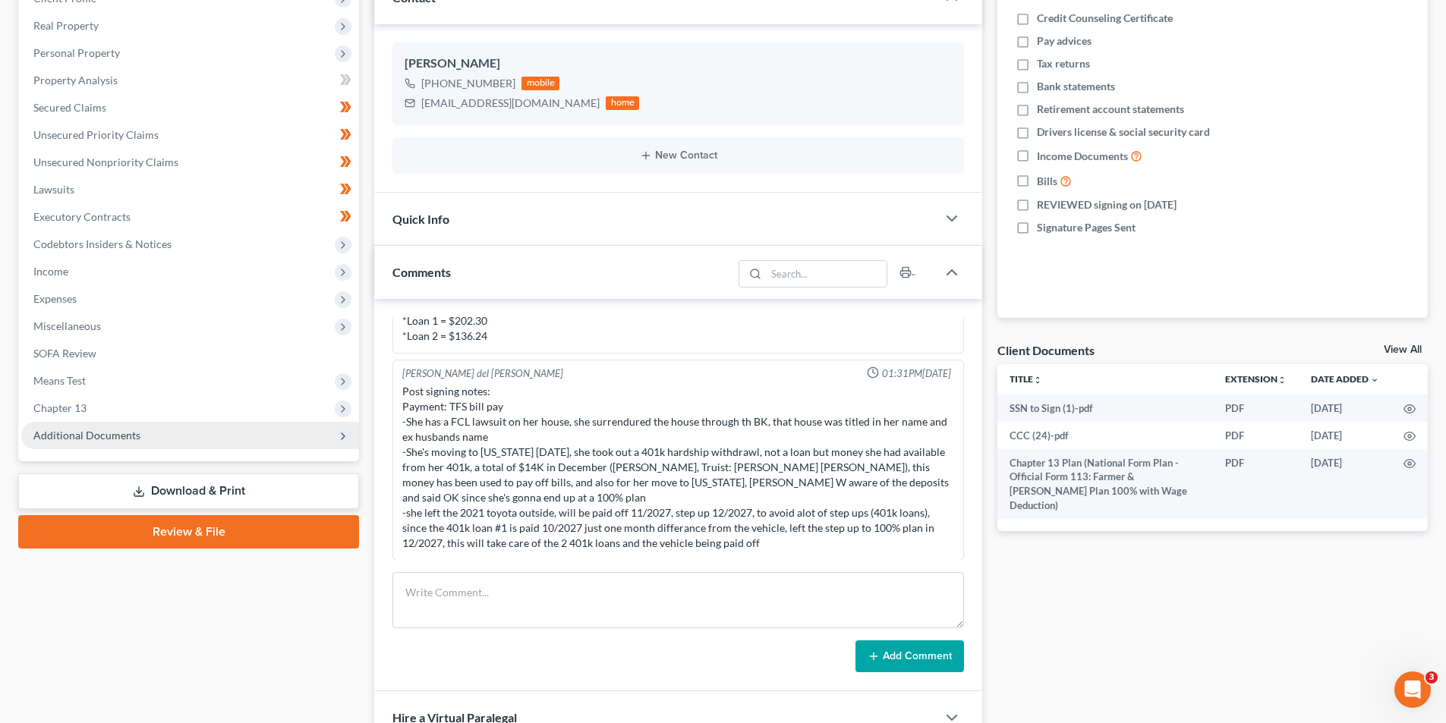
click at [178, 439] on span "Additional Documents" at bounding box center [190, 435] width 338 height 27
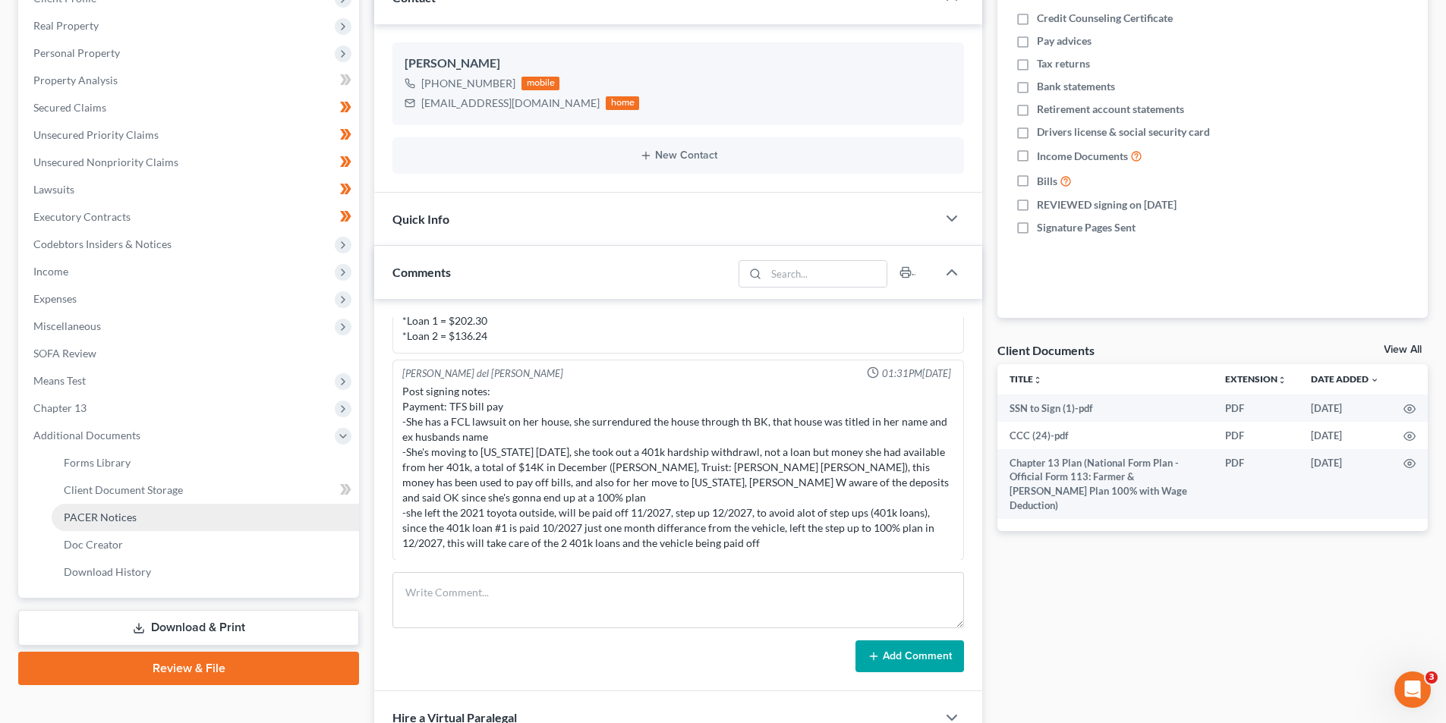
click at [141, 522] on link "PACER Notices" at bounding box center [205, 517] width 307 height 27
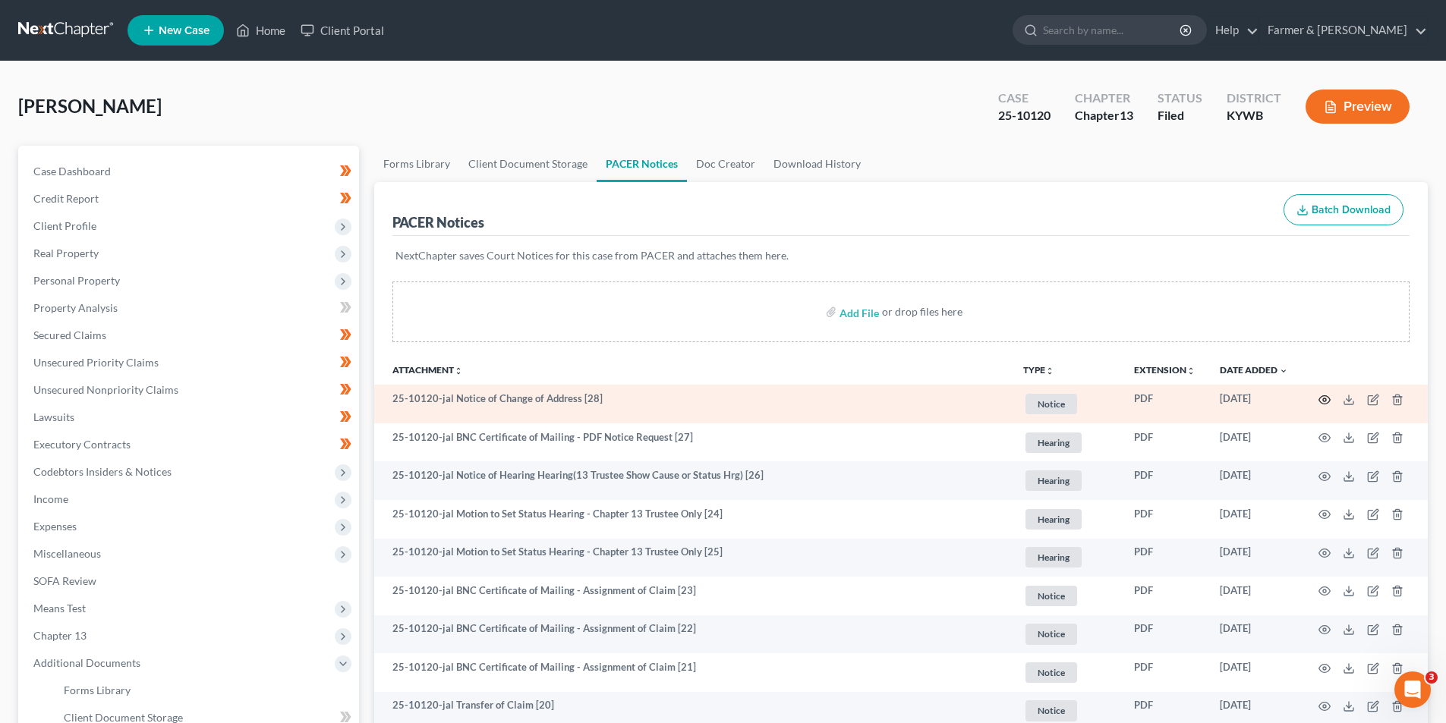
click at [1323, 405] on icon "button" at bounding box center [1325, 400] width 12 height 12
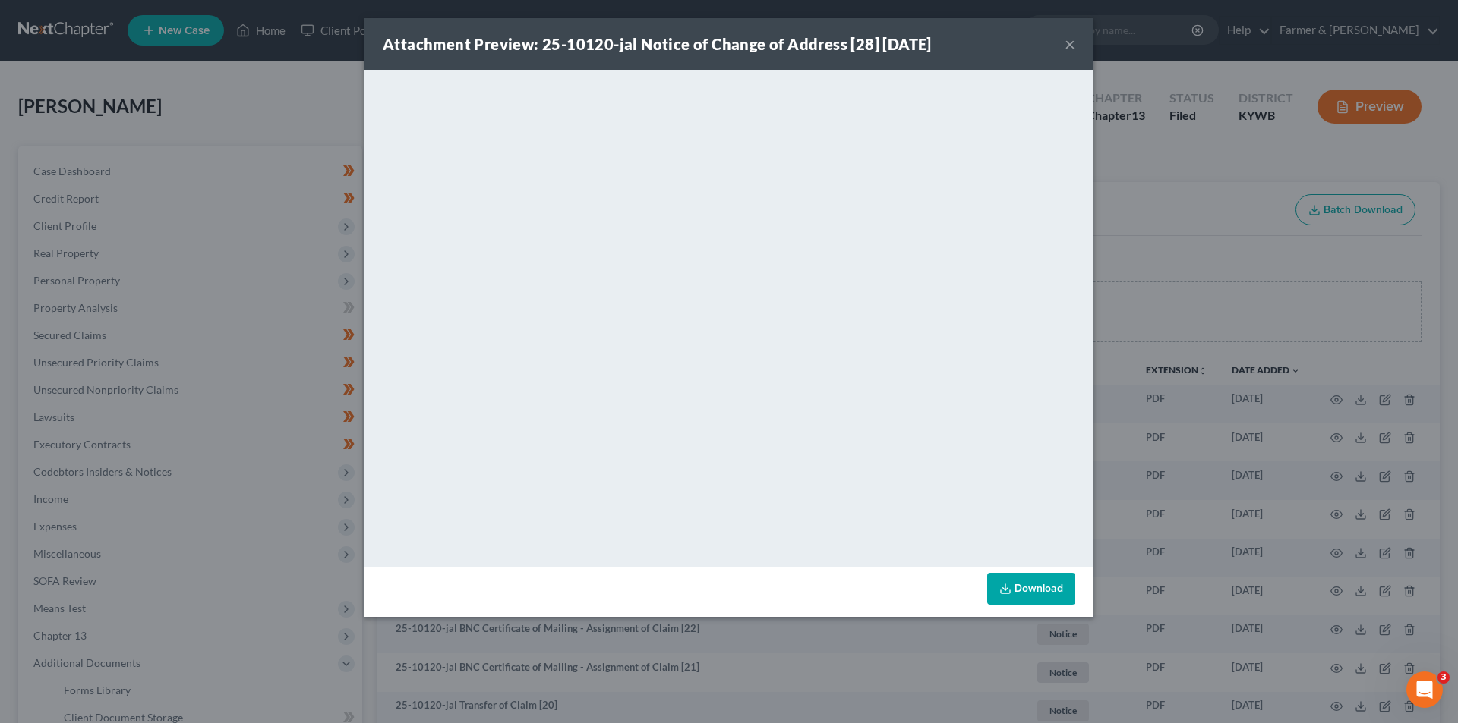
click at [1070, 44] on button "×" at bounding box center [1069, 44] width 11 height 18
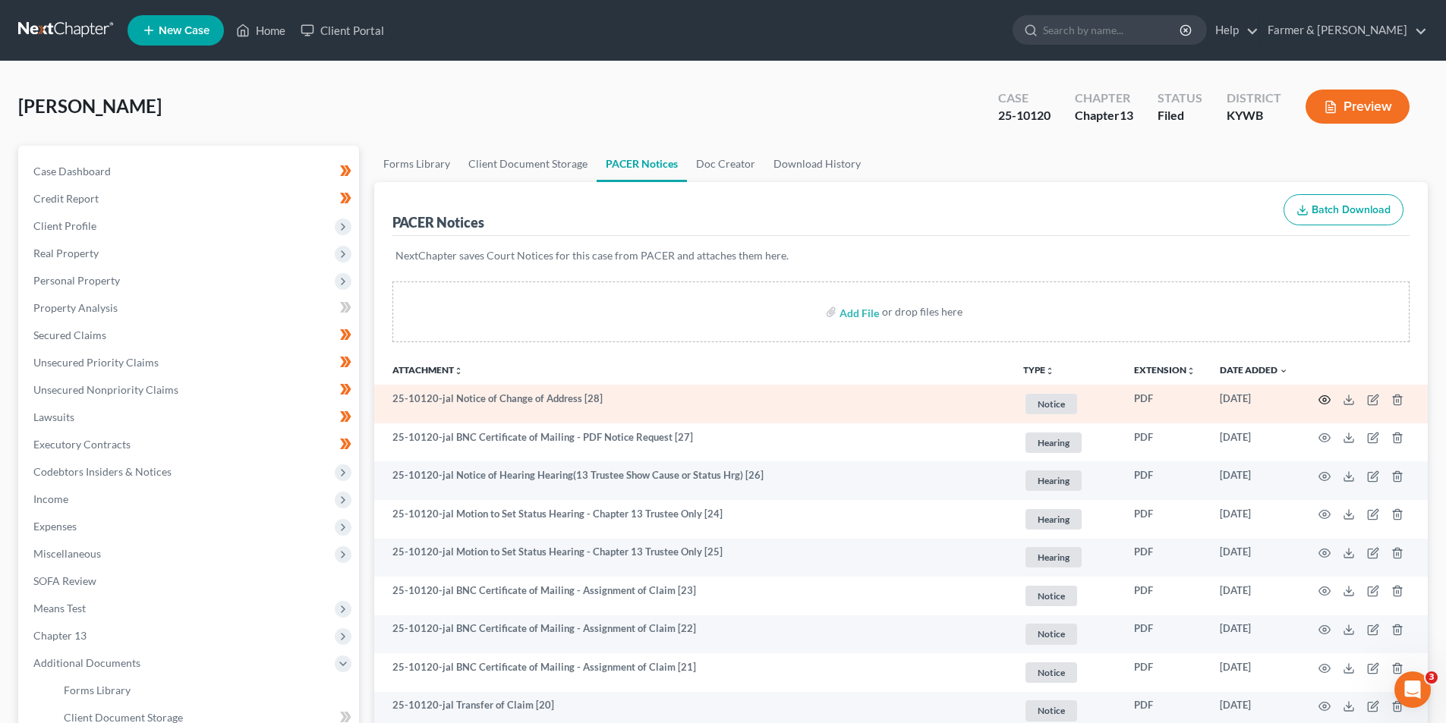
drag, startPoint x: 1331, startPoint y: 392, endPoint x: 1322, endPoint y: 401, distance: 12.9
click at [1327, 392] on td at bounding box center [1364, 404] width 128 height 39
click at [1322, 404] on icon "button" at bounding box center [1325, 400] width 12 height 12
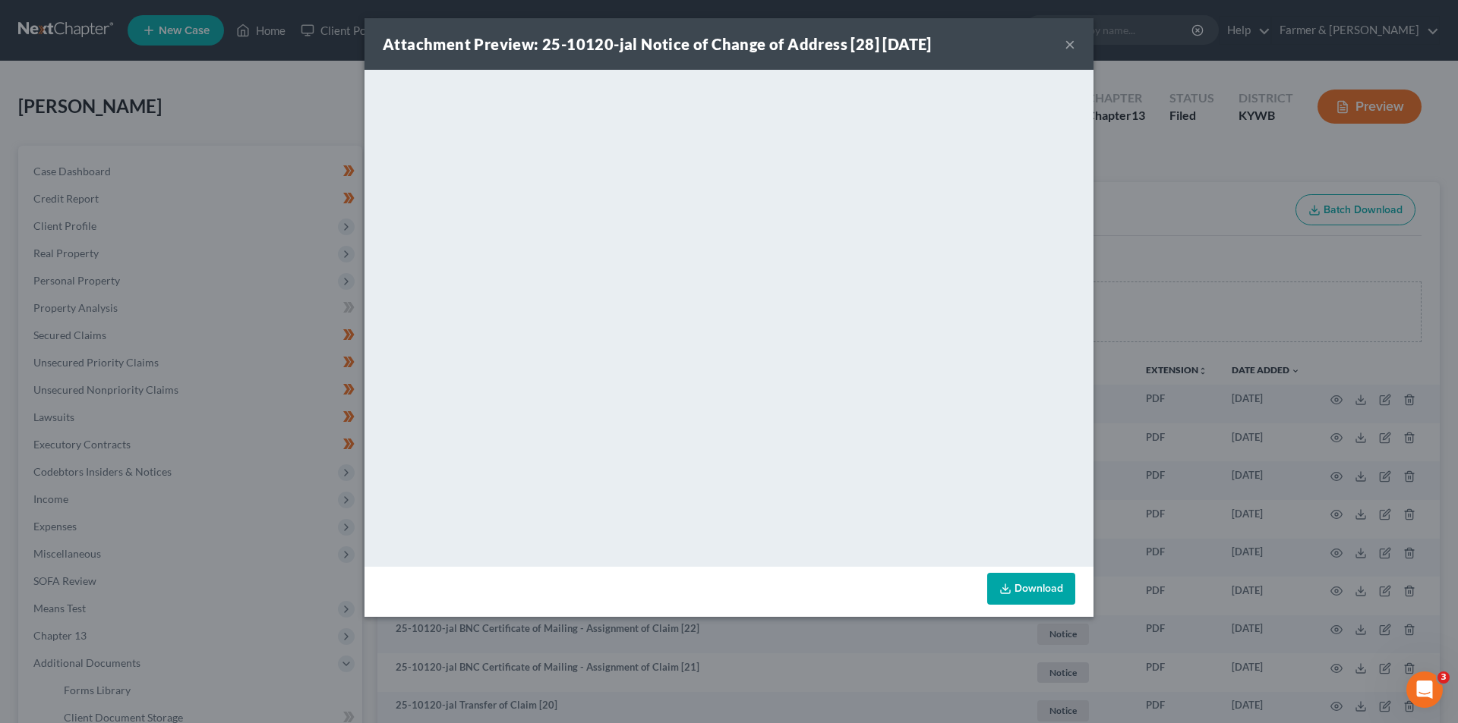
click at [1073, 40] on button "×" at bounding box center [1069, 44] width 11 height 18
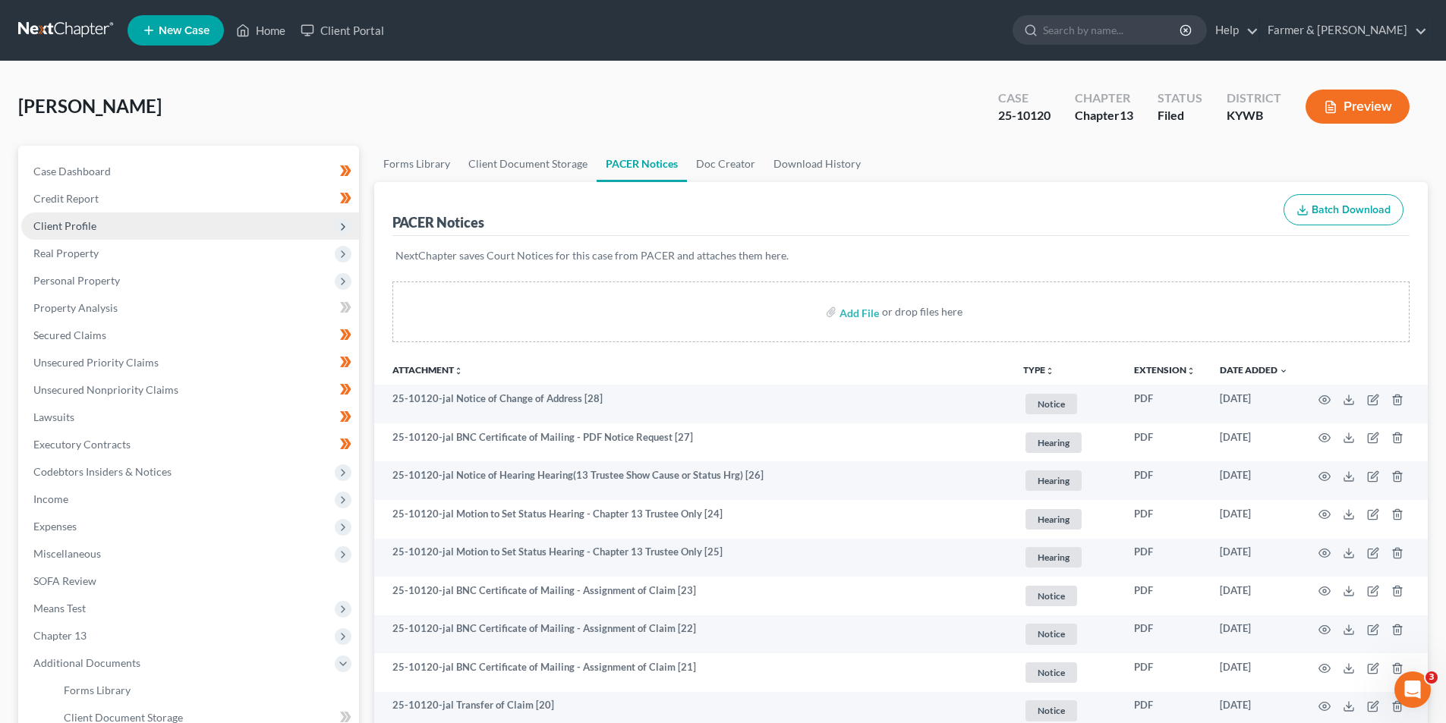
click at [170, 223] on span "Client Profile" at bounding box center [190, 226] width 338 height 27
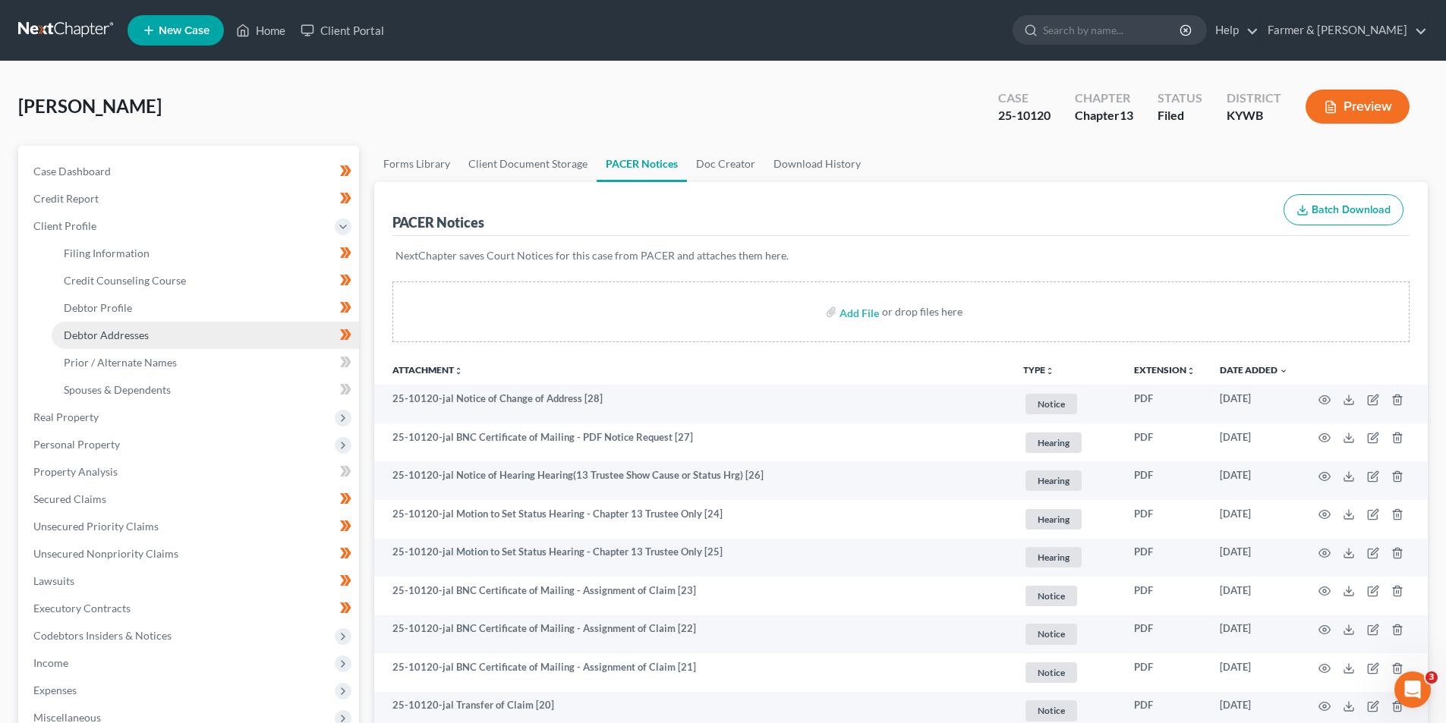
click at [159, 335] on link "Debtor Addresses" at bounding box center [205, 335] width 307 height 27
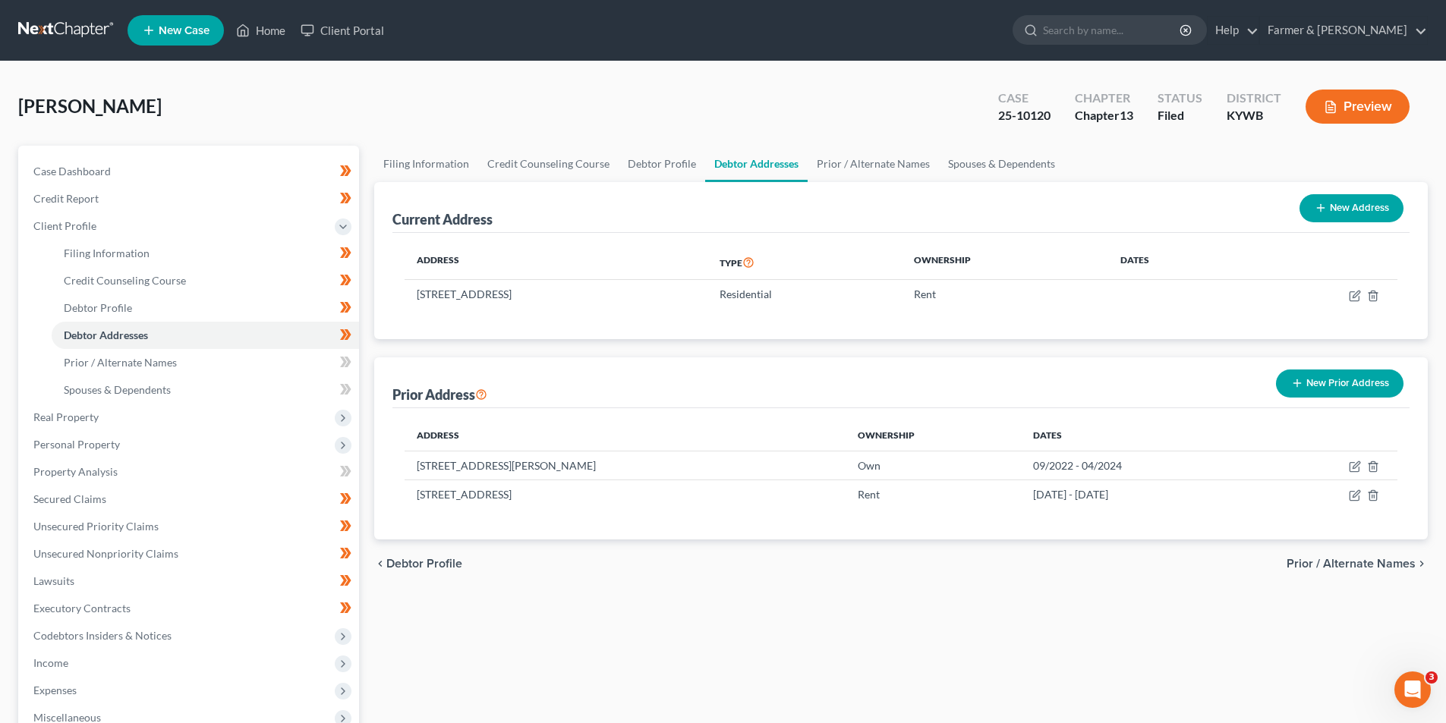
click at [57, 30] on link at bounding box center [66, 30] width 97 height 27
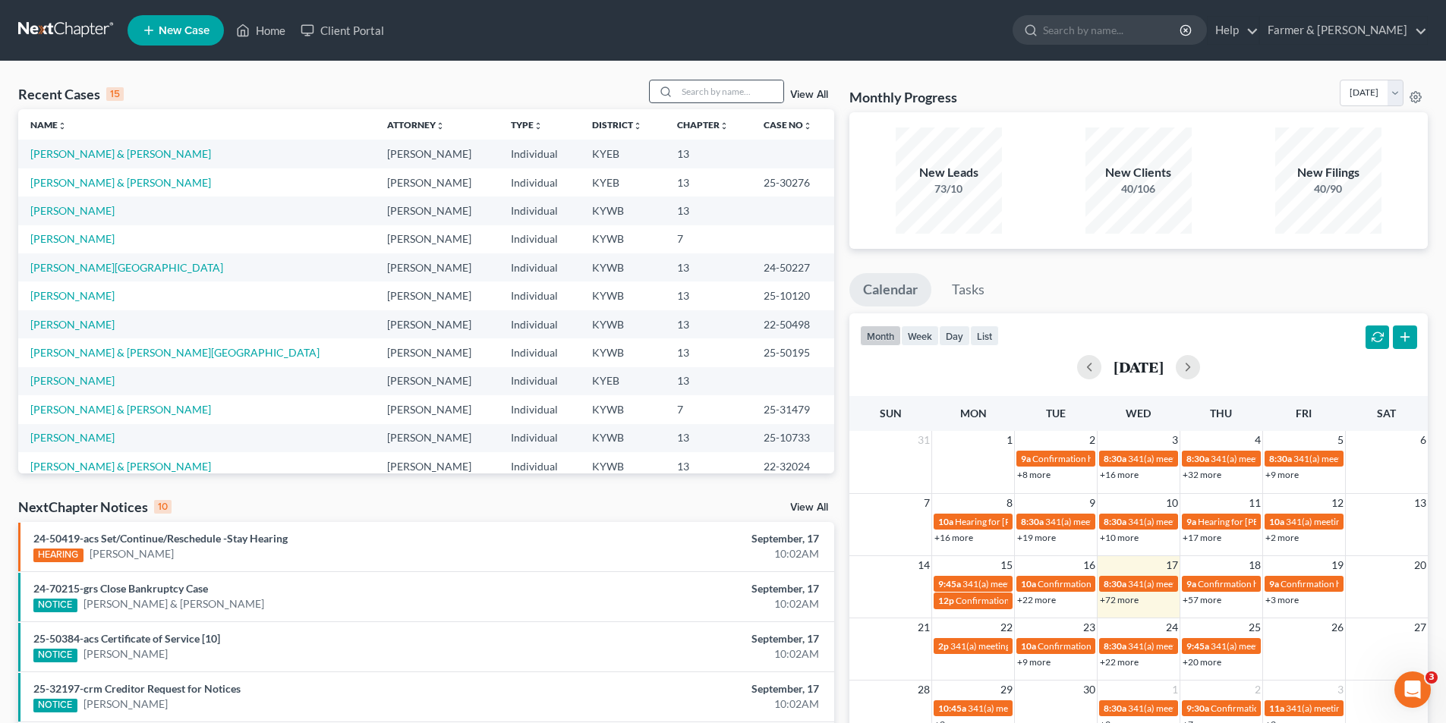
click at [719, 80] on div at bounding box center [716, 92] width 135 height 24
click at [727, 85] on input "search" at bounding box center [730, 91] width 106 height 22
type input "natasha perez"
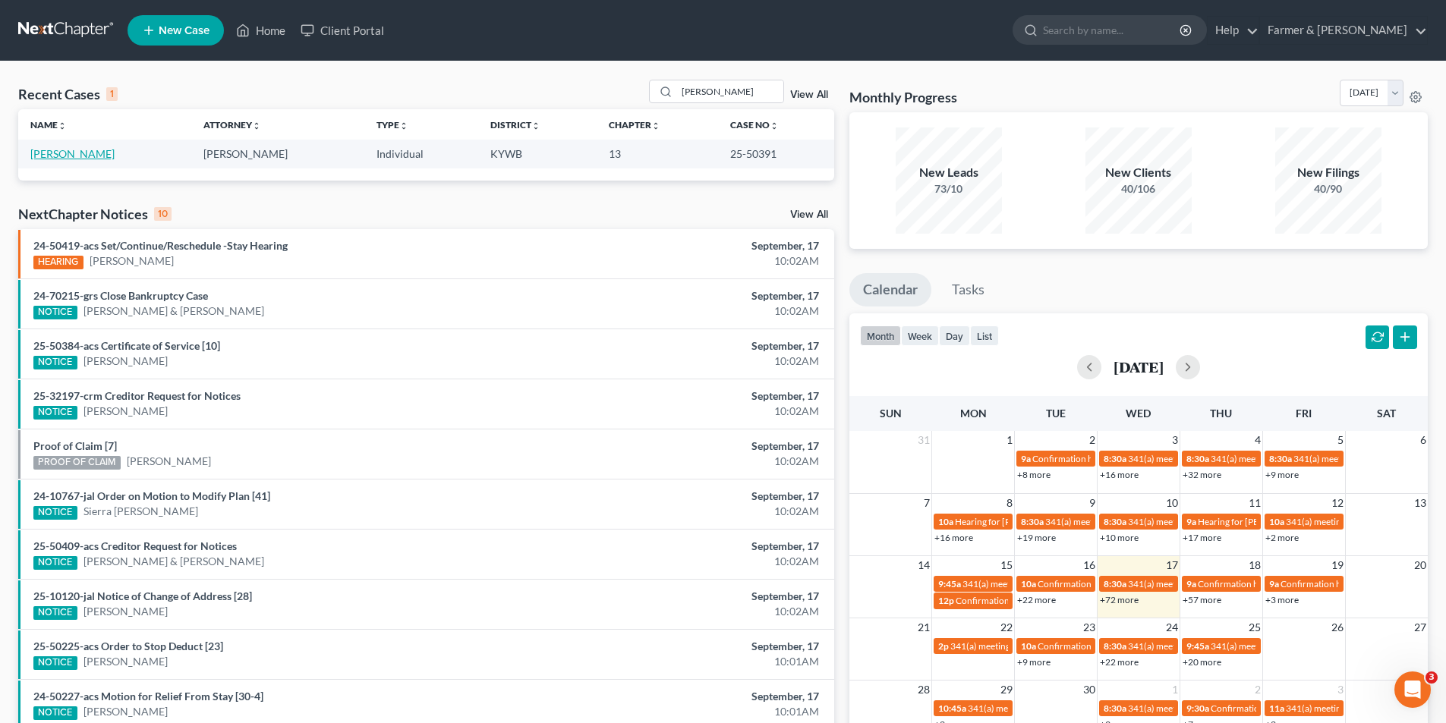
click at [94, 157] on link "[PERSON_NAME]" at bounding box center [72, 153] width 84 height 13
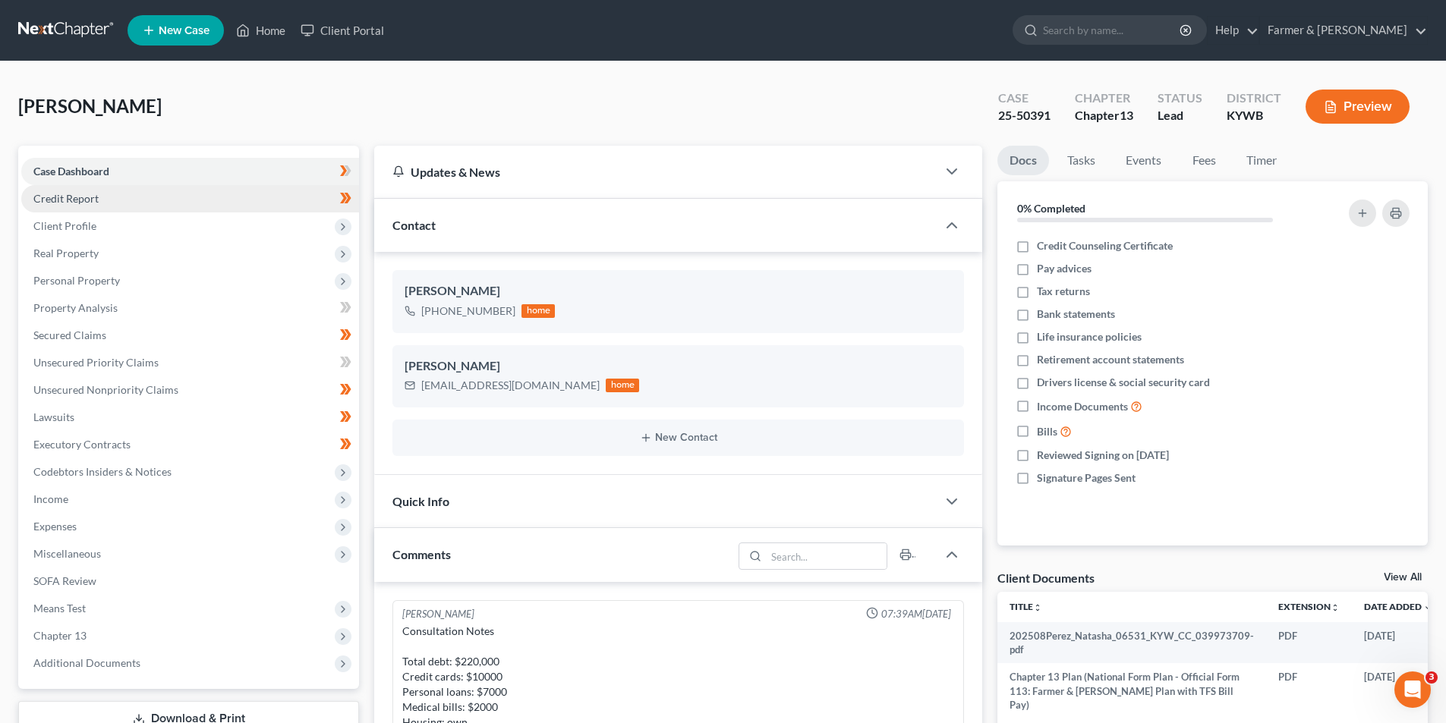
scroll to position [828, 0]
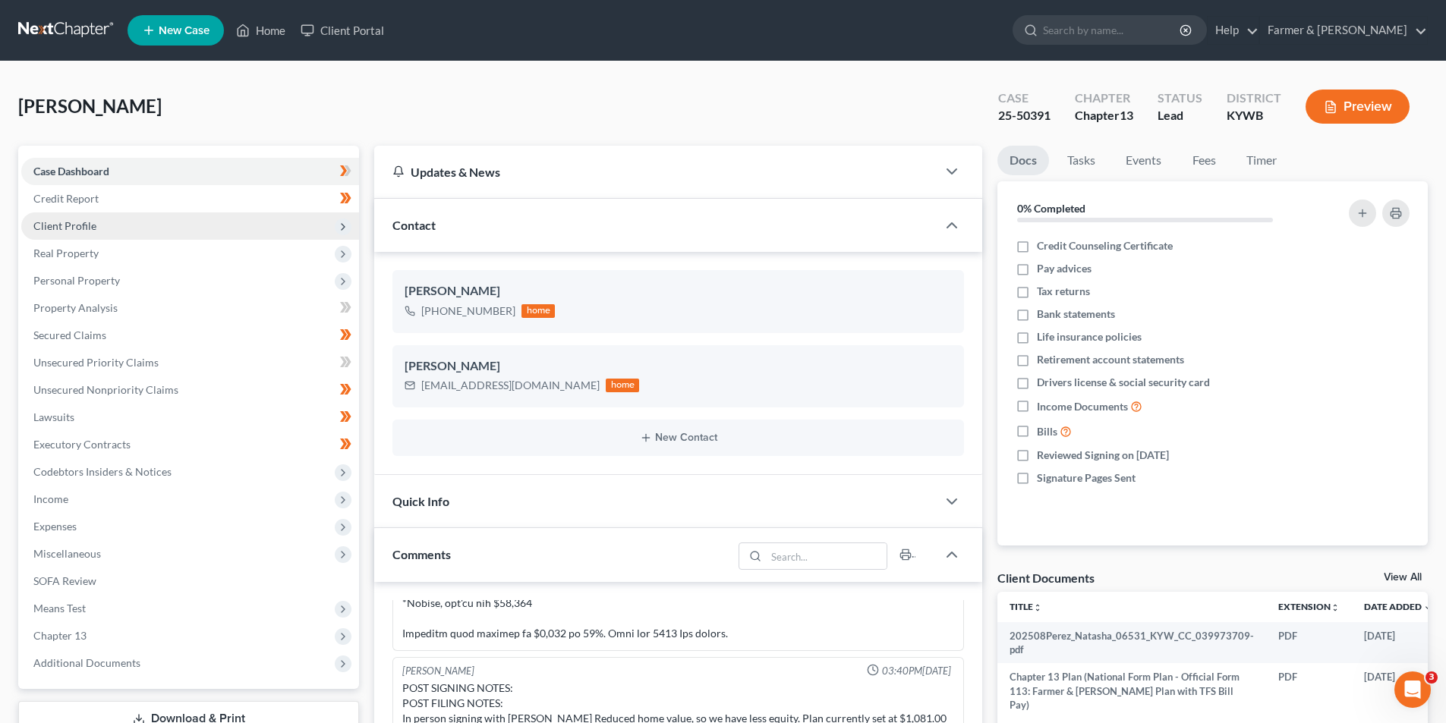
click at [117, 229] on span "Client Profile" at bounding box center [190, 226] width 338 height 27
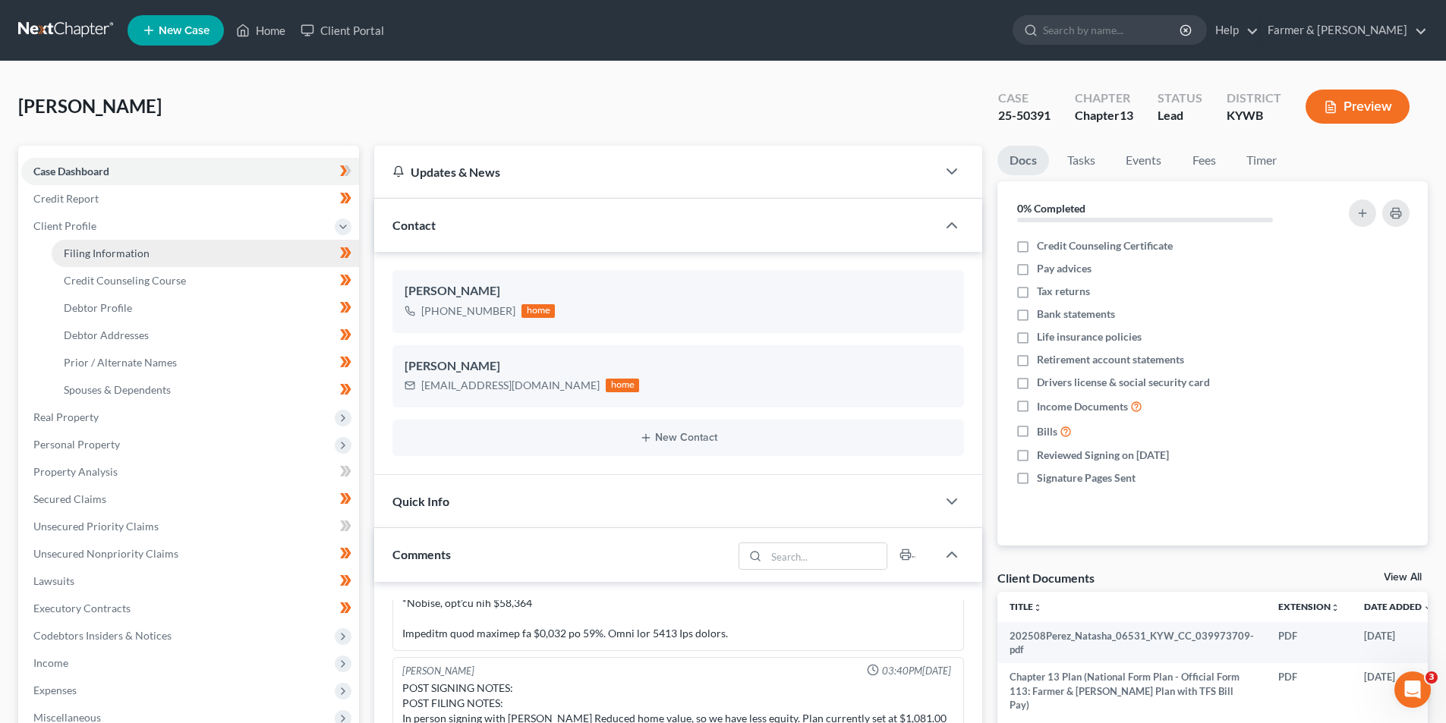
click at [125, 250] on span "Filing Information" at bounding box center [107, 253] width 86 height 13
select select "1"
select select "0"
select select "3"
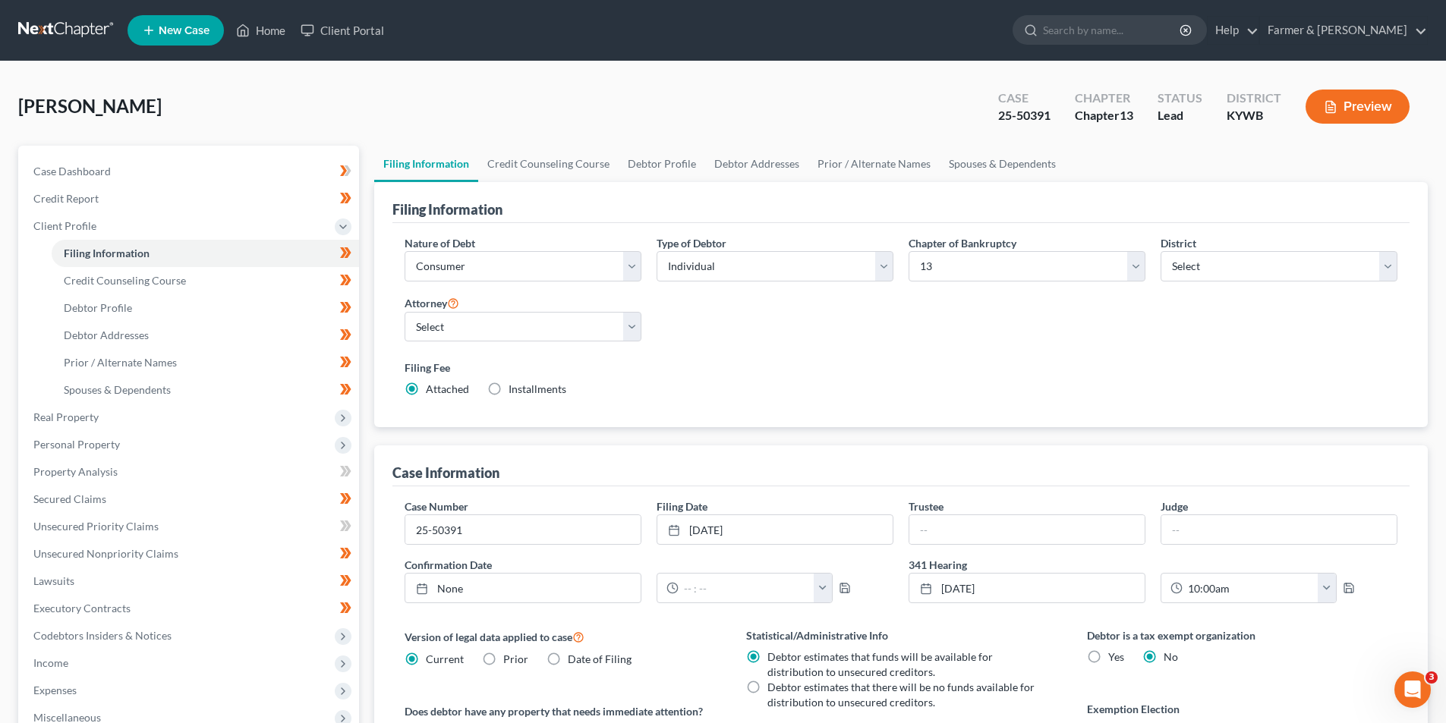
click at [79, 22] on link at bounding box center [66, 30] width 97 height 27
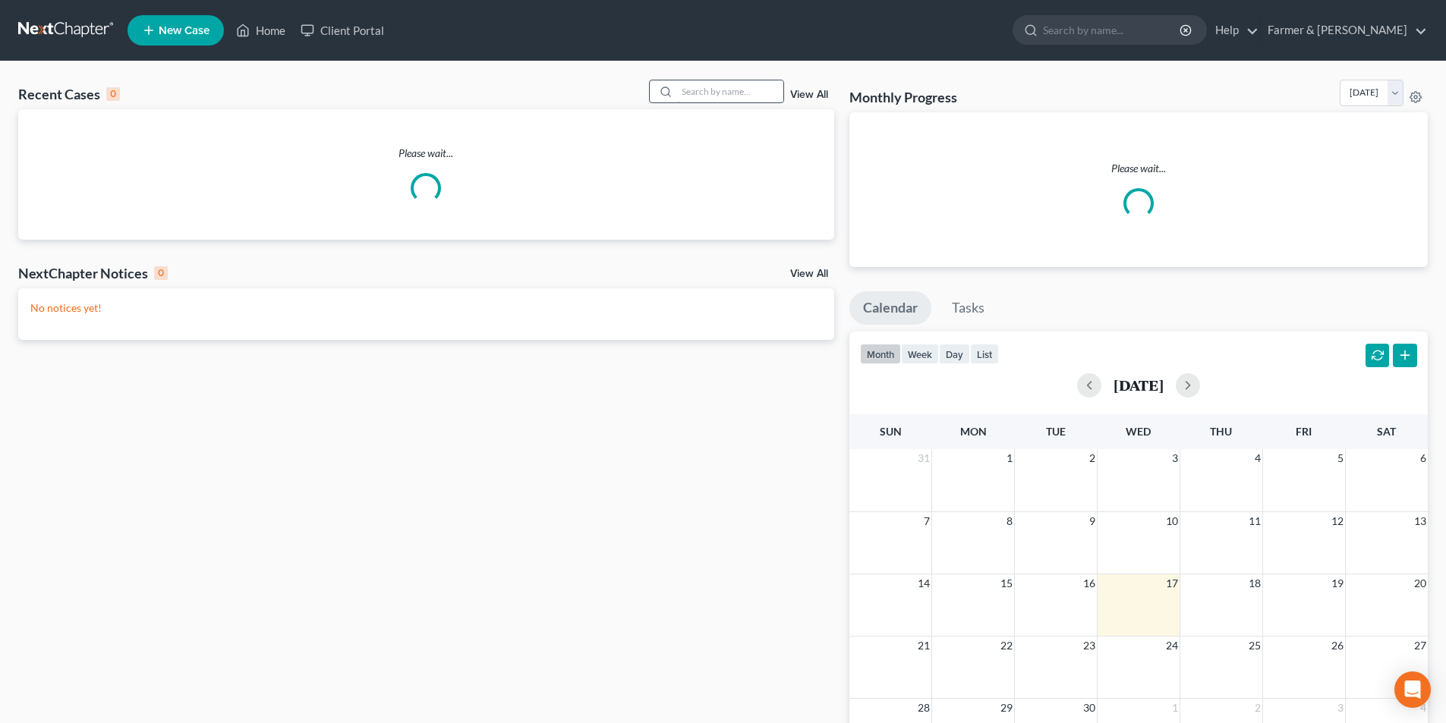
click at [726, 94] on input "search" at bounding box center [730, 91] width 106 height 22
paste input "[PERSON_NAME]"
type input "[PERSON_NAME]"
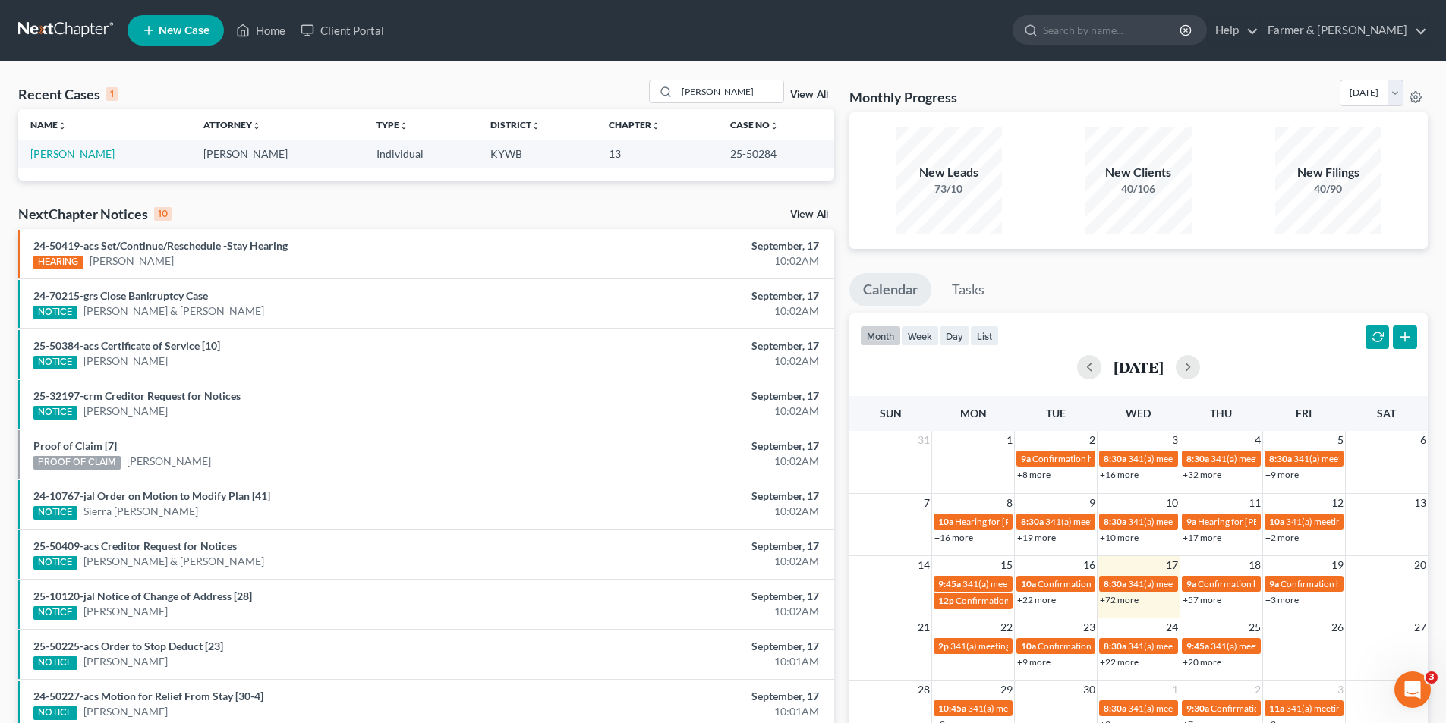
click at [68, 156] on link "[PERSON_NAME]" at bounding box center [72, 153] width 84 height 13
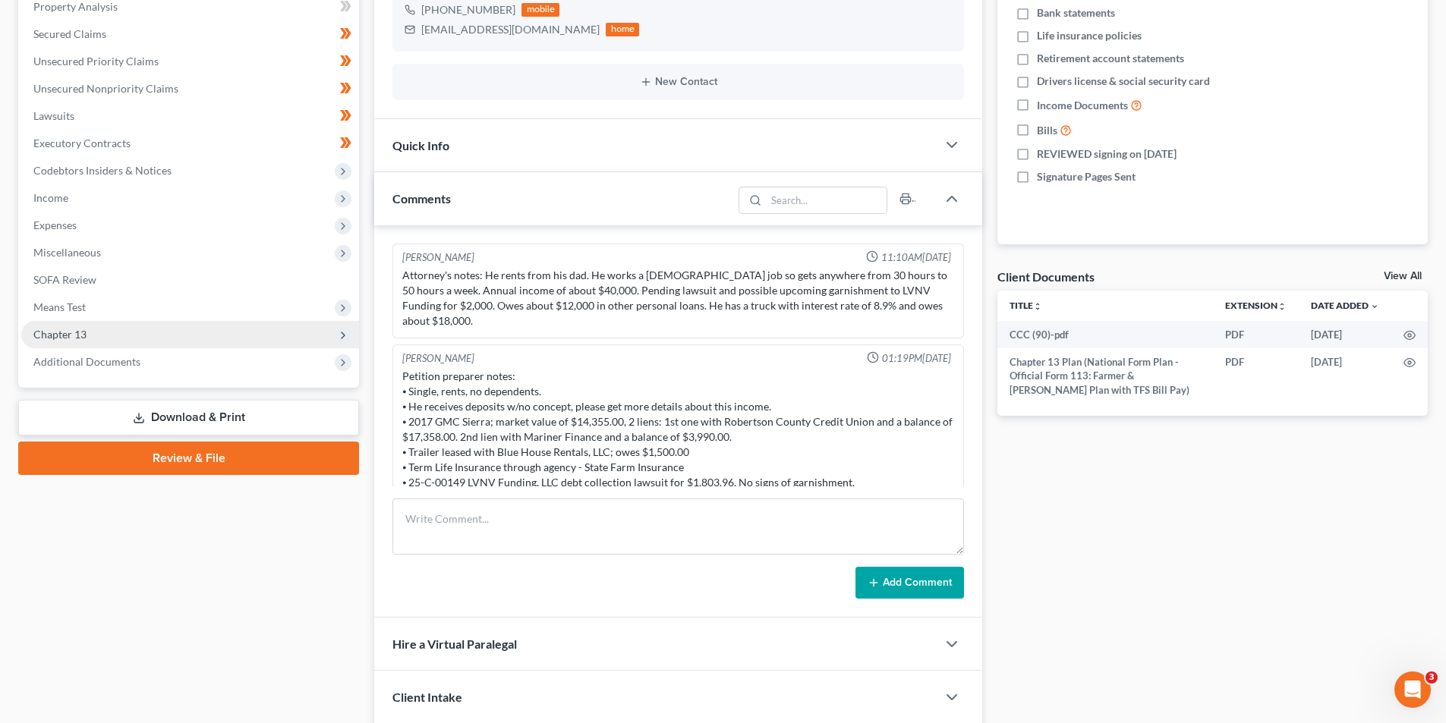
scroll to position [220, 0]
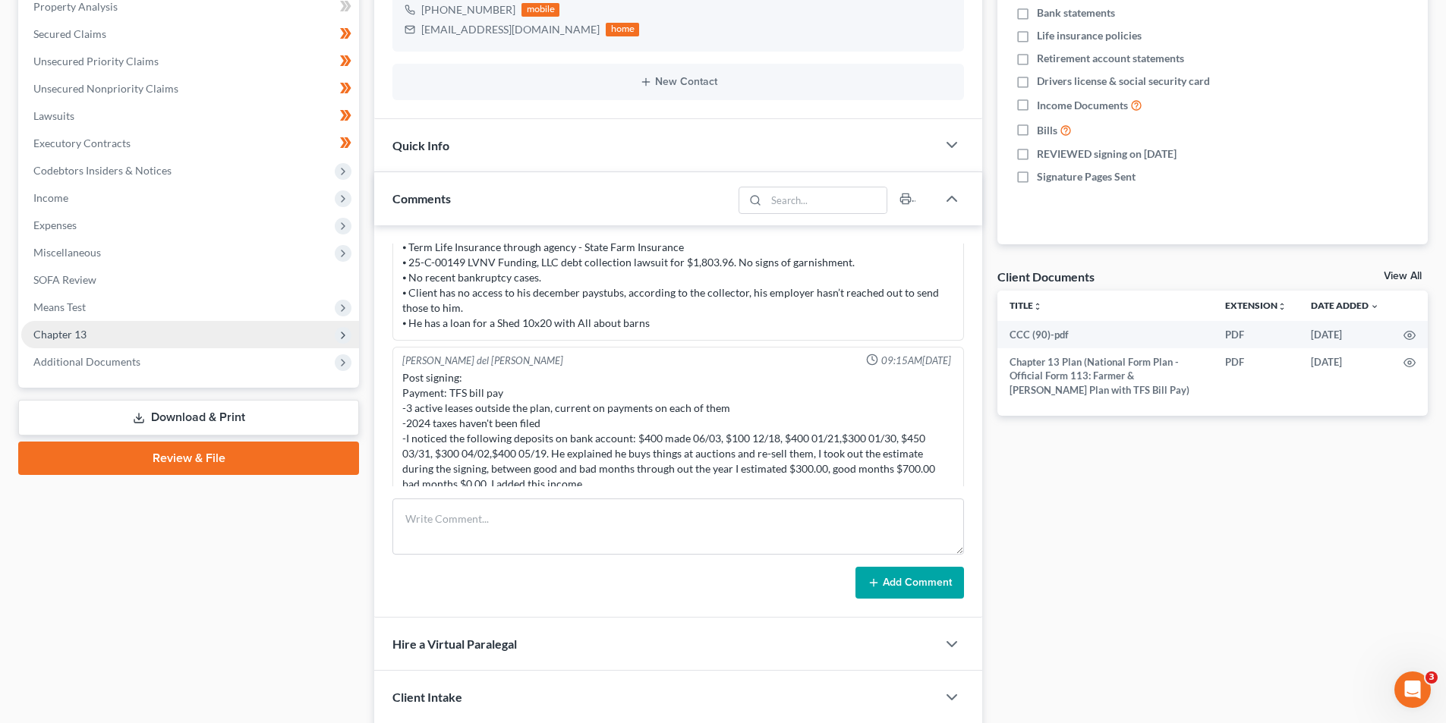
click at [138, 338] on span "Chapter 13" at bounding box center [190, 334] width 338 height 27
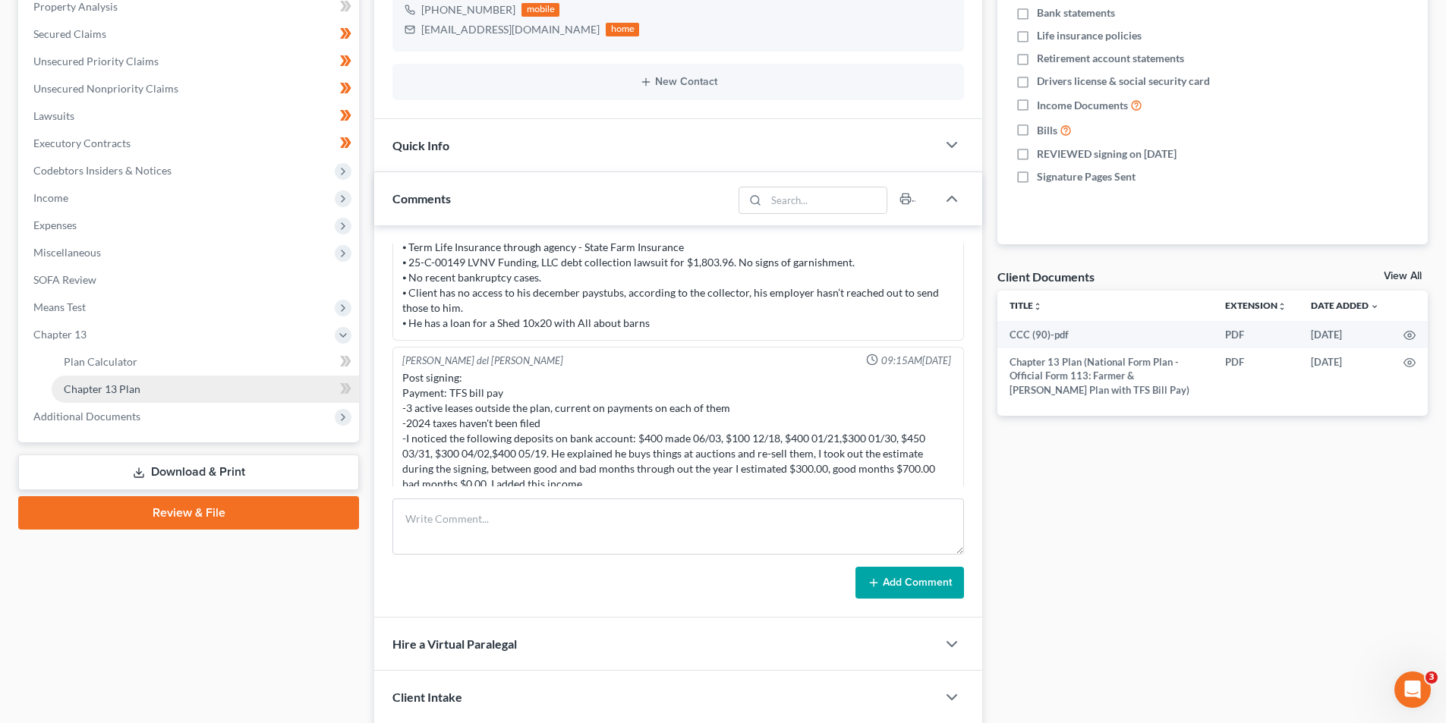
click at [160, 390] on link "Chapter 13 Plan" at bounding box center [205, 389] width 307 height 27
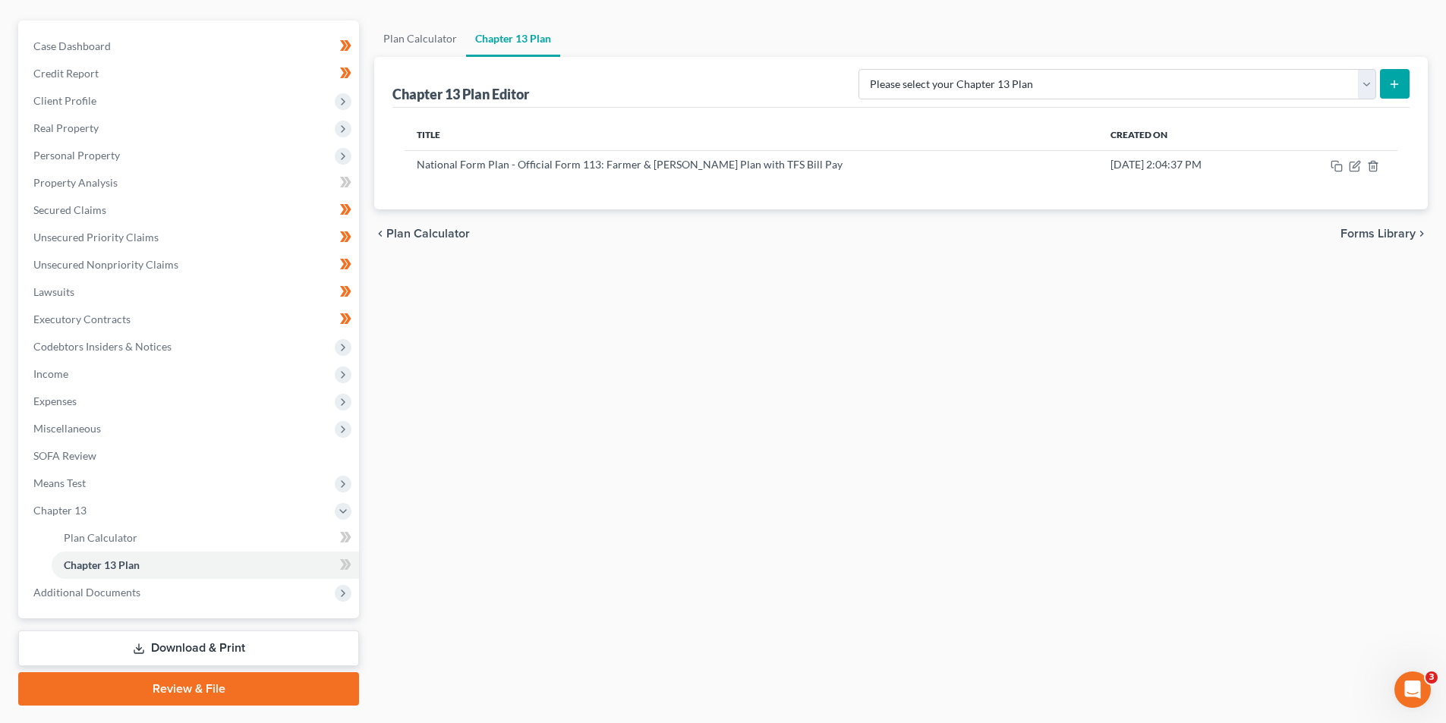
scroll to position [152, 0]
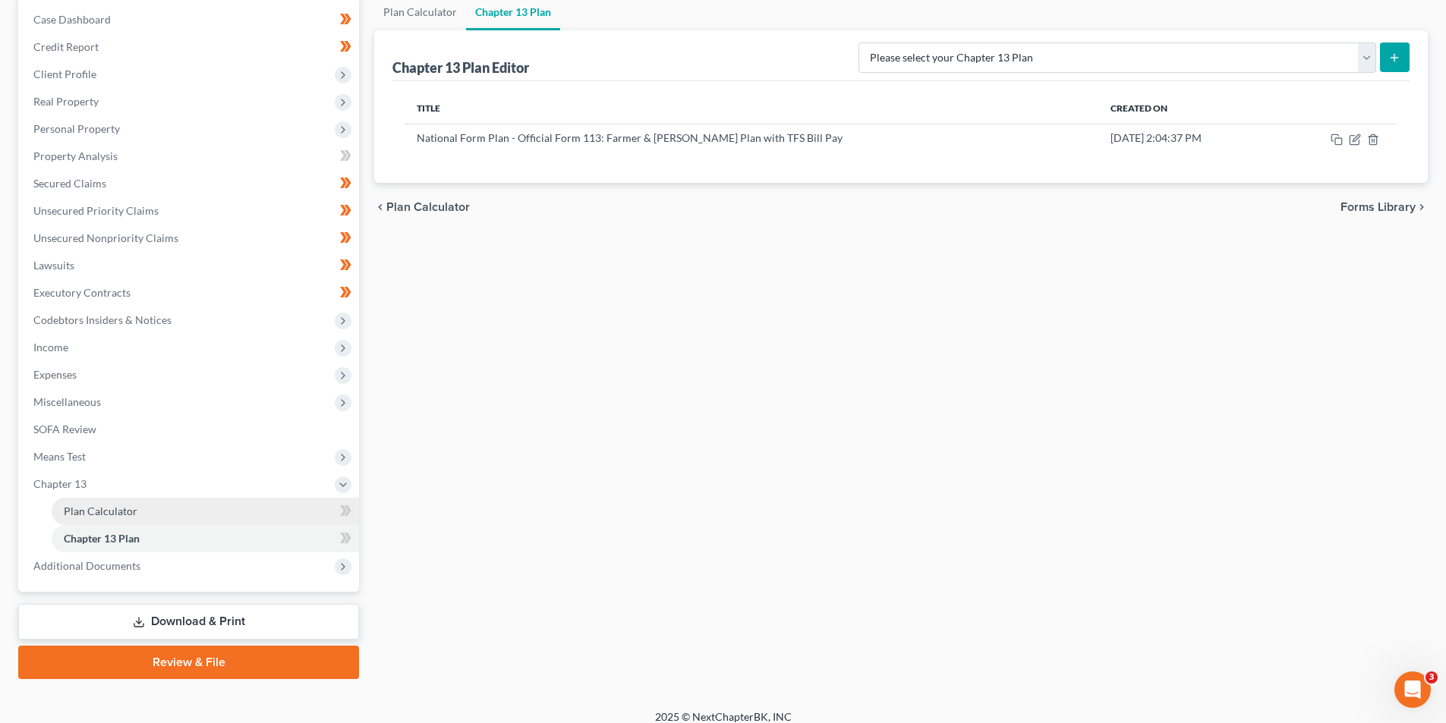
click at [98, 512] on span "Plan Calculator" at bounding box center [101, 511] width 74 height 13
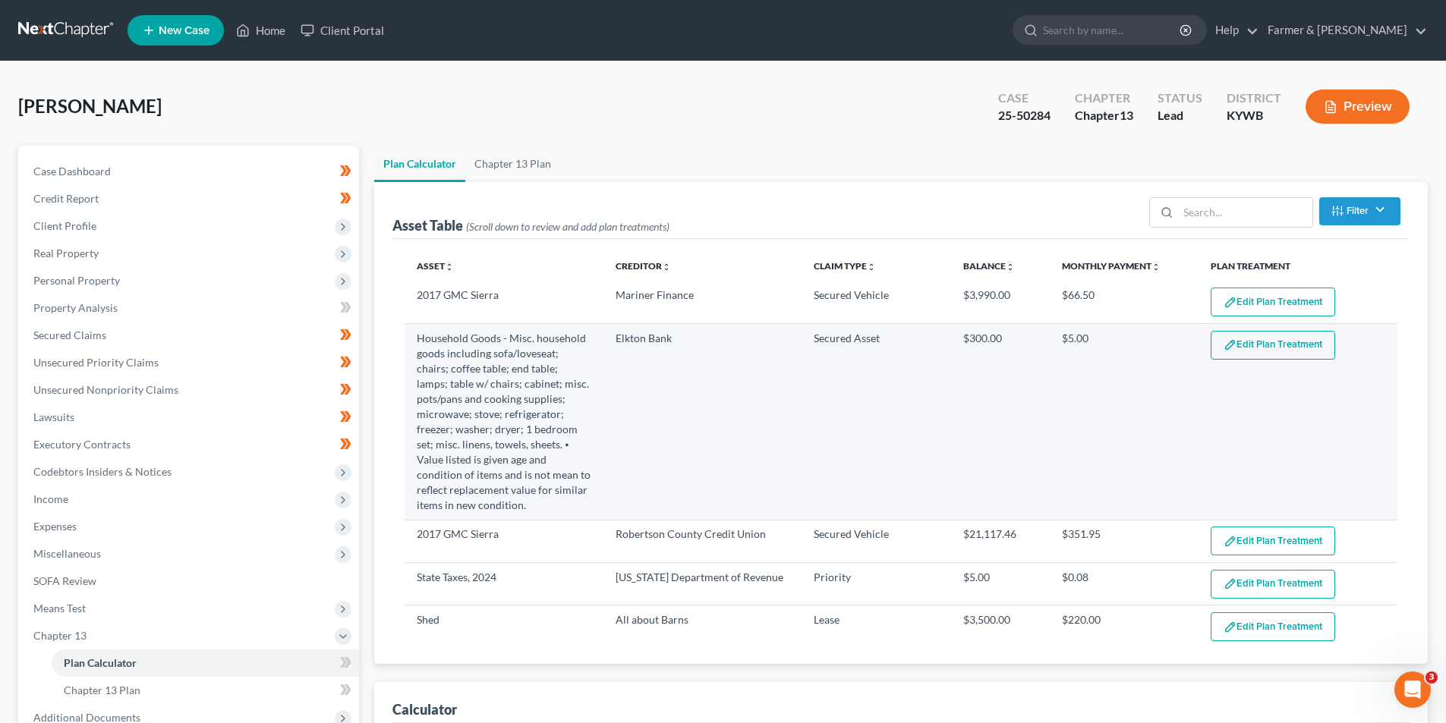
select select "59"
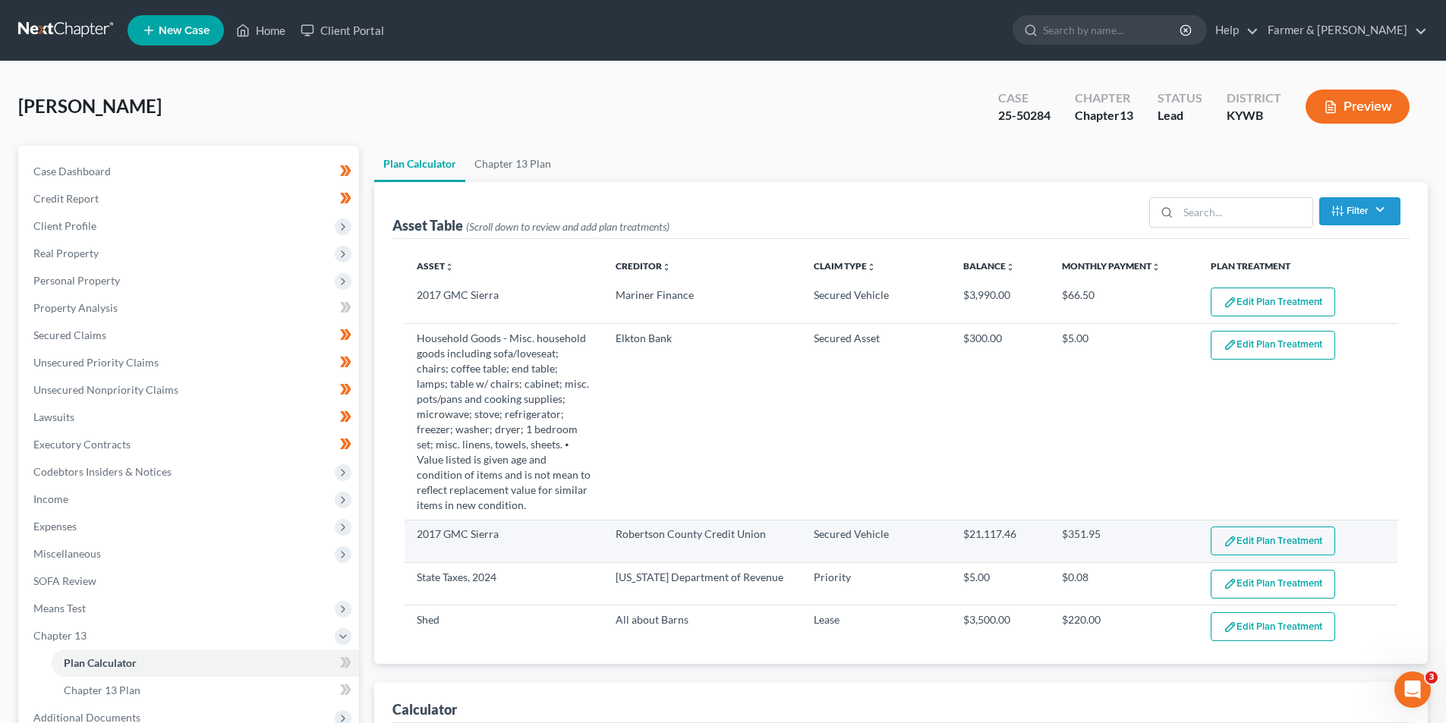
click at [1247, 534] on button "Edit Plan Treatment" at bounding box center [1273, 541] width 125 height 29
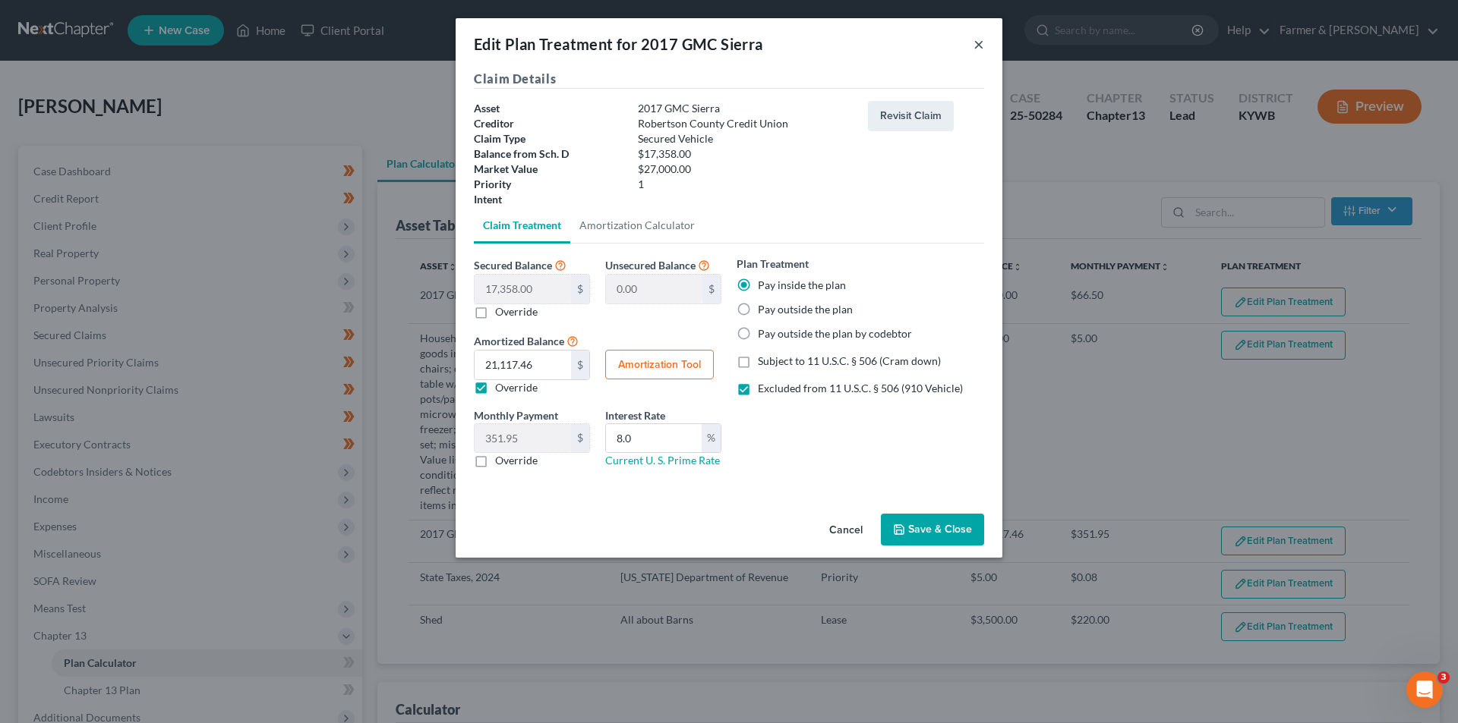
click at [976, 43] on button "×" at bounding box center [978, 44] width 11 height 18
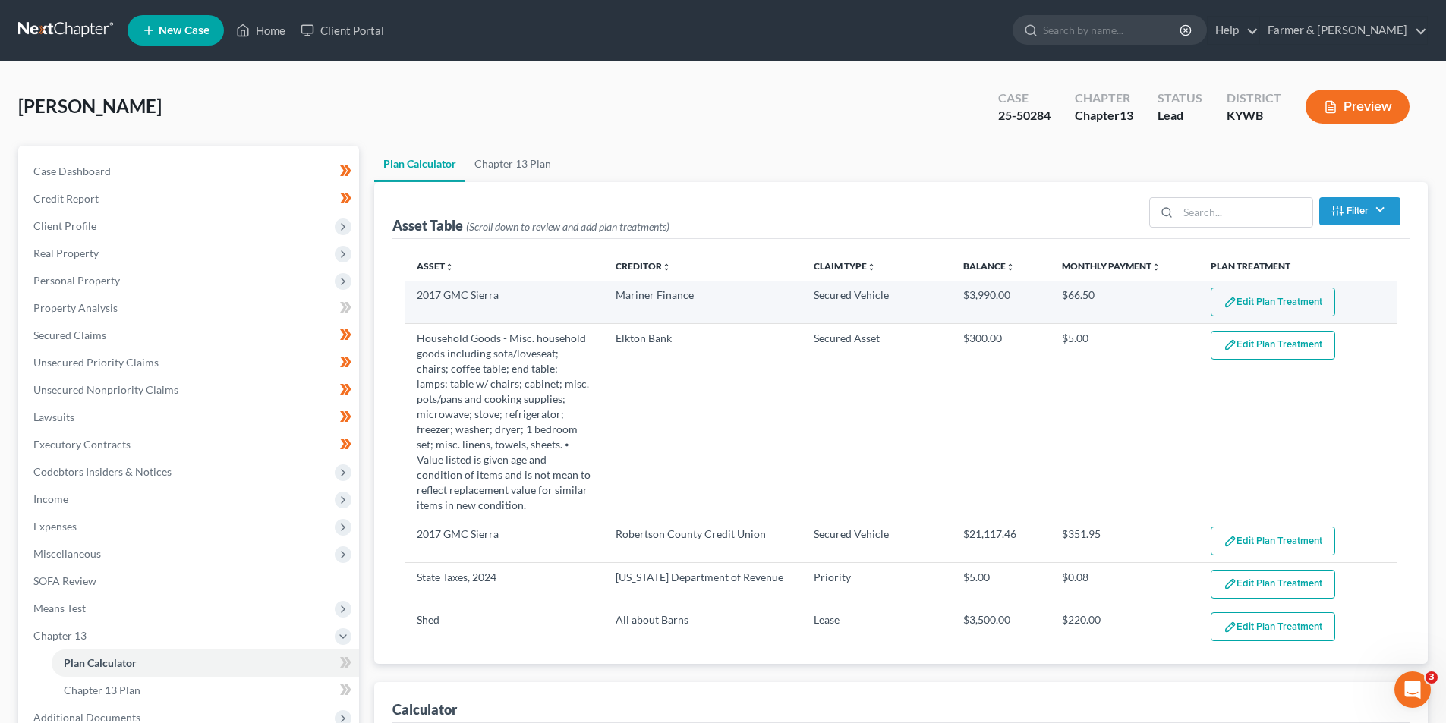
click at [1234, 298] on button "Edit Plan Treatment" at bounding box center [1273, 302] width 125 height 29
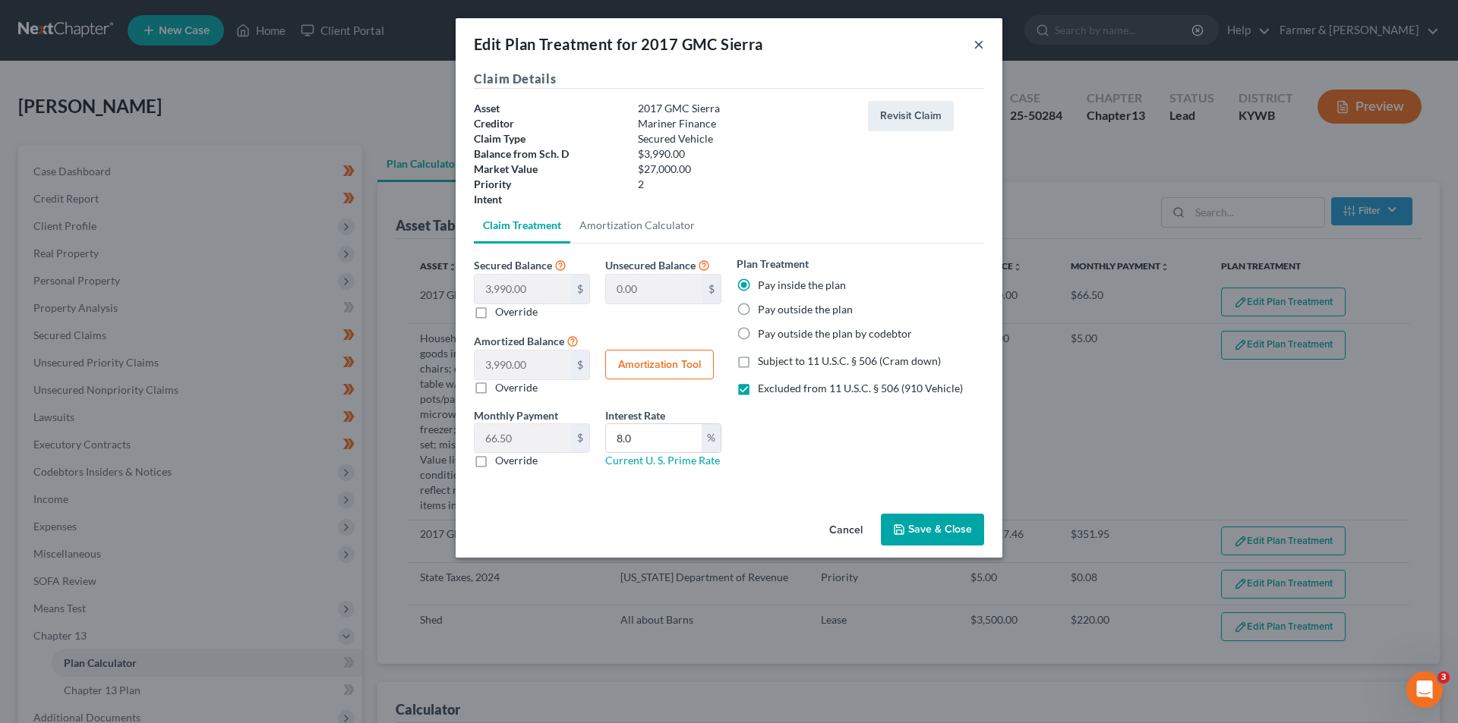
click at [983, 46] on button "×" at bounding box center [978, 44] width 11 height 18
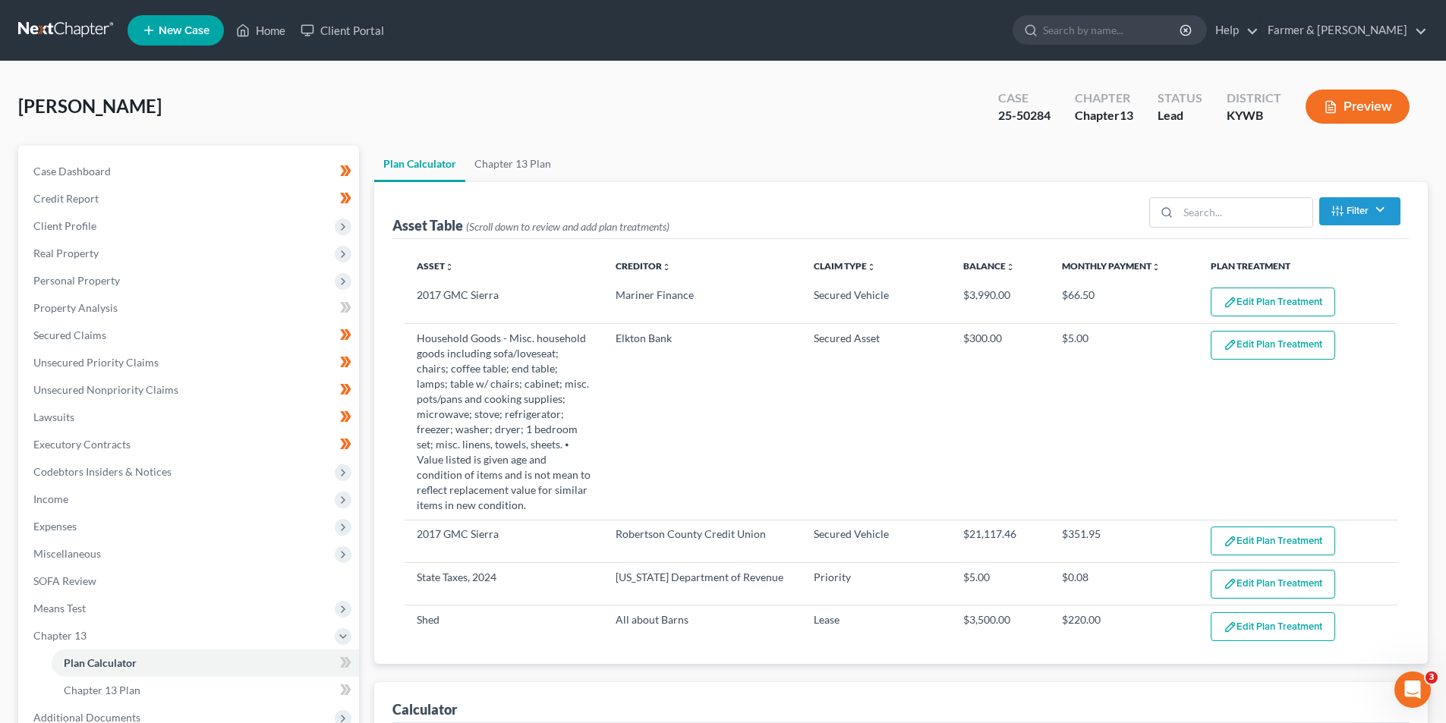
click at [67, 30] on link at bounding box center [66, 30] width 97 height 27
